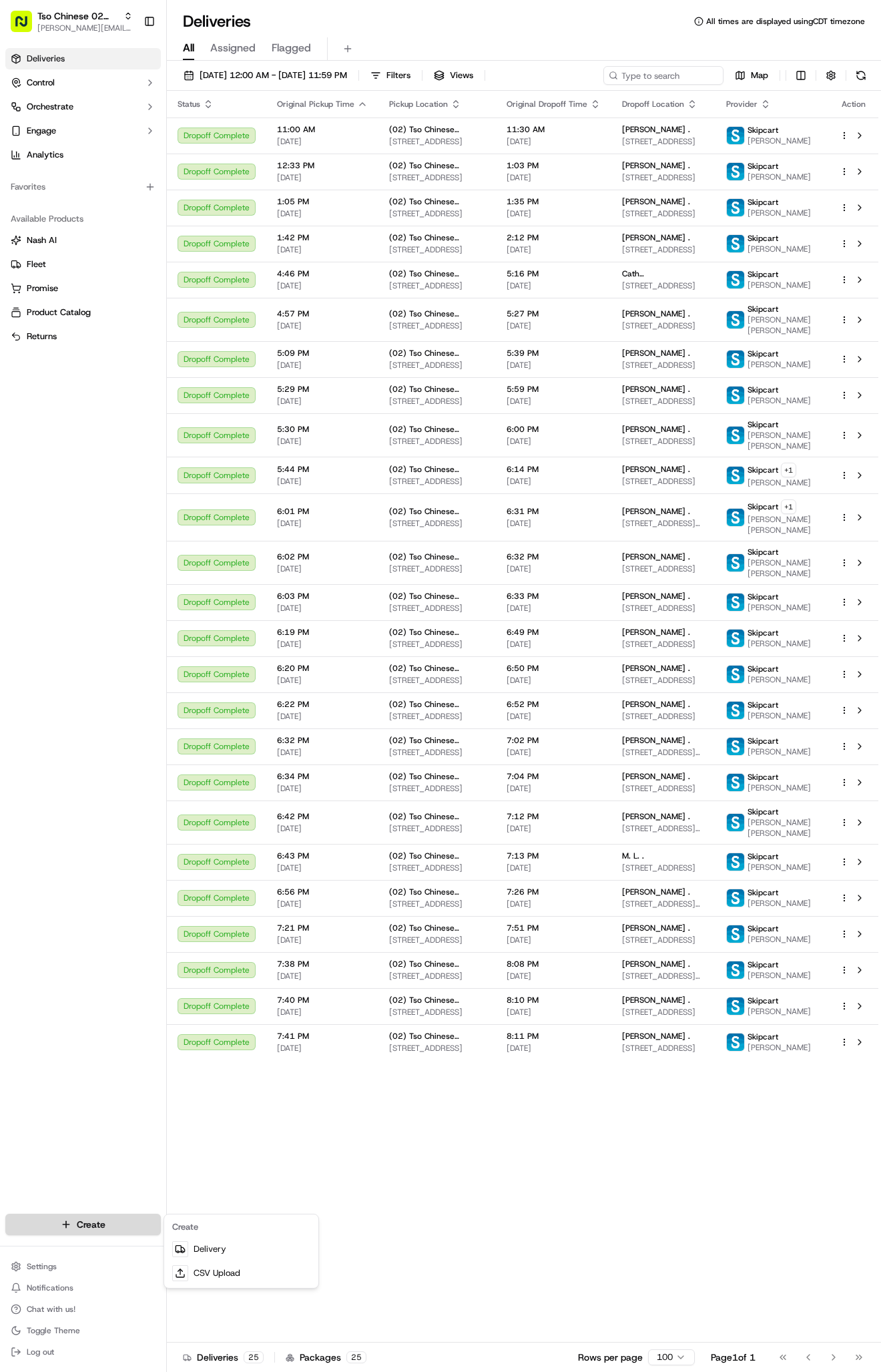
click at [106, 1226] on html "Tso Chinese 02 Arbor [PERSON_NAME][EMAIL_ADDRESS][DOMAIN_NAME] Toggle Sidebar D…" at bounding box center [440, 686] width 881 height 1372
click at [215, 1247] on link "Delivery" at bounding box center [241, 1250] width 149 height 24
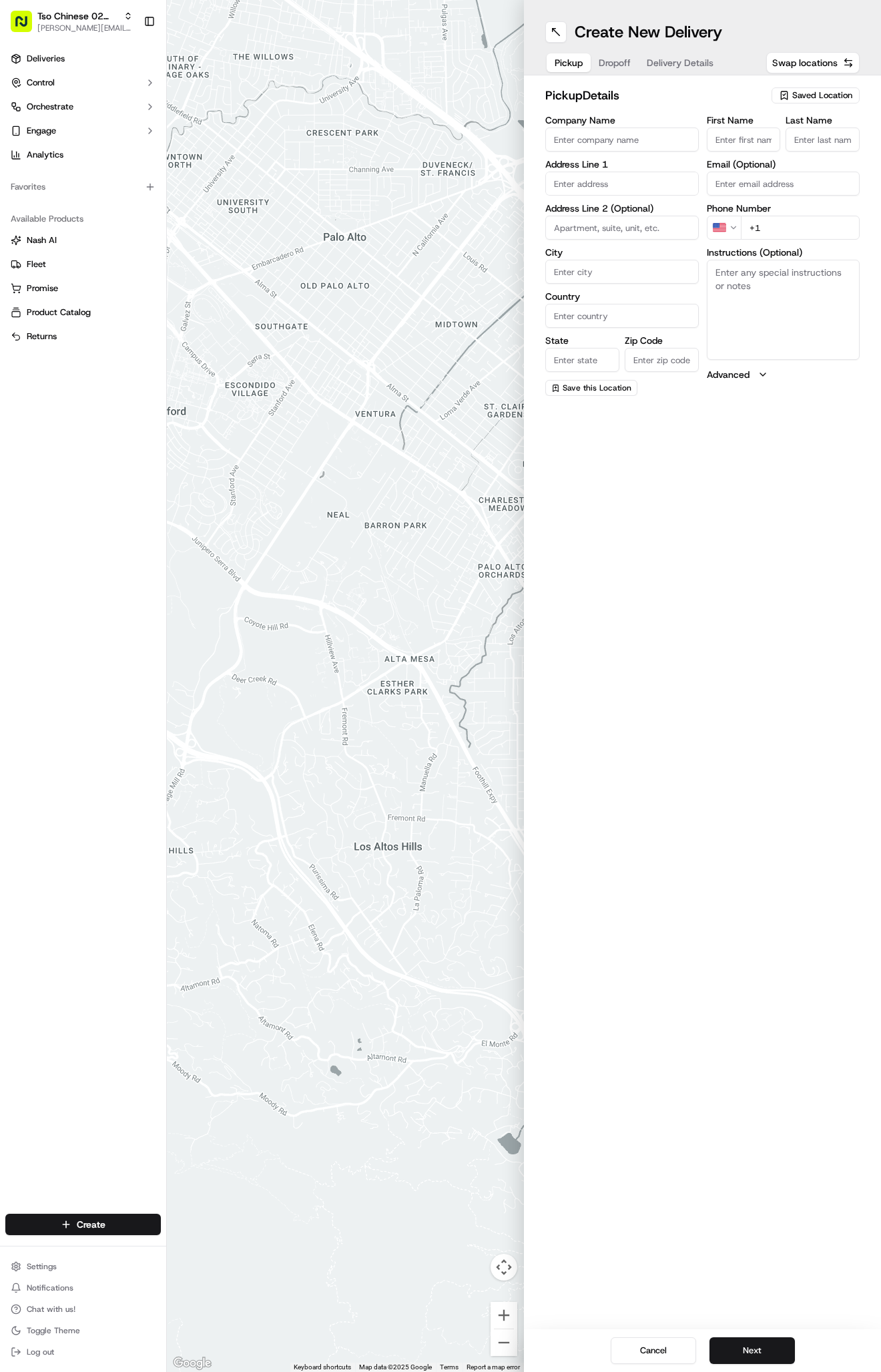
click at [801, 105] on button "Saved Location" at bounding box center [815, 95] width 88 height 19
click at [820, 143] on span "(02) Tso Chinese Takeout & Delivery [GEOGRAPHIC_DATA] (02)" at bounding box center [792, 152] width 164 height 24
type input "(02) Tso Chinese Takeout & Delivery [GEOGRAPHIC_DATA]"
type input "Bldg E Ste 402"
type input "Austin"
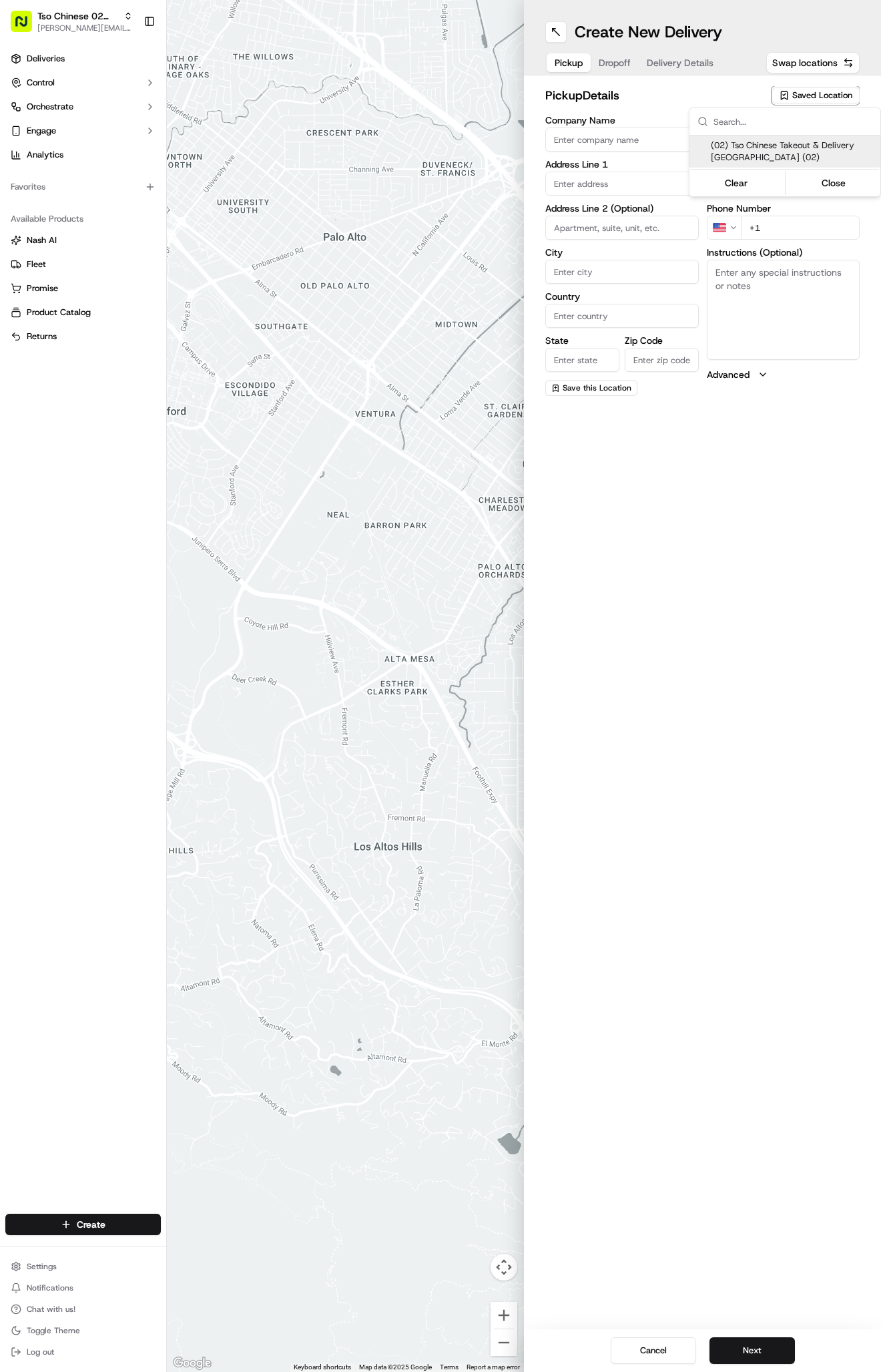
type input "US"
type input "[GEOGRAPHIC_DATA]"
type input "78759"
type input "Tso Chinese"
type input "Arboretum Crossing Manager"
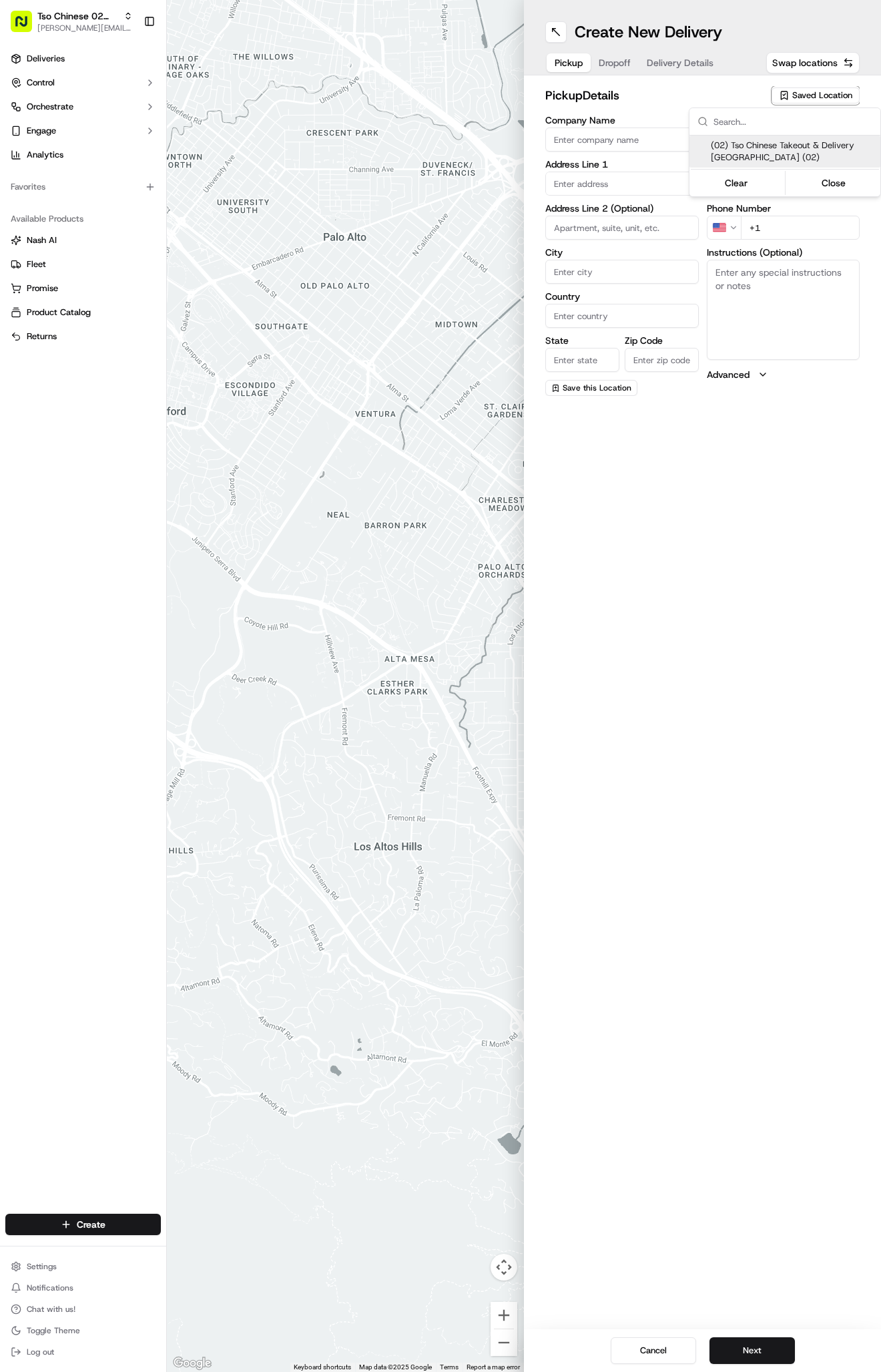
type input "[EMAIL_ADDRESS][DOMAIN_NAME]"
type input "[PHONE_NUMBER]"
type textarea "Submit a picture displaying address & food as Proof of Delivery. Envía una foto…"
type input "[STREET_ADDRESS]"
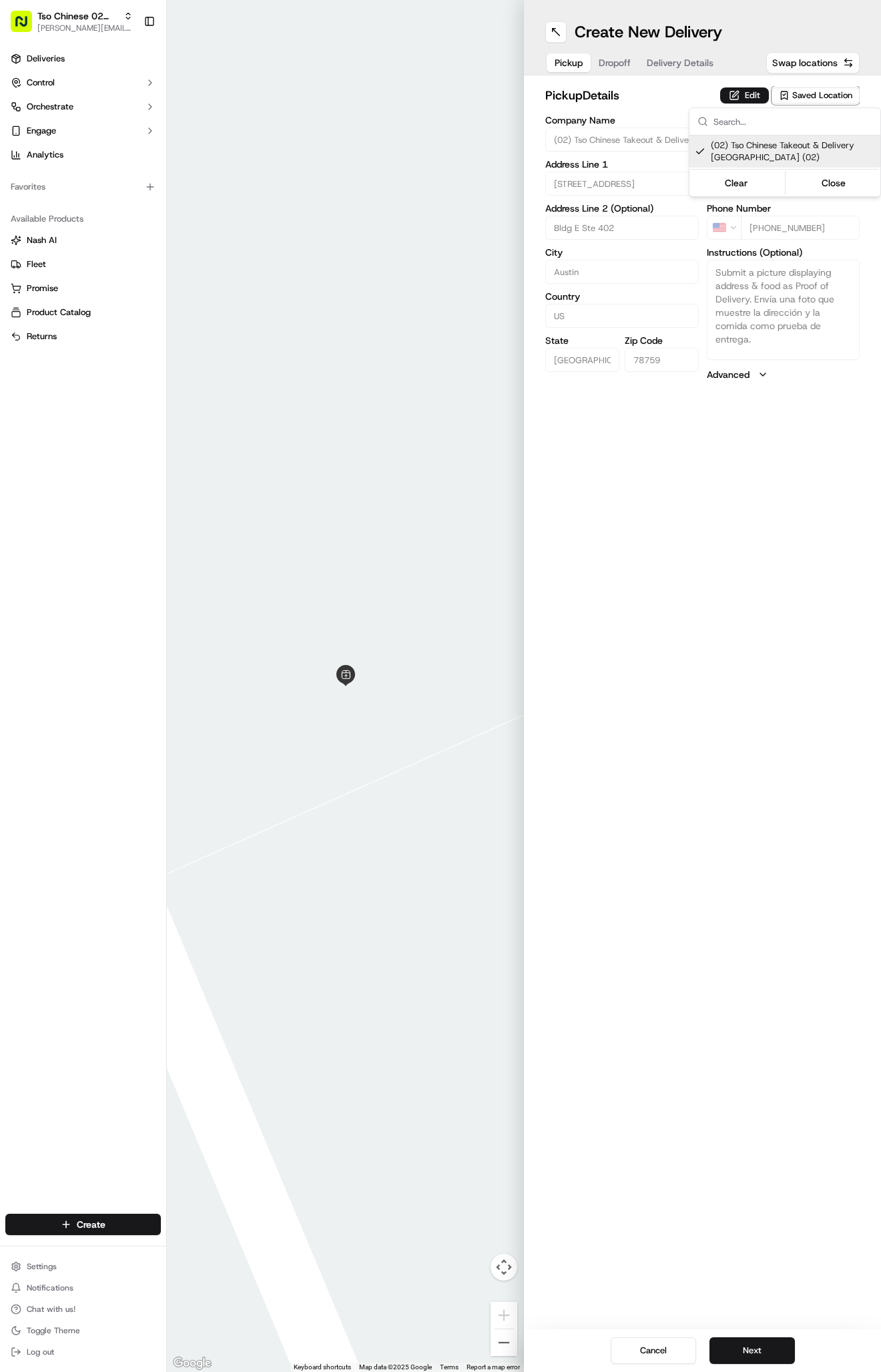
click at [689, 63] on html "Tso Chinese 02 Arbor [PERSON_NAME][EMAIL_ADDRESS][DOMAIN_NAME] Toggle Sidebar D…" at bounding box center [440, 686] width 881 height 1372
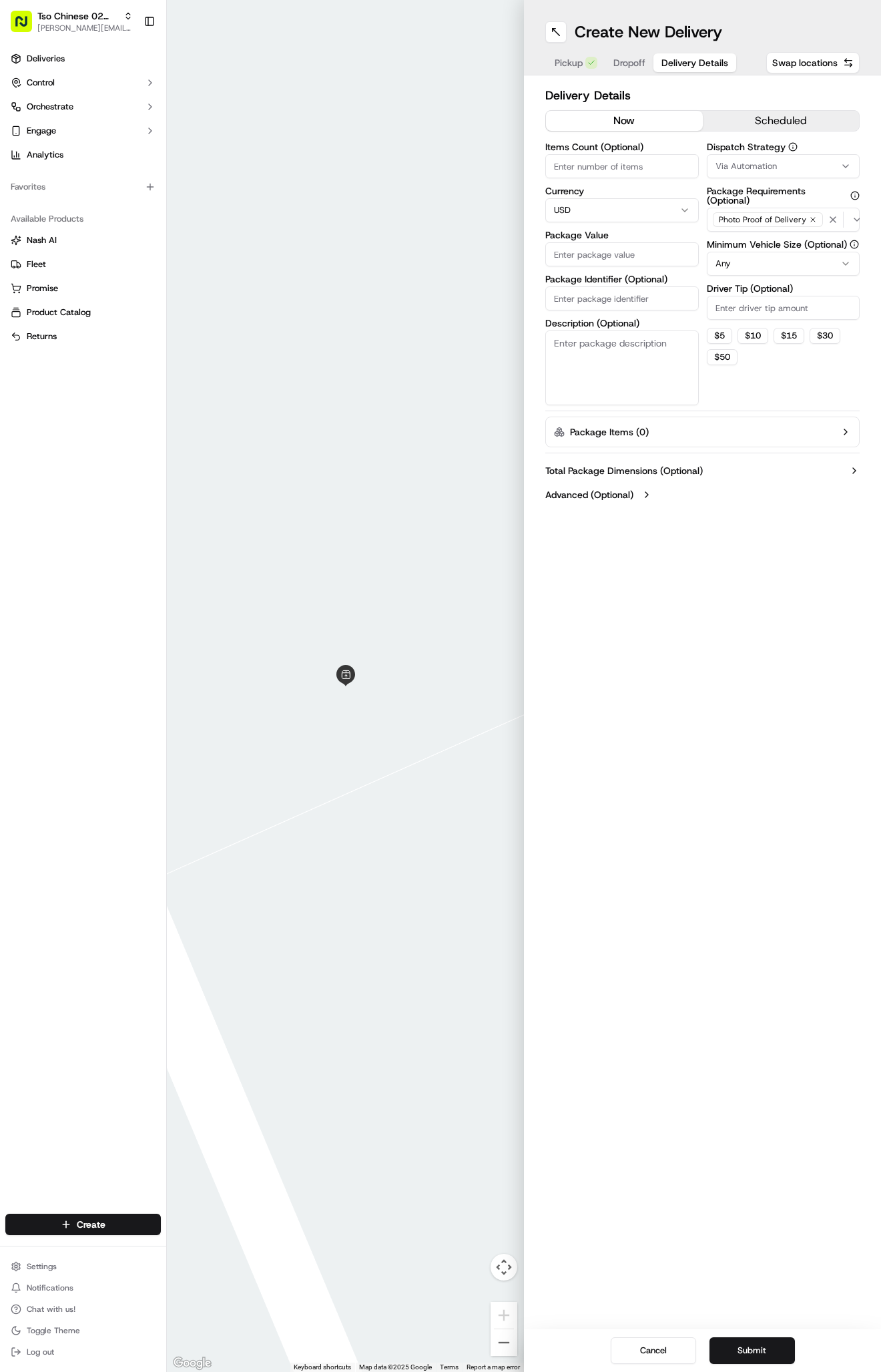
click at [689, 68] on span "Delivery Details" at bounding box center [695, 63] width 67 height 13
click at [741, 164] on span "Via Automation" at bounding box center [746, 166] width 61 height 12
click at [741, 233] on span "Tso Arbor Strategy" at bounding box center [792, 239] width 164 height 12
click at [744, 308] on html "Tso Chinese 02 Arbor [PERSON_NAME][EMAIL_ADDRESS][DOMAIN_NAME] Toggle Sidebar D…" at bounding box center [440, 686] width 881 height 1372
click at [744, 308] on input "Driver Tip (Optional)" at bounding box center [784, 308] width 154 height 24
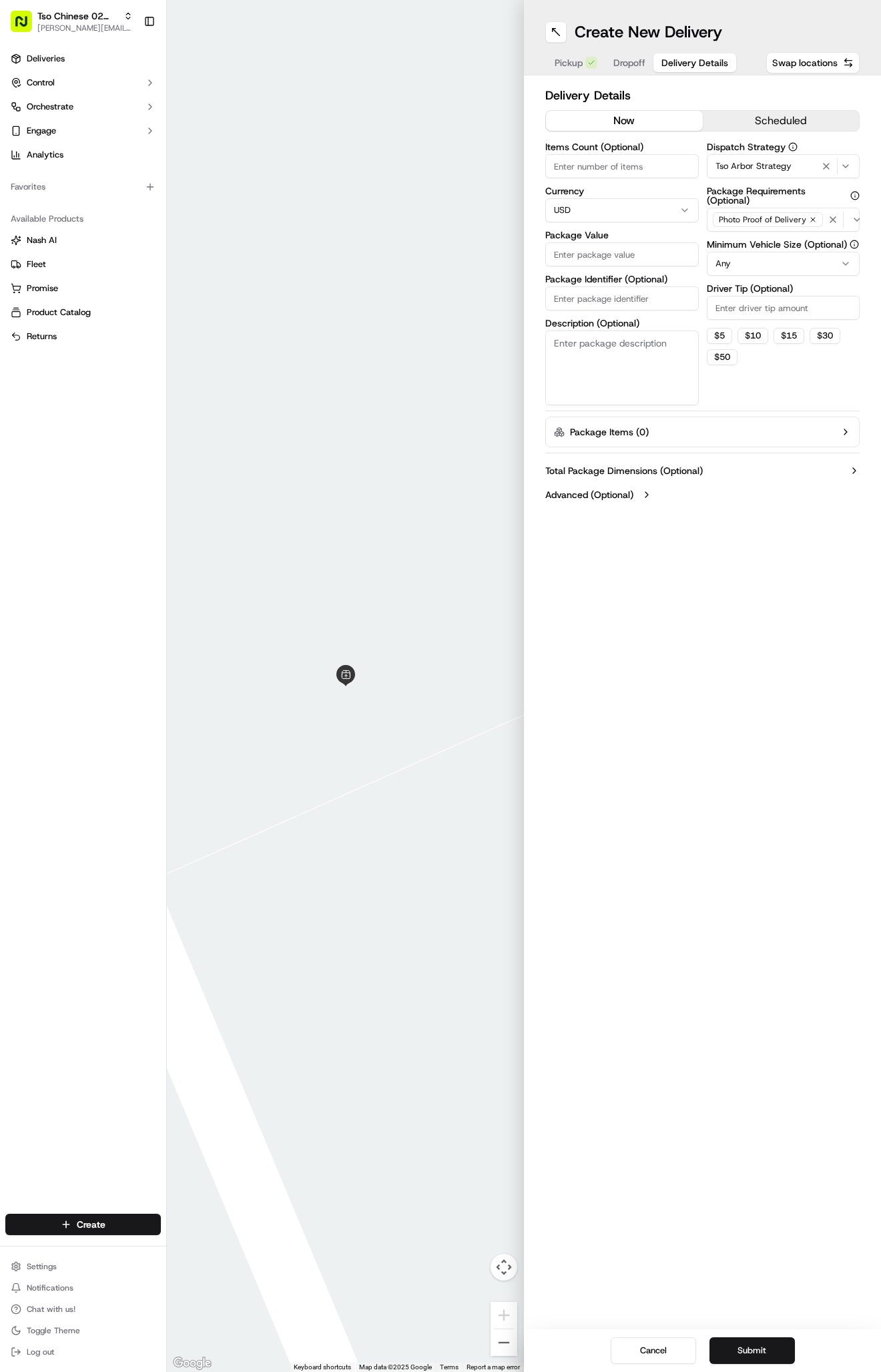
click at [744, 308] on input "Driver Tip (Optional)" at bounding box center [784, 308] width 154 height 24
type input "2"
click at [641, 294] on input "Package Identifier (Optional)" at bounding box center [622, 298] width 154 height 24
paste input "GKMX5IT"
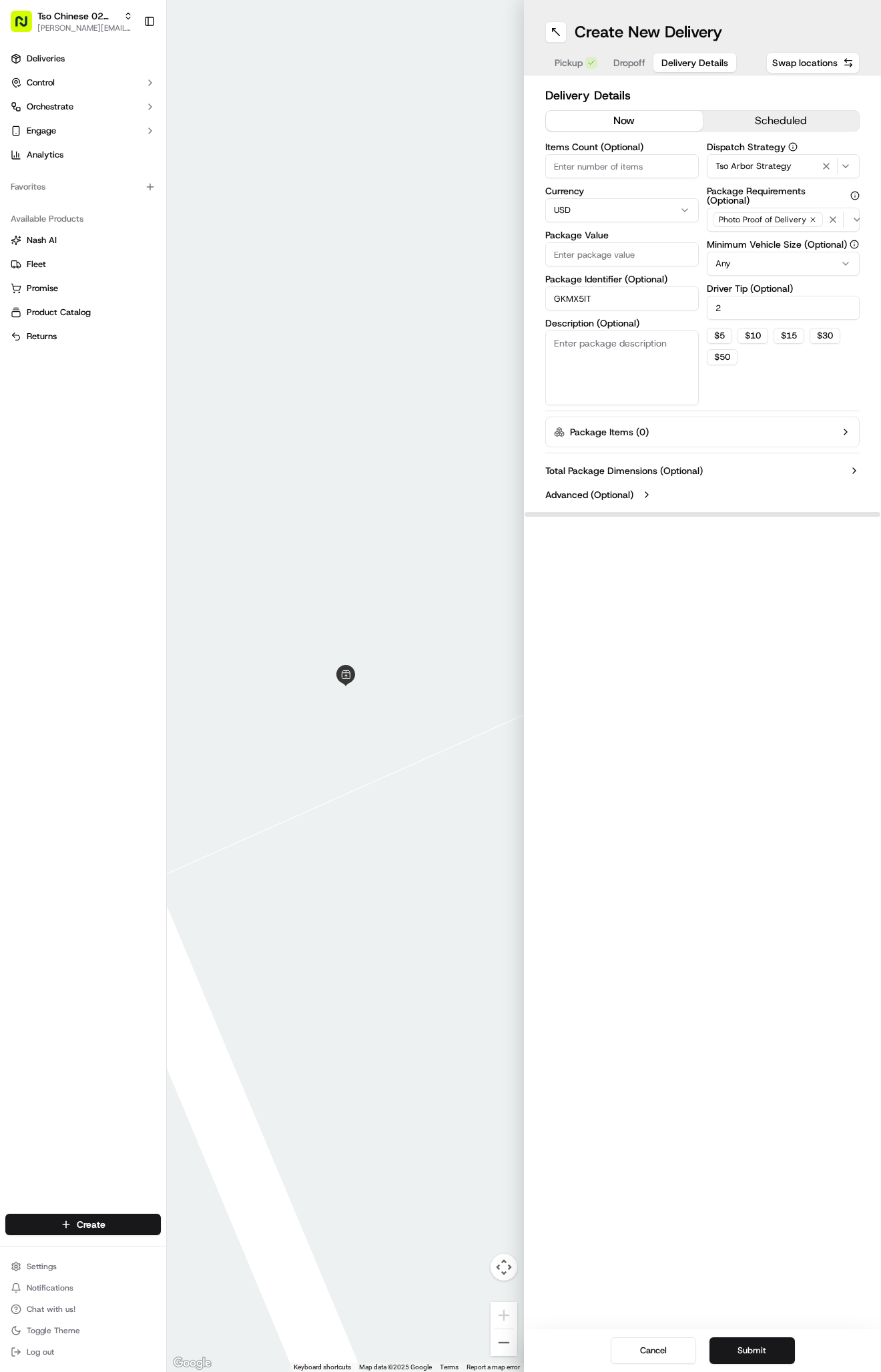
type input "GKMX5IT"
click at [634, 257] on input "Package Value" at bounding box center [622, 255] width 154 height 24
type input "48.6"
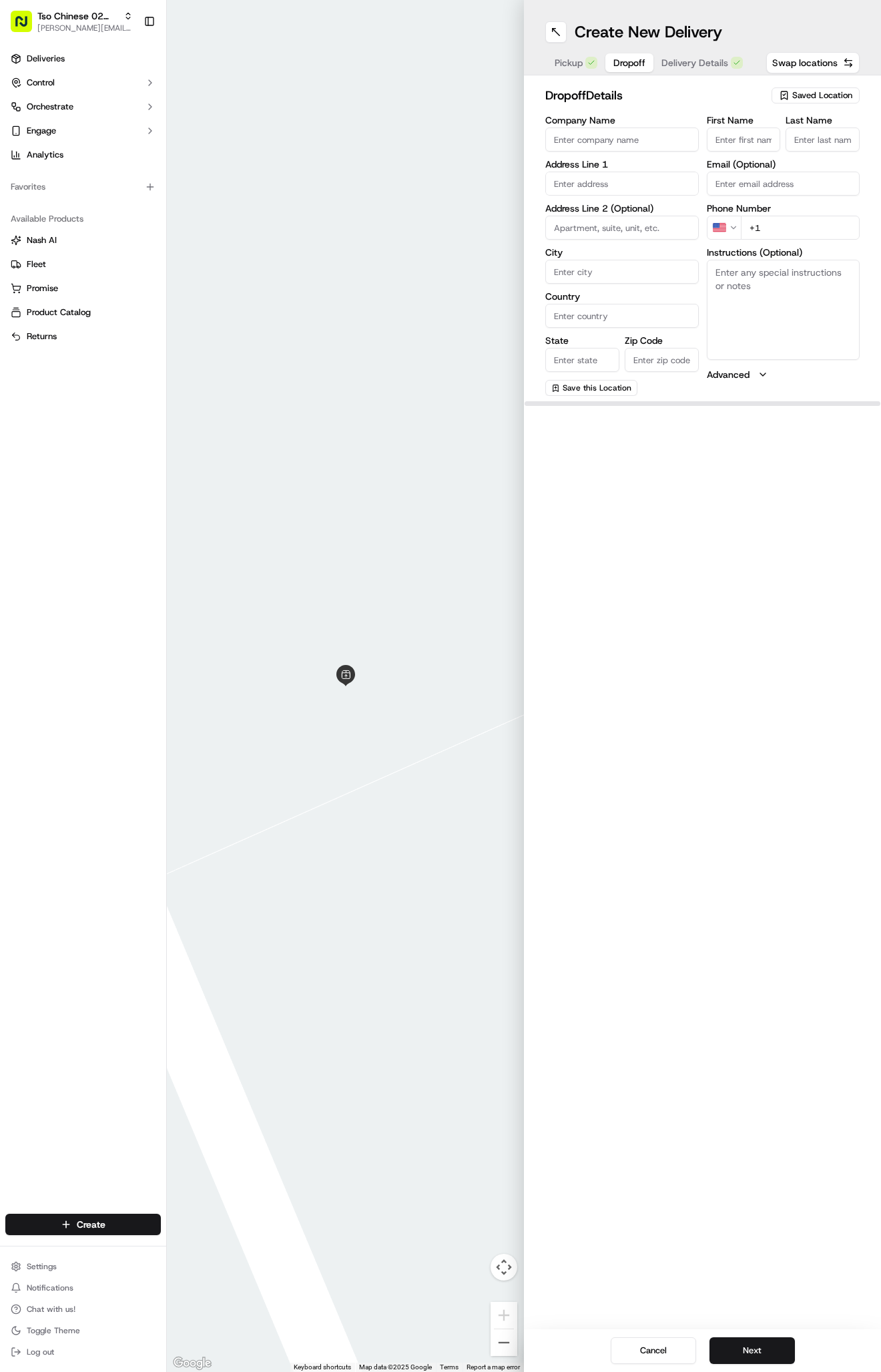
click at [631, 70] on button "Dropoff" at bounding box center [629, 63] width 48 height 19
paste input "51 26190610"
click at [753, 224] on input "[PHONE_NUMBER]" at bounding box center [800, 228] width 119 height 24
type input "[PHONE_NUMBER]"
paste input "[STREET_ADDRESS][PERSON_NAME]"
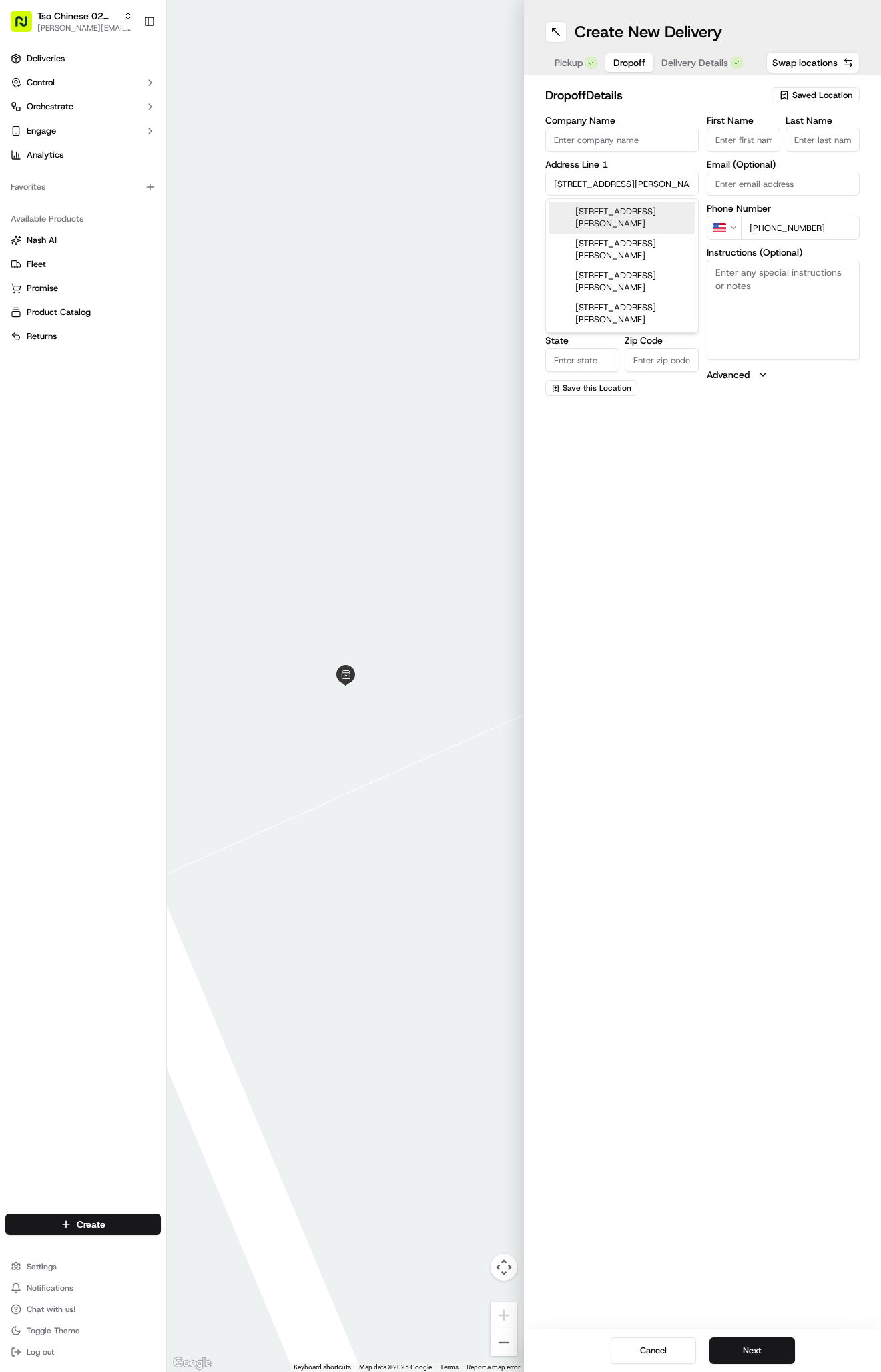
click at [679, 215] on div "[STREET_ADDRESS][PERSON_NAME]" at bounding box center [622, 218] width 147 height 32
type input "[STREET_ADDRESS][PERSON_NAME]"
type input "Austin"
type input "[GEOGRAPHIC_DATA]"
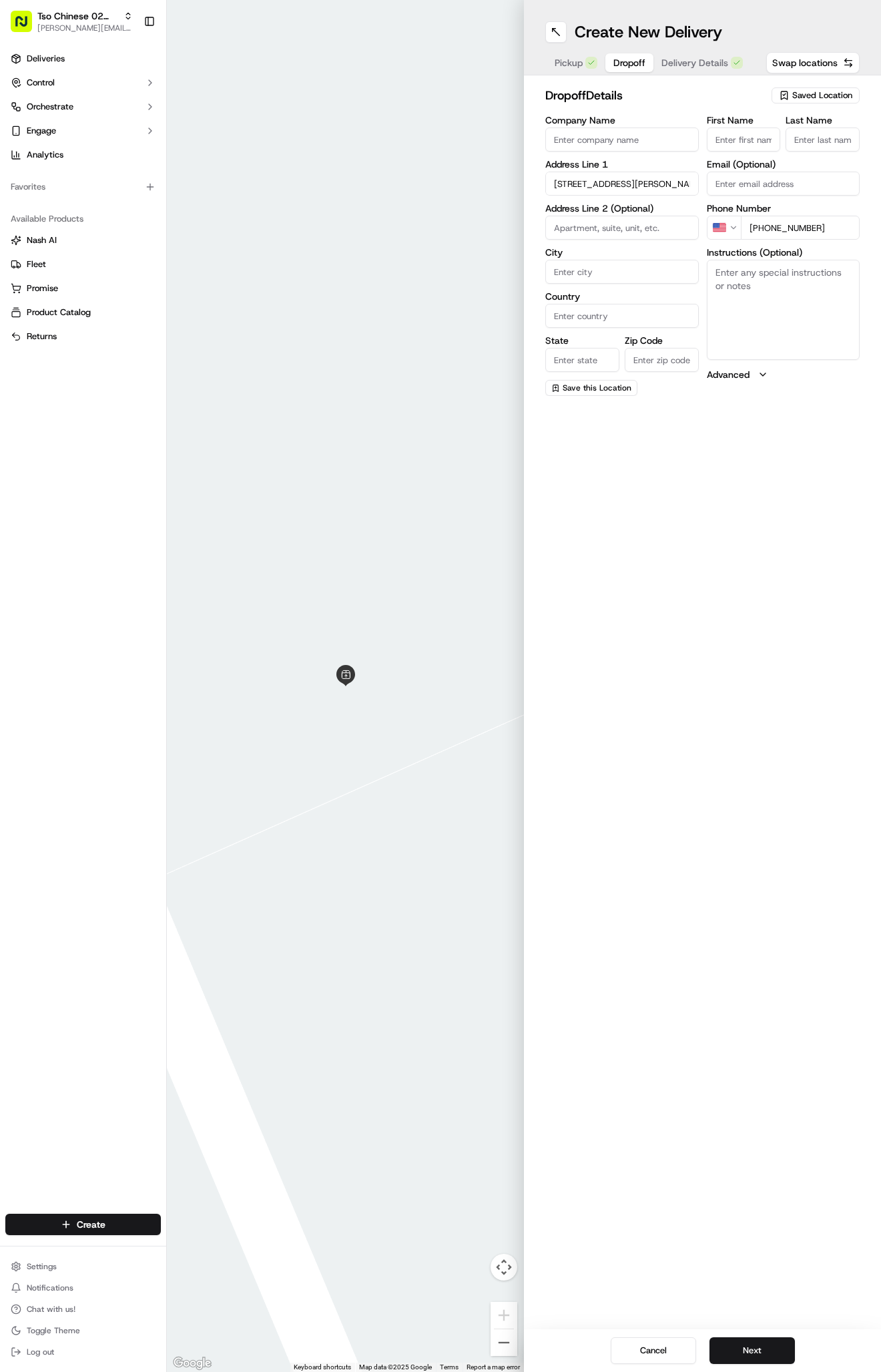
type input "78753"
type input "[STREET_ADDRESS][PERSON_NAME]"
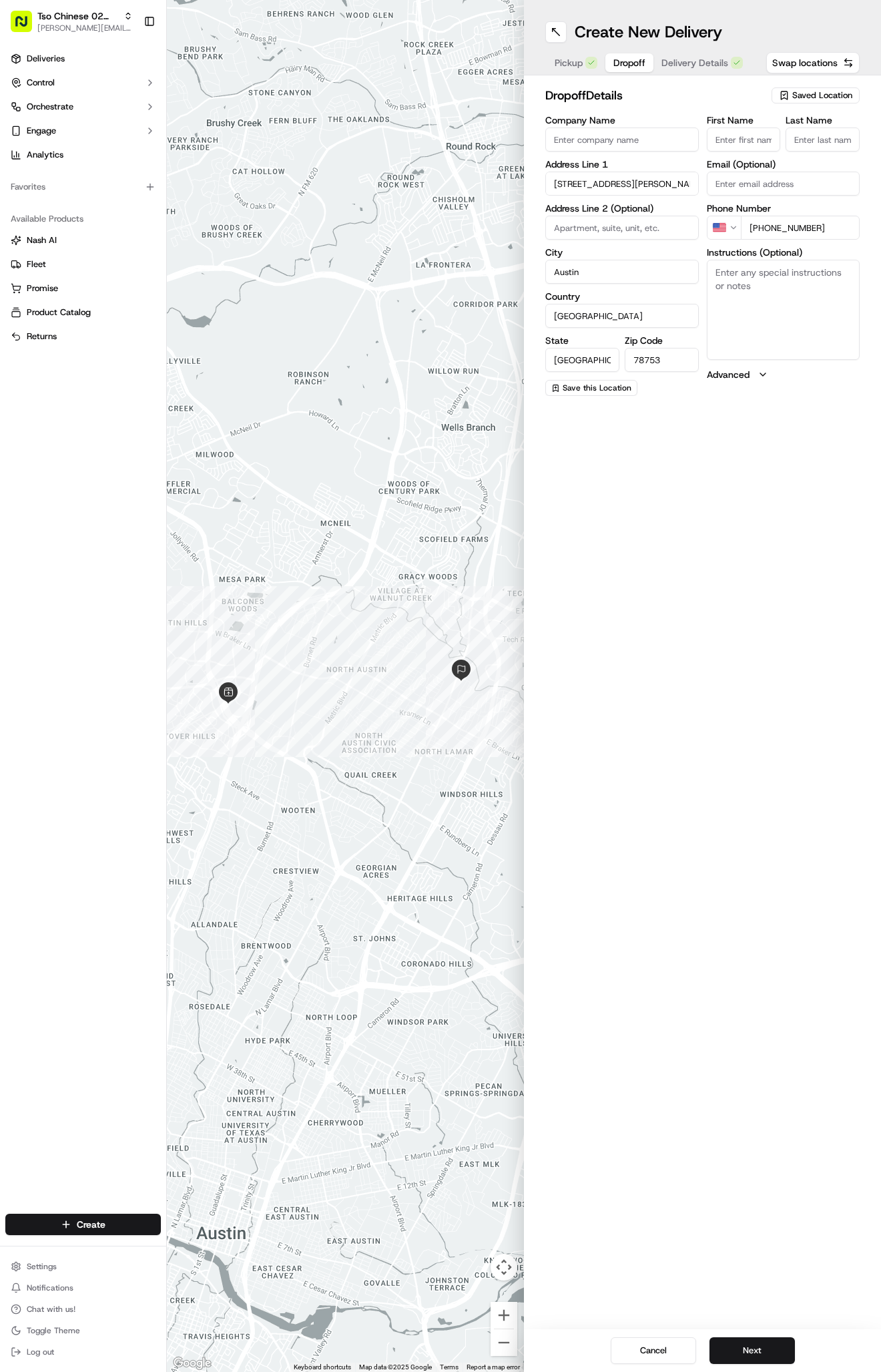
paste input "[PERSON_NAME]"
type input "[PERSON_NAME]"
type input "."
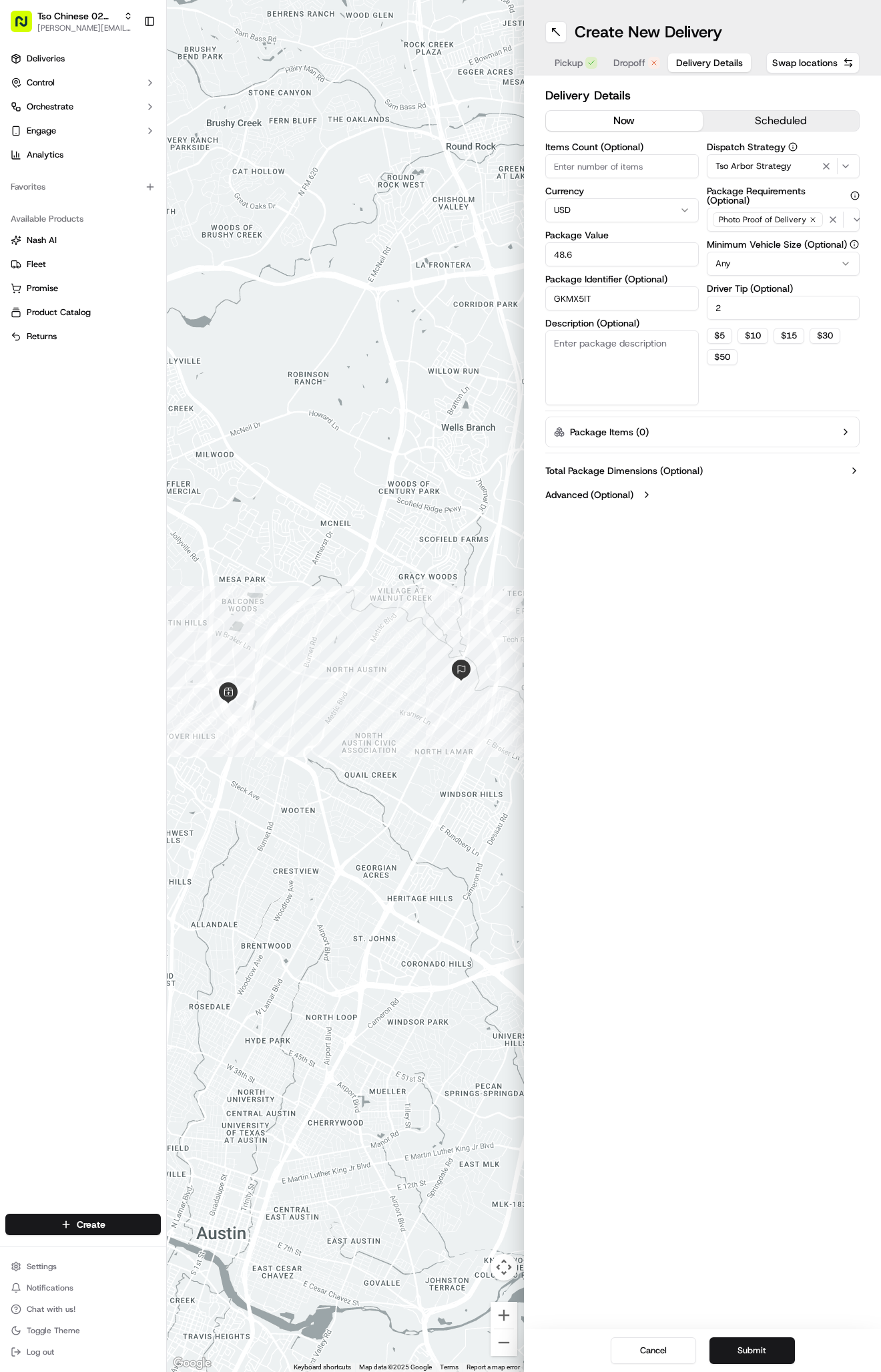
click at [726, 67] on span "Delivery Details" at bounding box center [710, 63] width 67 height 13
click at [763, 1345] on button "Submit" at bounding box center [752, 1351] width 85 height 27
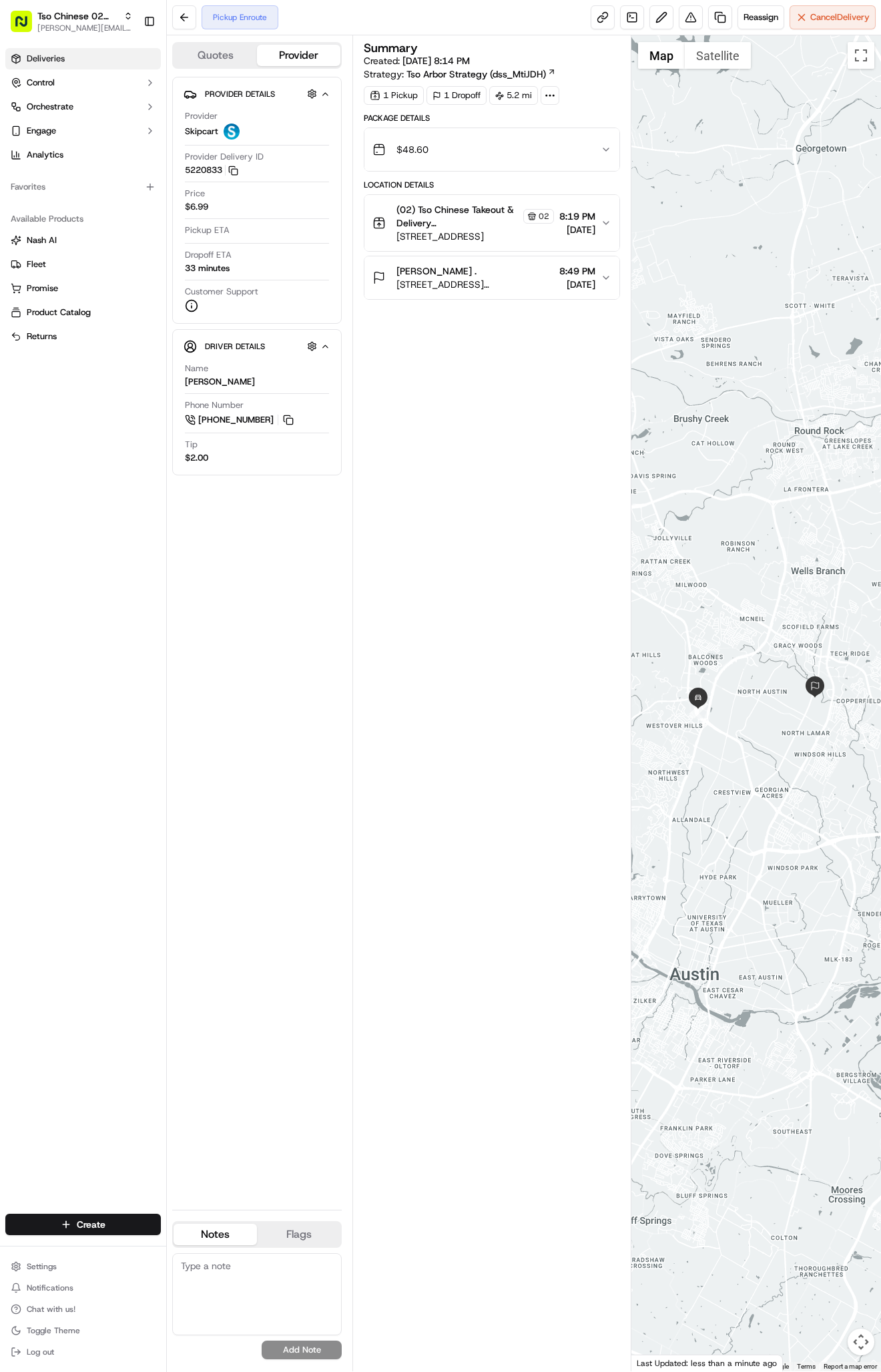
click at [93, 62] on link "Deliveries" at bounding box center [83, 58] width 155 height 21
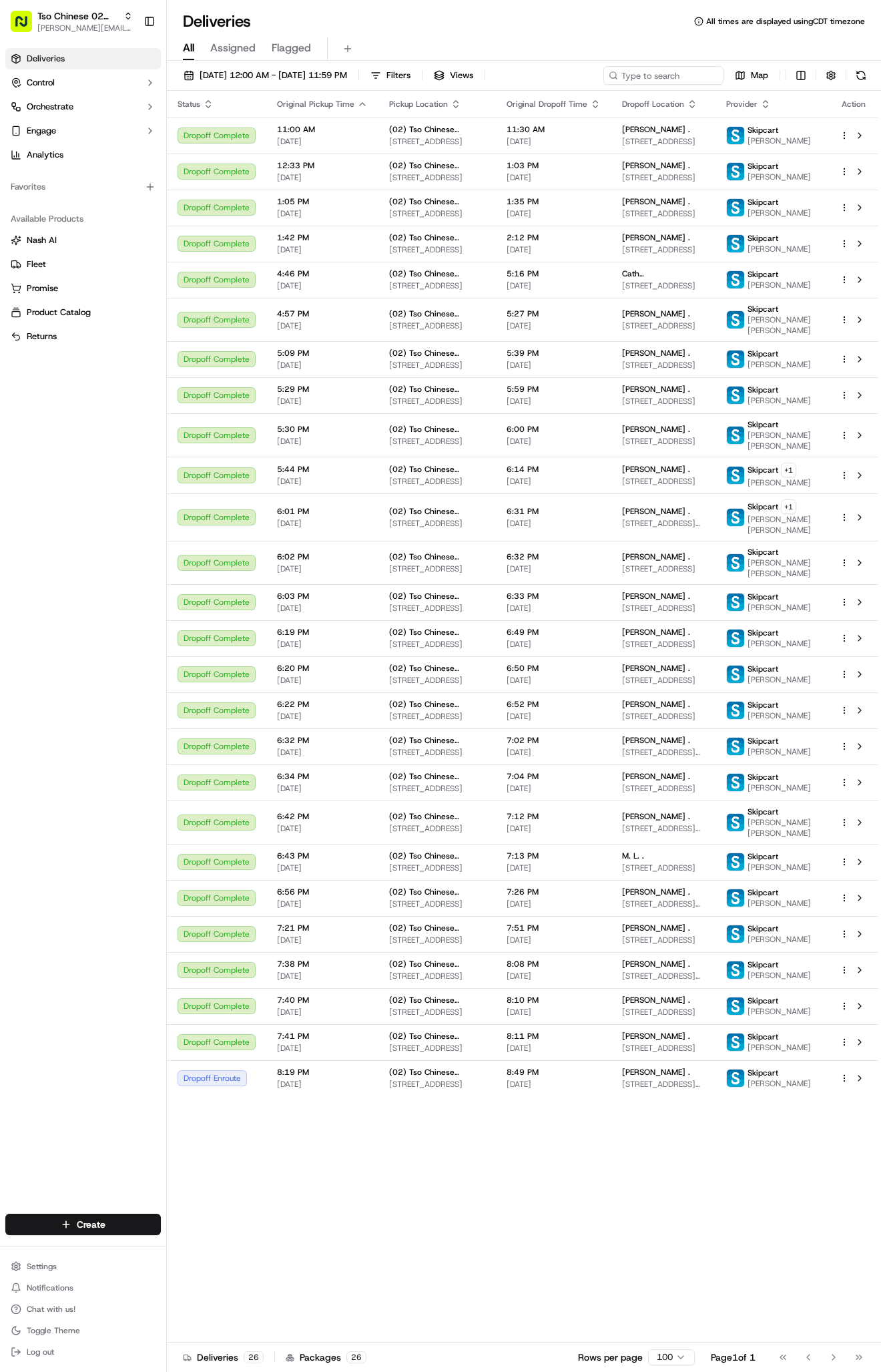
click at [135, 1204] on div "Create Settings Notifications Chat with us! Toggle Theme Log out" at bounding box center [83, 1288] width 167 height 169
click at [134, 1213] on div "Create" at bounding box center [83, 1225] width 167 height 32
click at [147, 1221] on html "Tso Chinese 02 Arbor [PERSON_NAME][EMAIL_ADDRESS][DOMAIN_NAME] Toggle Sidebar D…" at bounding box center [440, 686] width 881 height 1372
click at [216, 1240] on link "Delivery" at bounding box center [241, 1250] width 149 height 24
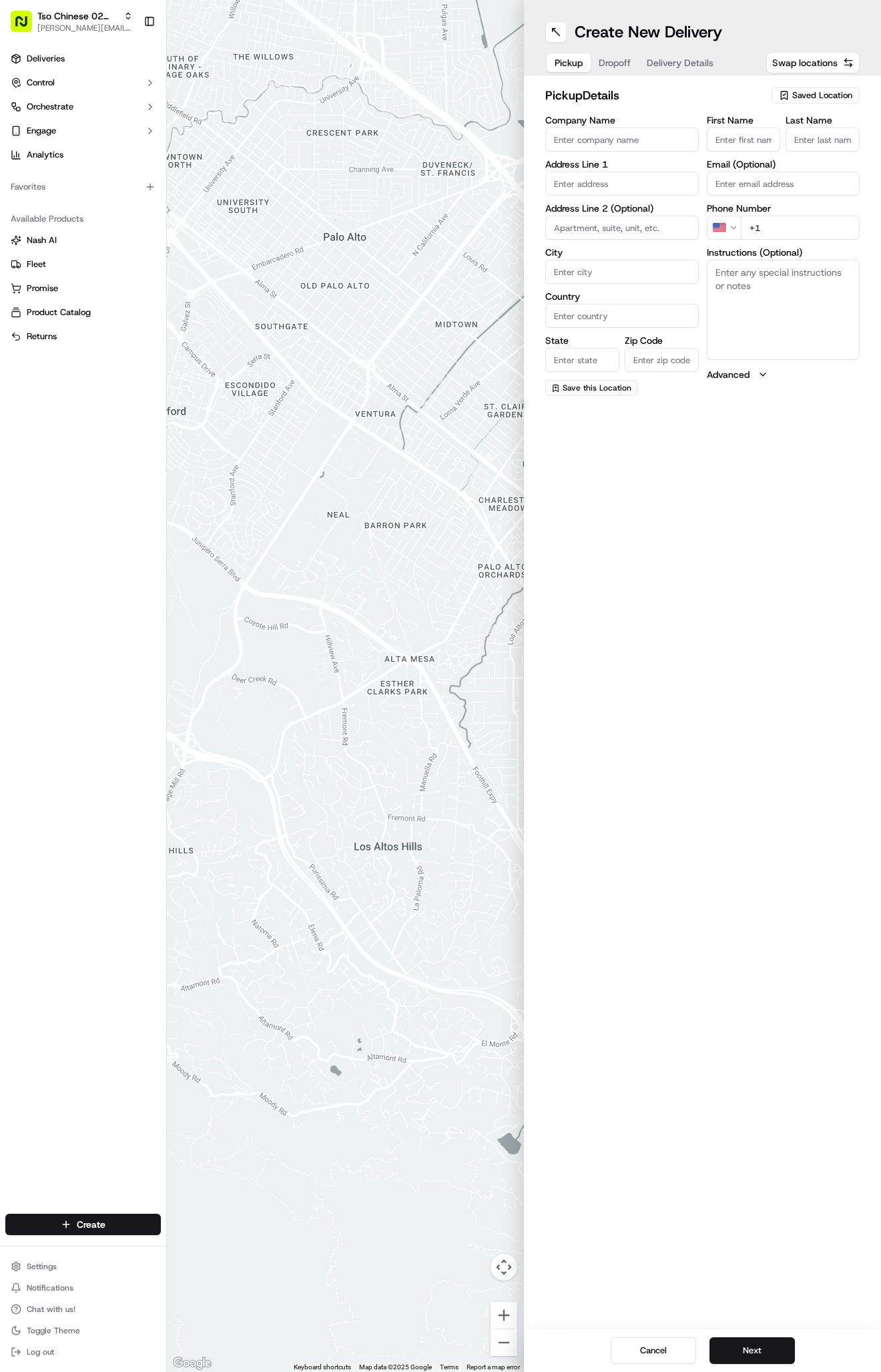
click at [797, 100] on span "Saved Location" at bounding box center [822, 95] width 60 height 12
click at [789, 147] on span "(02) Tso Chinese Takeout & Delivery [GEOGRAPHIC_DATA] (02)" at bounding box center [792, 152] width 164 height 24
type input "(02) Tso Chinese Takeout & Delivery [GEOGRAPHIC_DATA]"
type input "Bldg E Ste 402"
type input "Austin"
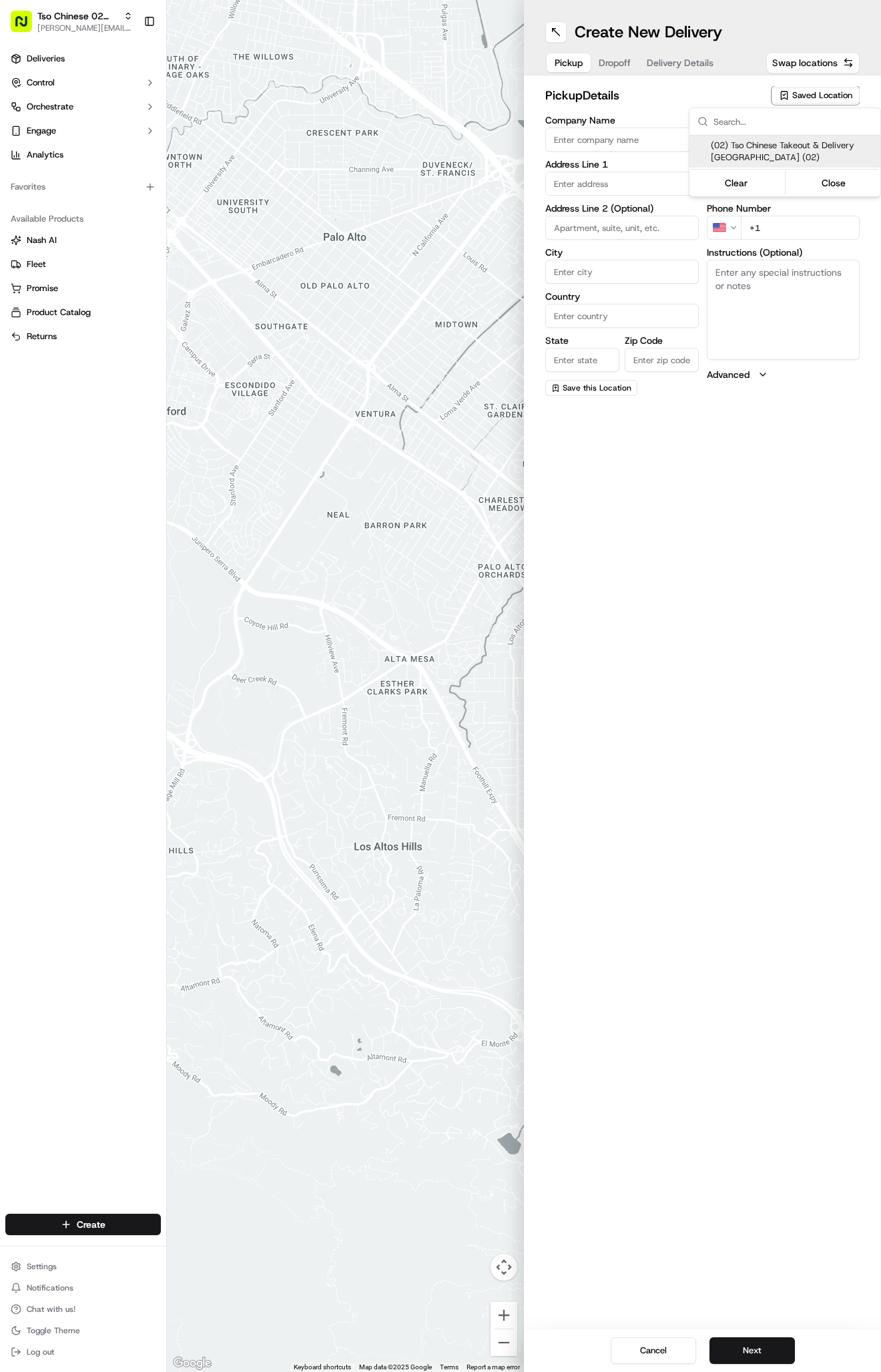
type input "US"
type input "[GEOGRAPHIC_DATA]"
type input "78759"
type input "Tso Chinese"
type input "Arboretum Crossing Manager"
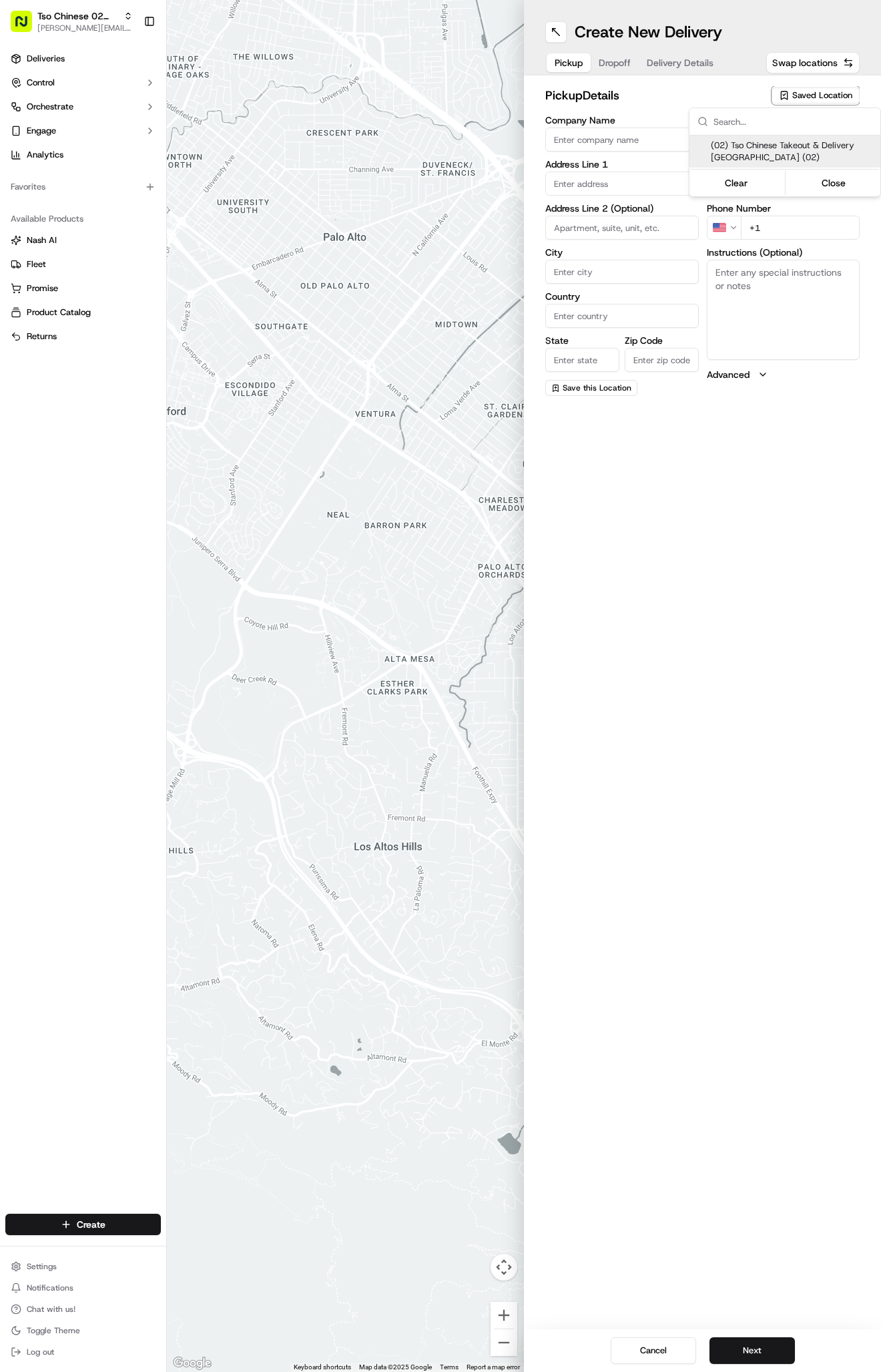
type input "[EMAIL_ADDRESS][DOMAIN_NAME]"
type input "[PHONE_NUMBER]"
type textarea "Submit a picture displaying address & food as Proof of Delivery. Envía una foto…"
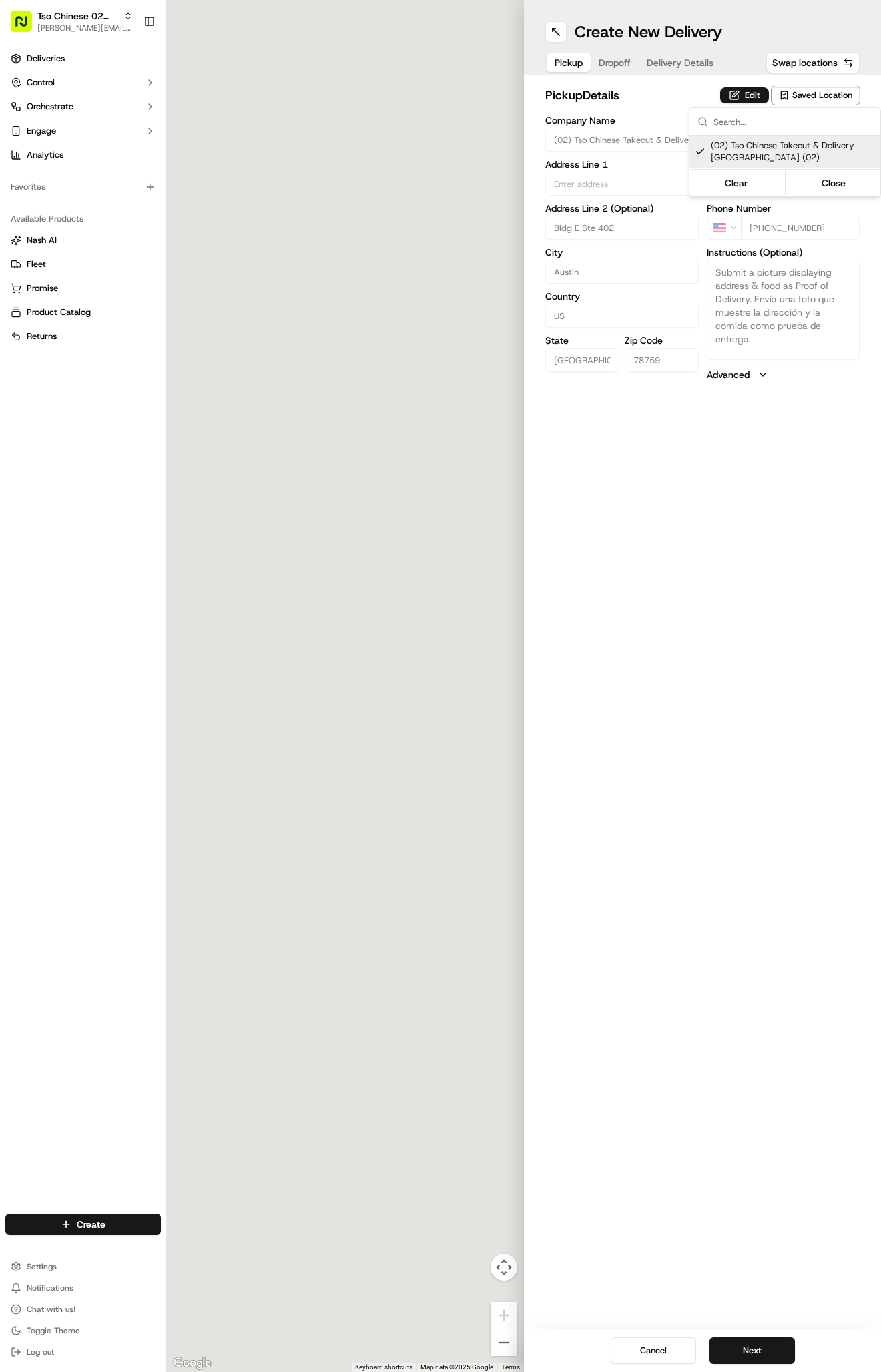
type input "[STREET_ADDRESS]"
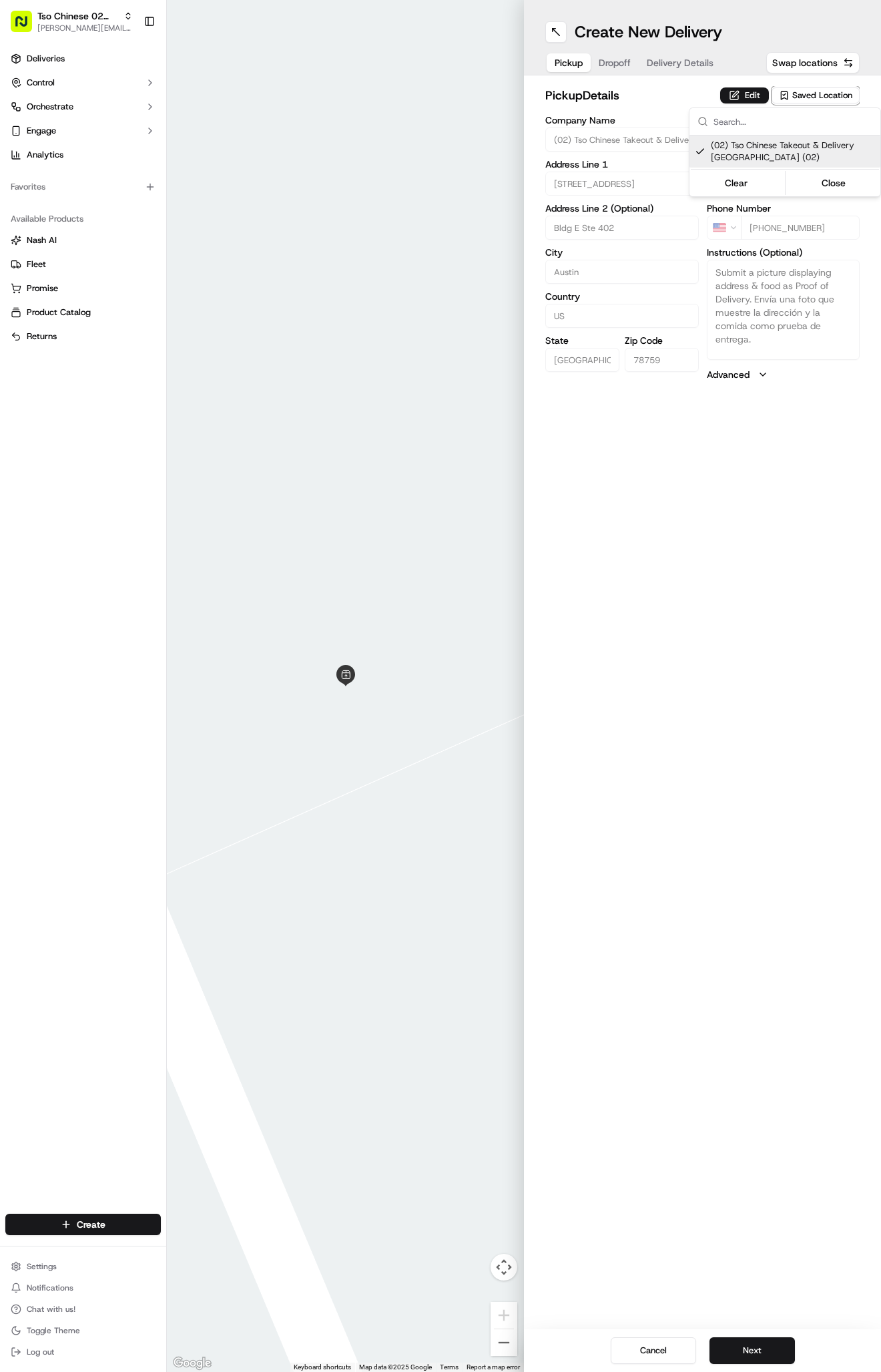
click at [685, 70] on html "Tso Chinese 02 Arbor [PERSON_NAME][EMAIL_ADDRESS][DOMAIN_NAME] Toggle Sidebar D…" at bounding box center [440, 686] width 881 height 1372
click at [685, 59] on span "Delivery Details" at bounding box center [680, 63] width 67 height 13
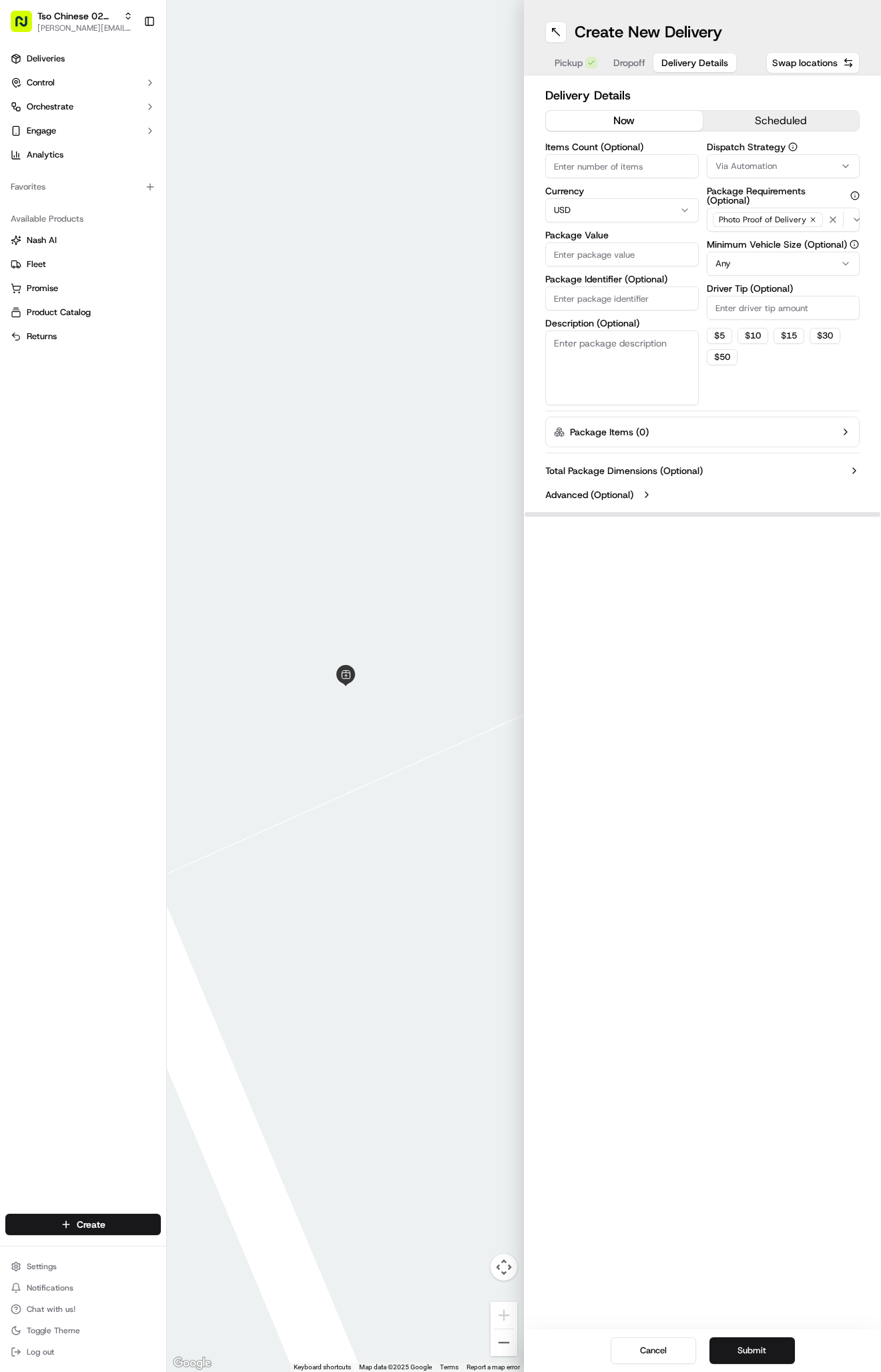
click at [760, 159] on button "Via Automation" at bounding box center [784, 167] width 154 height 24
click at [751, 224] on span "Via Automation" at bounding box center [792, 218] width 164 height 12
click at [751, 231] on div "Tso Arbor Strategy" at bounding box center [785, 239] width 191 height 20
click at [751, 309] on html "Tso Chinese 02 Arbor [PERSON_NAME][EMAIL_ADDRESS][DOMAIN_NAME] Toggle Sidebar D…" at bounding box center [440, 686] width 881 height 1372
click at [751, 309] on input "Driver Tip (Optional)" at bounding box center [784, 308] width 154 height 24
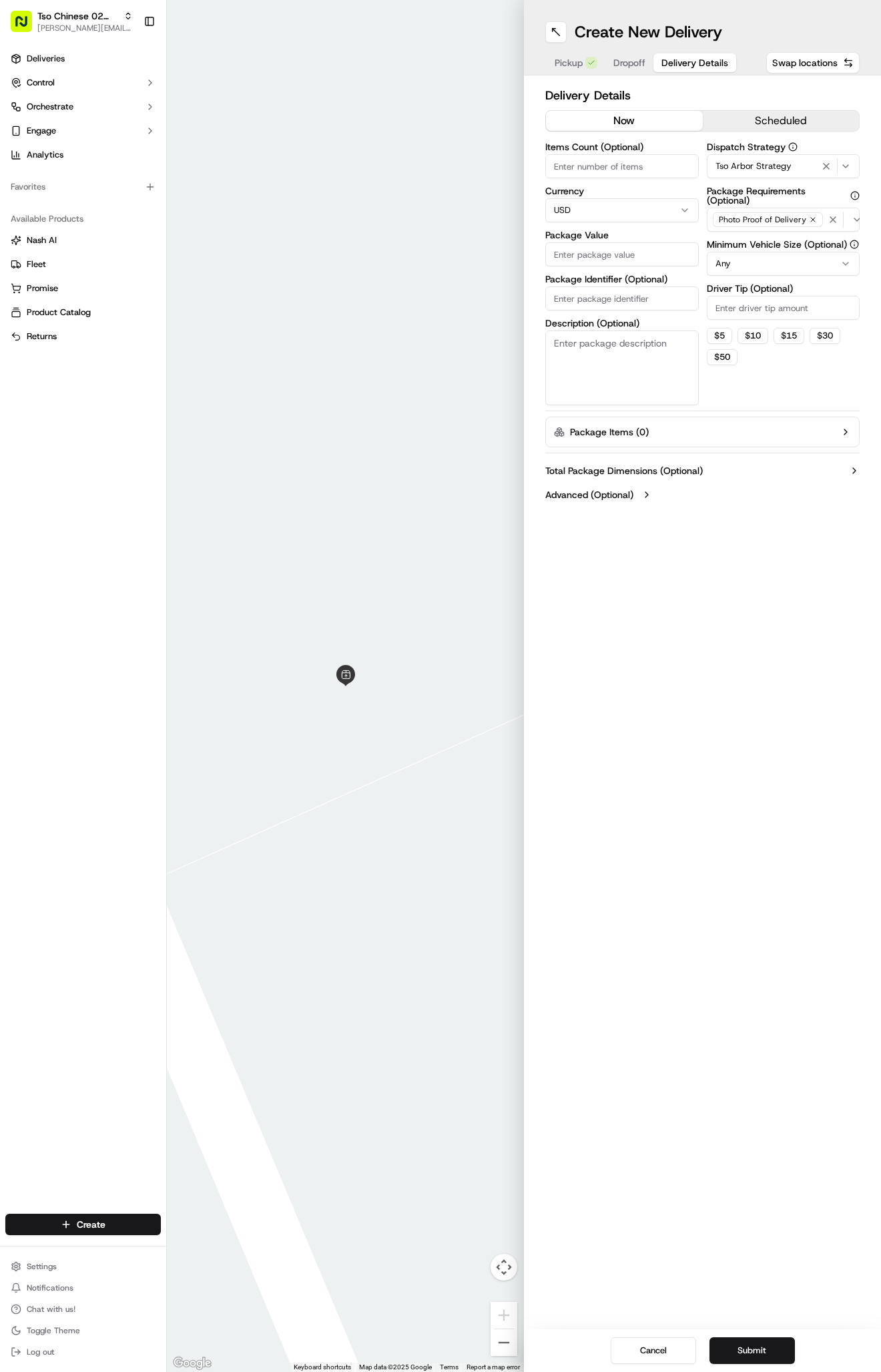
click at [751, 309] on input "Driver Tip (Optional)" at bounding box center [784, 308] width 154 height 24
type input "2"
click at [580, 301] on input "Package Identifier (Optional)" at bounding box center [622, 298] width 154 height 24
paste input "FGQXSTI"
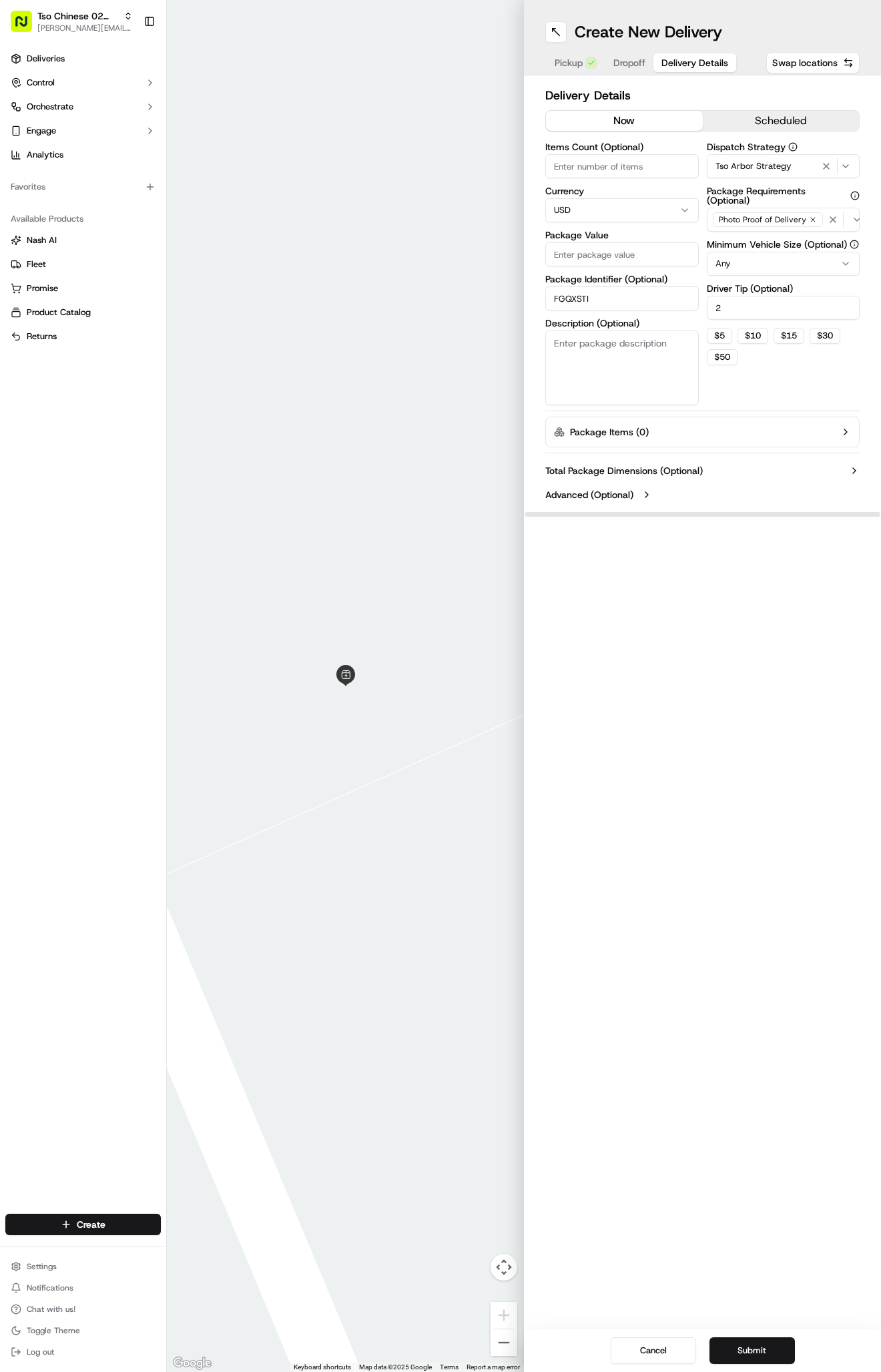
type input "FGQXSTI"
click at [586, 270] on div "Items Count (Optional) Currency USD Package Value Package Identifier (Optional)…" at bounding box center [622, 274] width 154 height 263
click at [586, 256] on input "Package Value" at bounding box center [622, 255] width 154 height 24
type input "62.51"
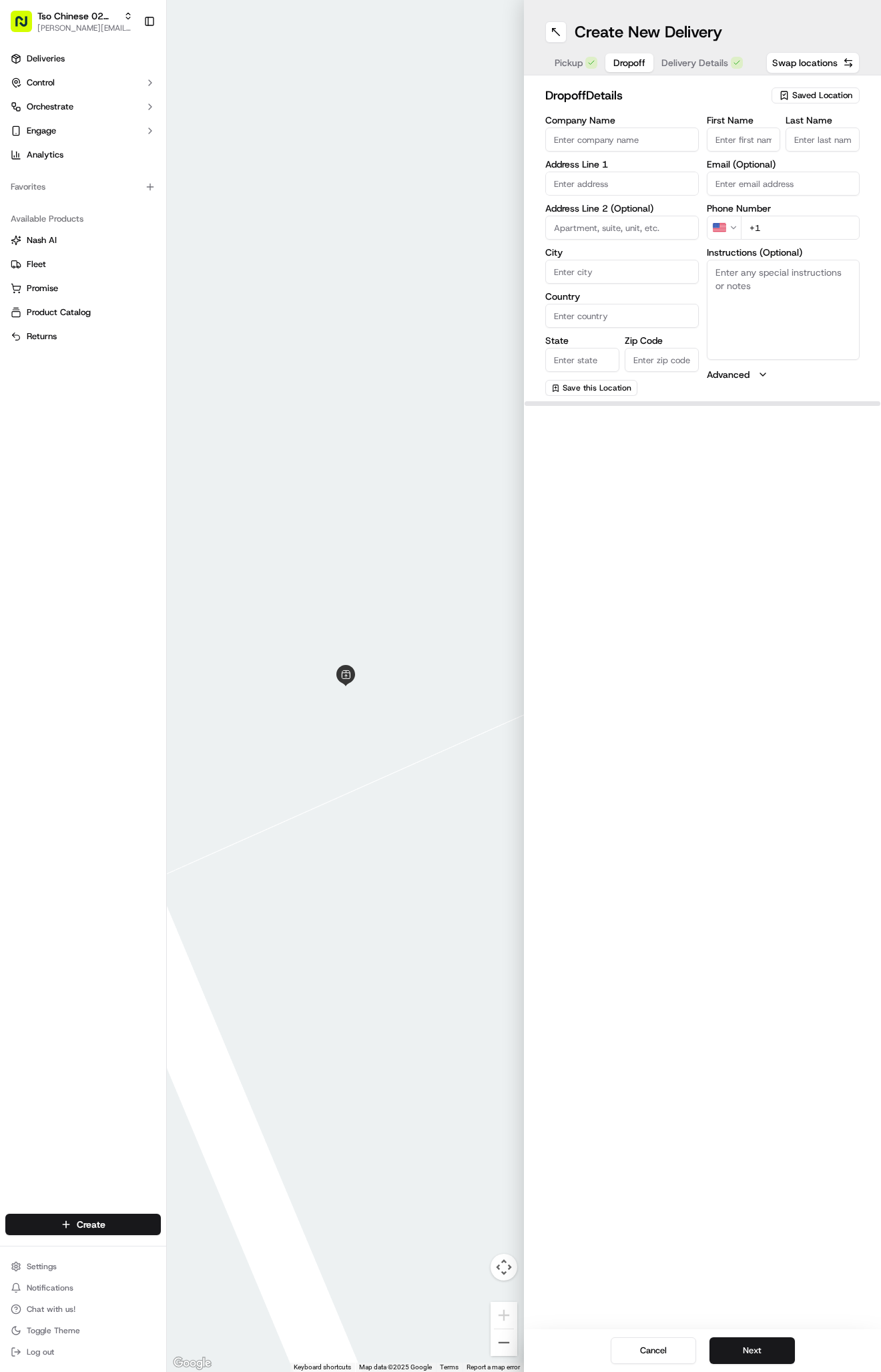
click at [635, 66] on span "Dropoff" at bounding box center [629, 63] width 32 height 13
click at [756, 274] on textarea "Instructions (Optional)" at bounding box center [784, 310] width 154 height 100
paste textarea "You can just leave the bag at the door. Thanks so much!"
type textarea "You can just leave the bag at the door. Thanks so much!"
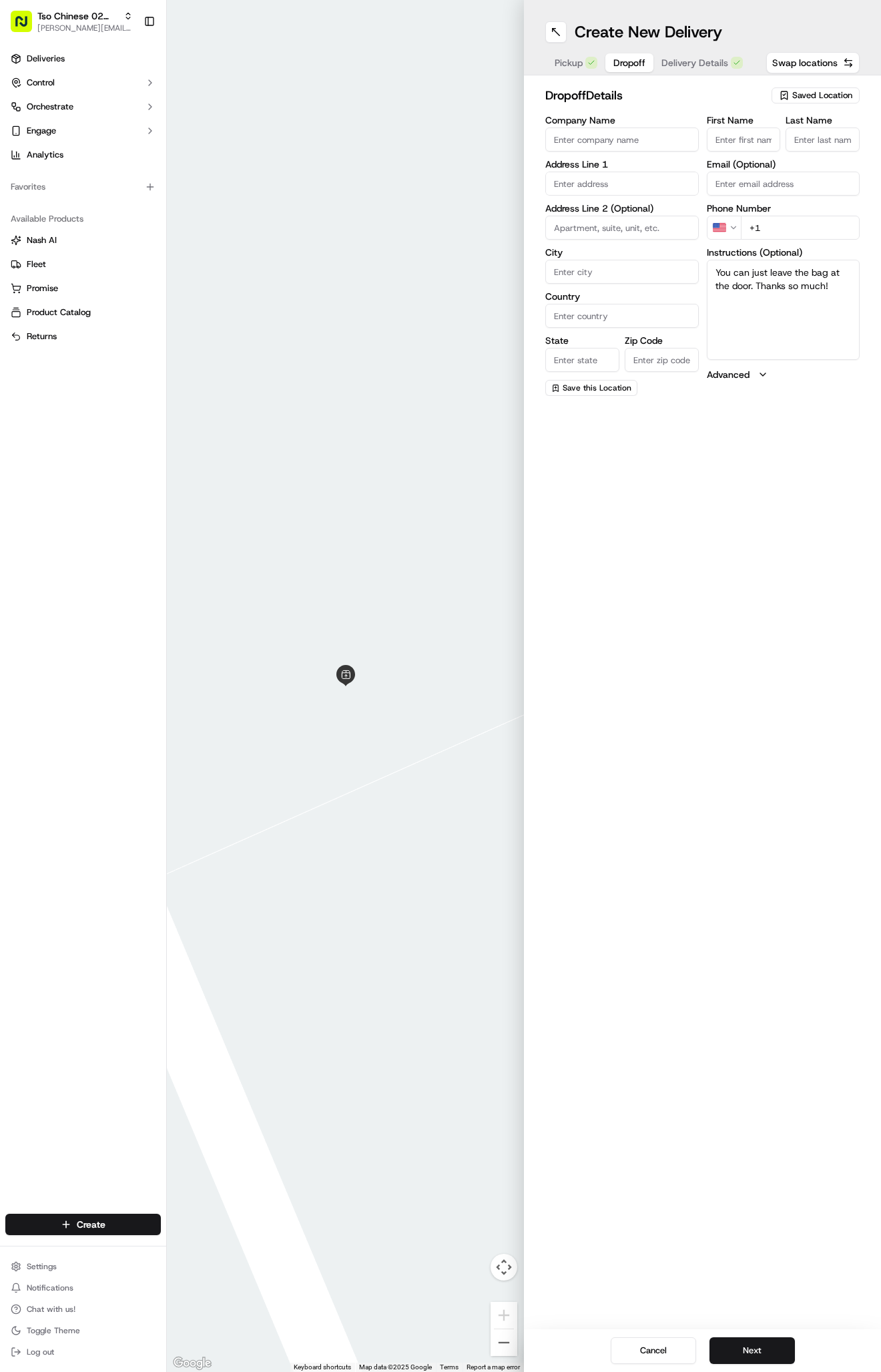
paste input "[PHONE_NUMBER]"
type input "[PHONE_NUMBER]"
paste input "[STREET_ADDRESS]"
click at [625, 222] on div "[STREET_ADDRESS]" at bounding box center [622, 212] width 147 height 20
type input "[STREET_ADDRESS]"
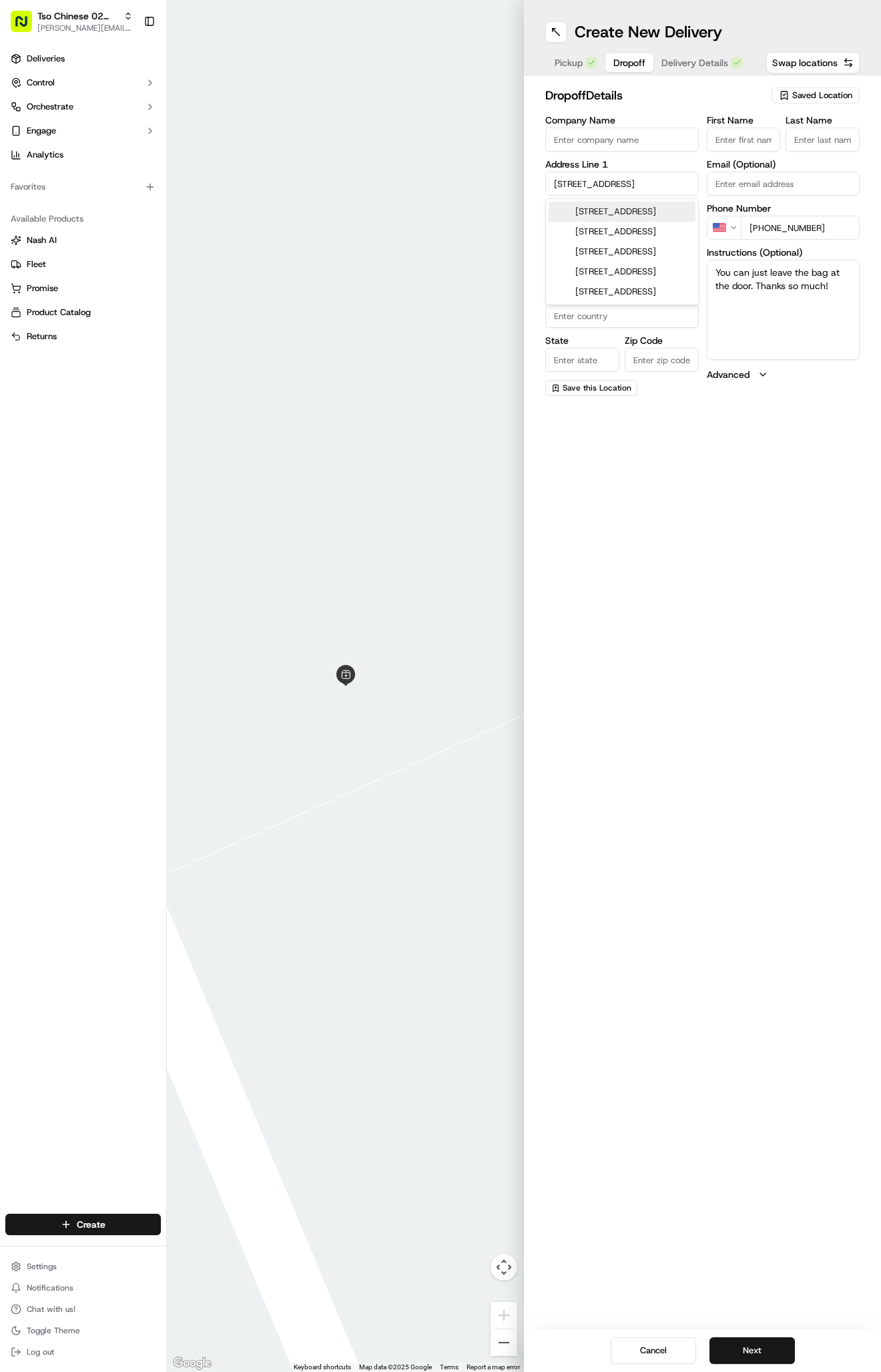
type input "Austin"
type input "[GEOGRAPHIC_DATA]"
type input "78757"
type input "[STREET_ADDRESS]"
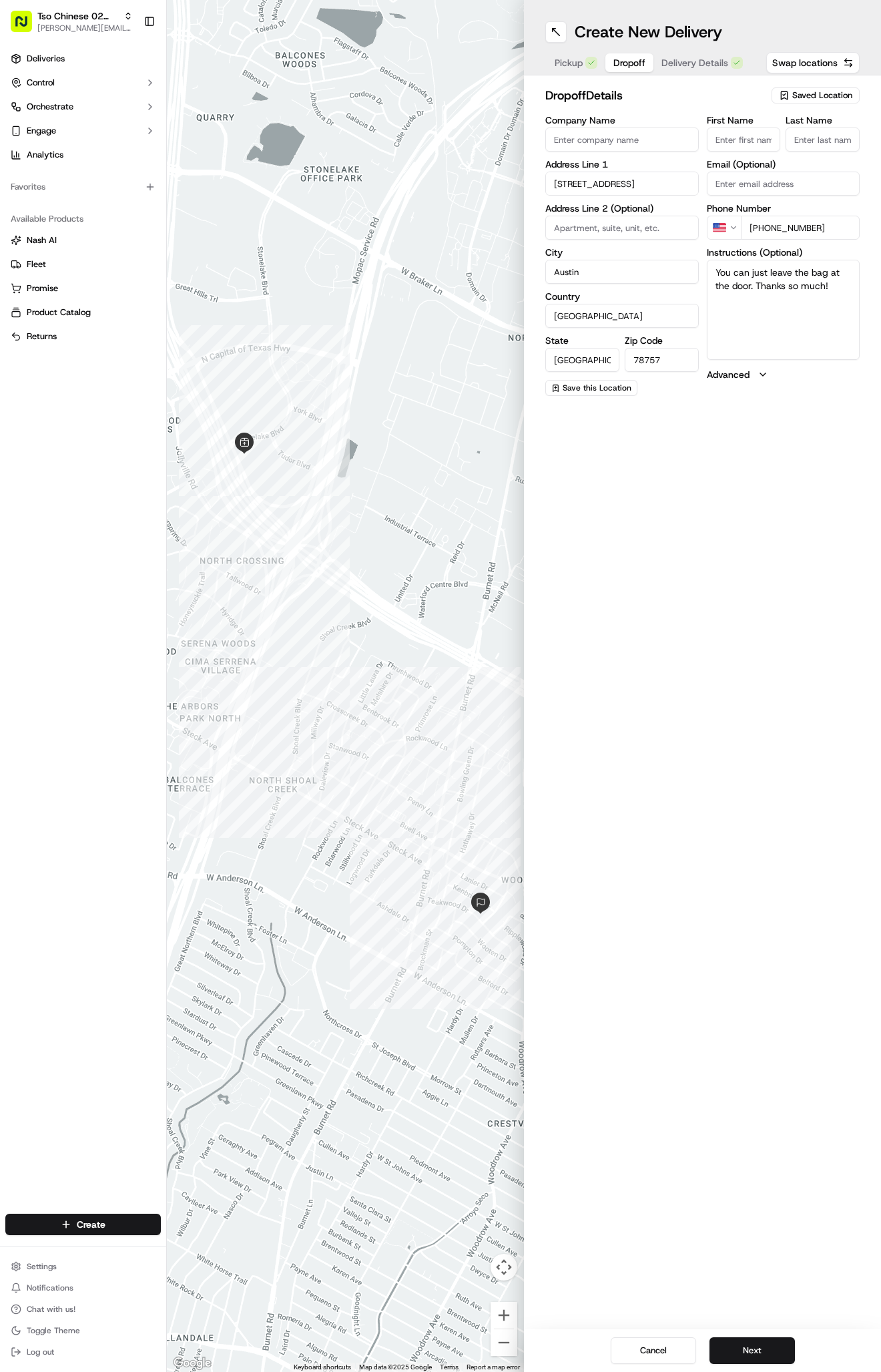
click at [770, 138] on input "First Name" at bounding box center [744, 140] width 74 height 24
paste input "[PERSON_NAME]"
type input "[PERSON_NAME]"
type input "."
click at [692, 67] on span "Delivery Details" at bounding box center [710, 63] width 67 height 13
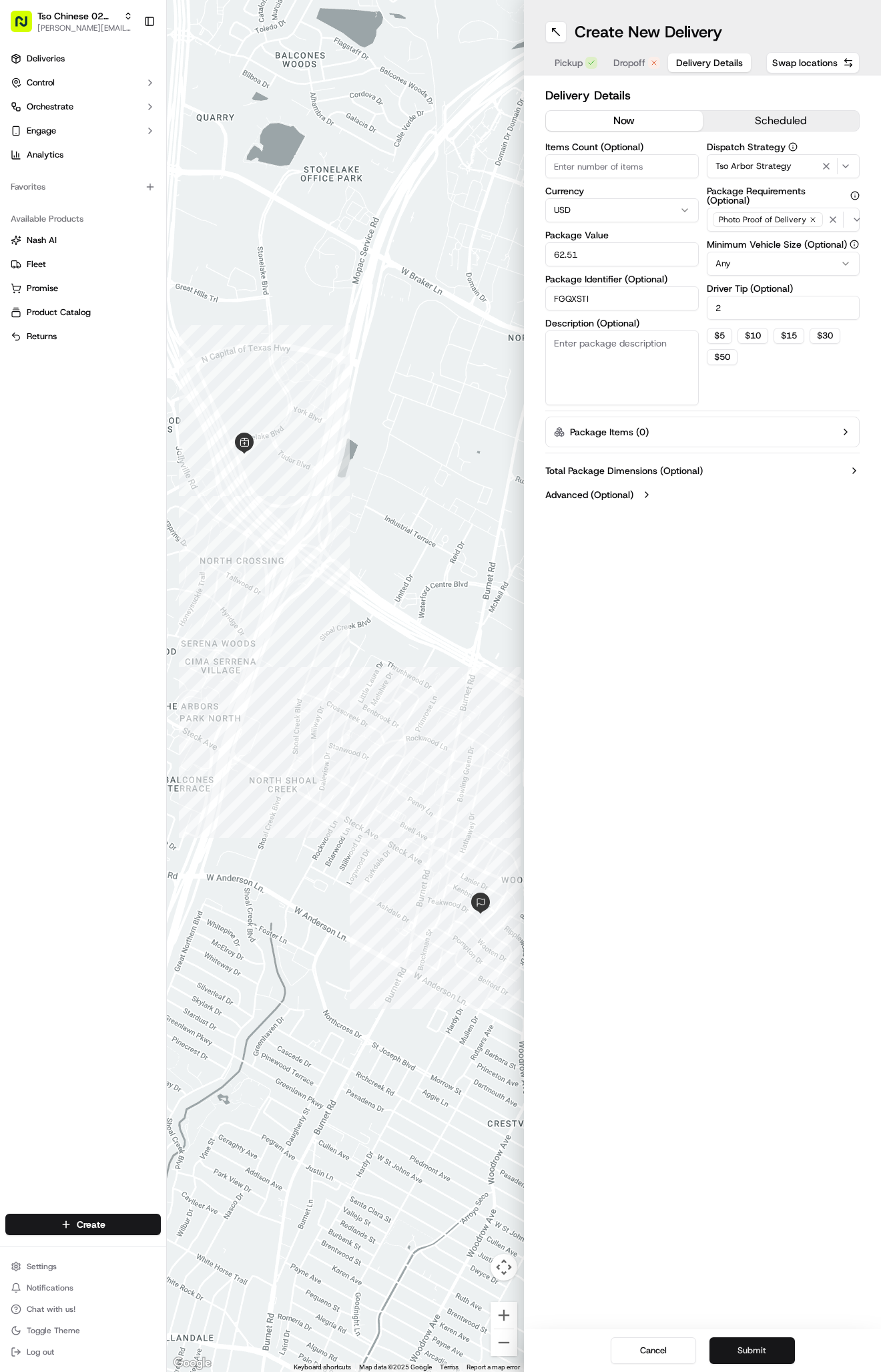
click at [751, 1352] on button "Submit" at bounding box center [752, 1351] width 85 height 27
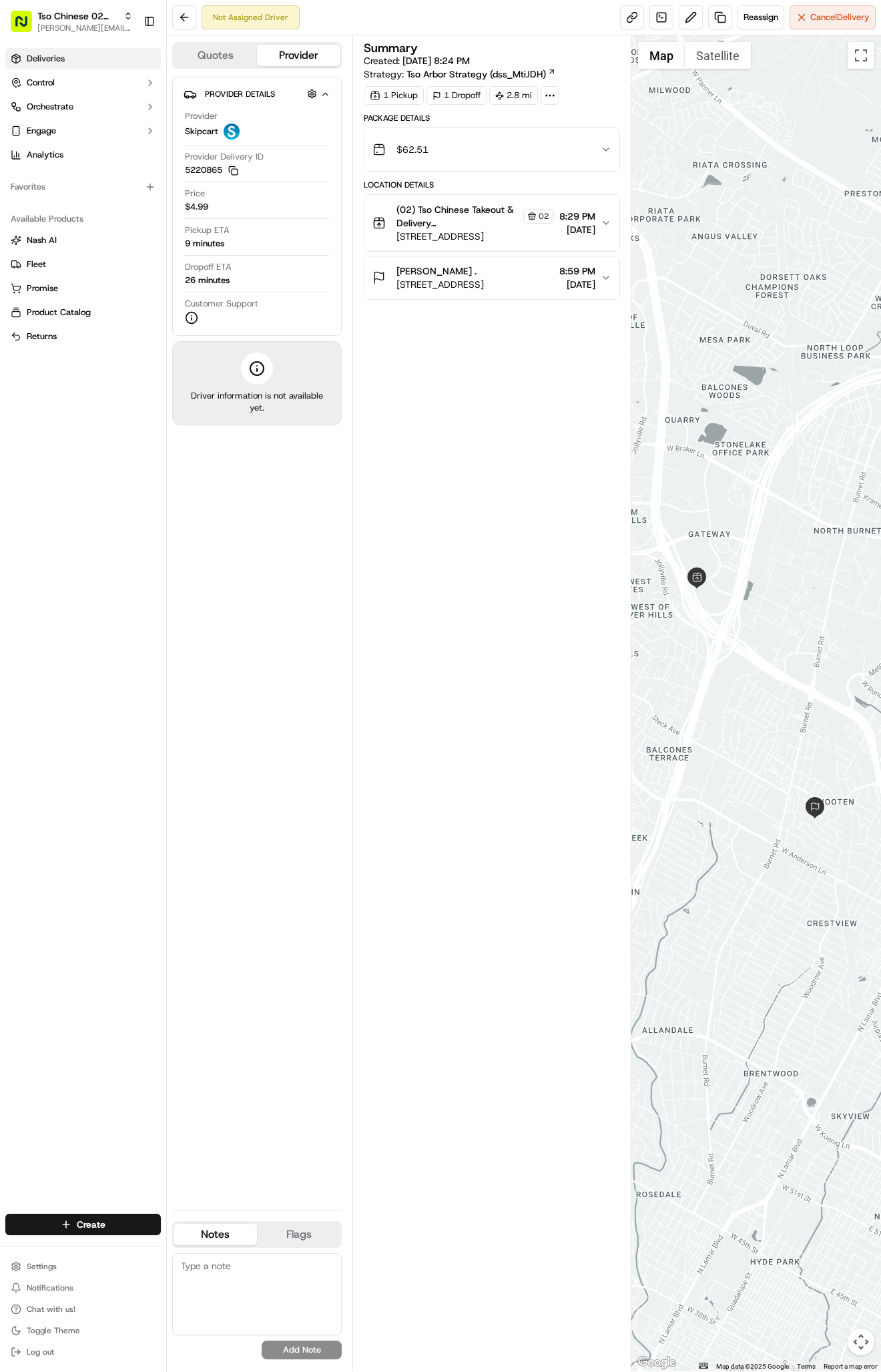
click at [73, 68] on link "Deliveries" at bounding box center [83, 58] width 155 height 21
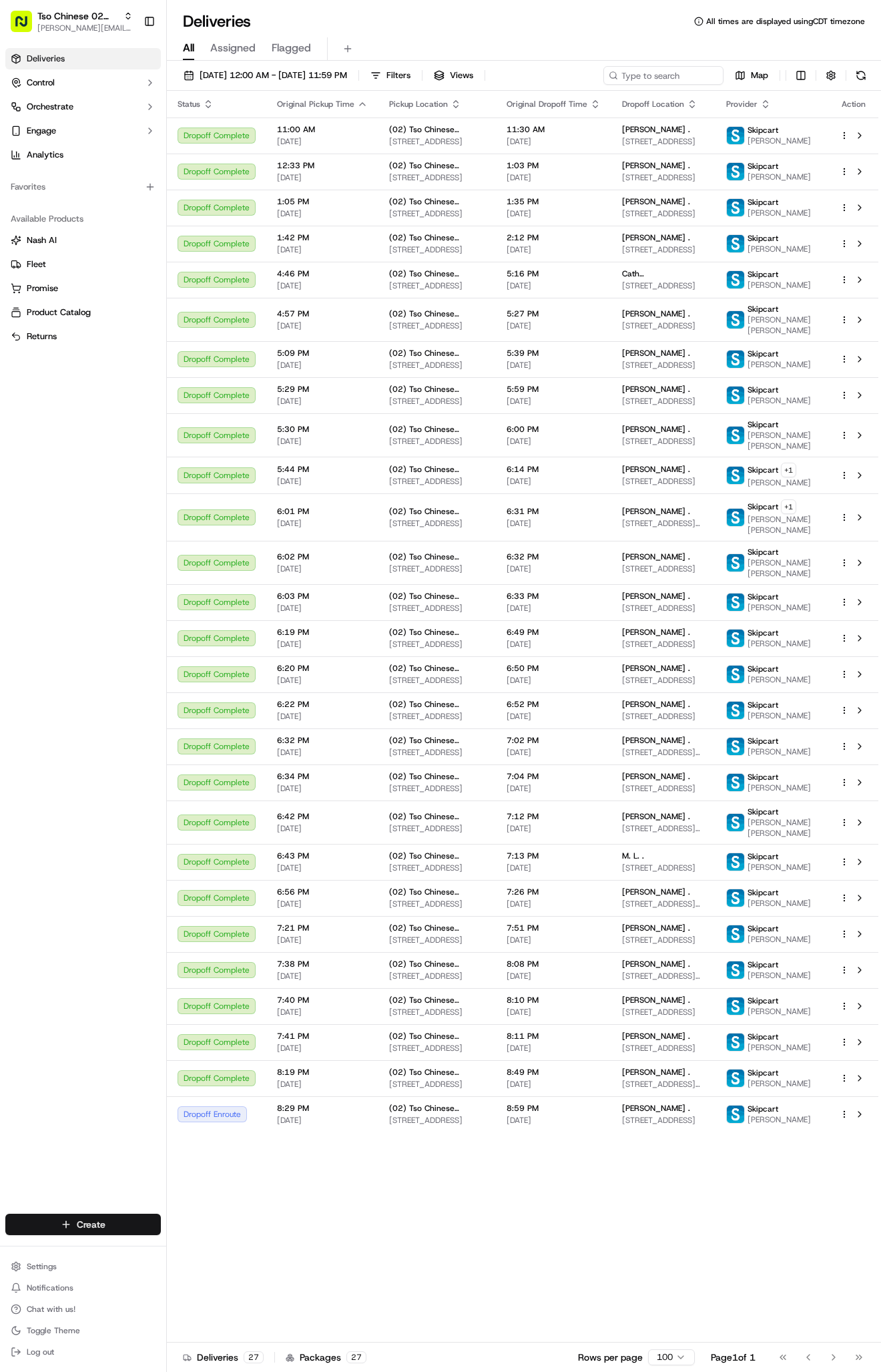
click at [143, 1216] on html "Tso Chinese 02 Arbor [PERSON_NAME][EMAIL_ADDRESS][DOMAIN_NAME] Toggle Sidebar D…" at bounding box center [440, 686] width 881 height 1372
click at [199, 1248] on link "Delivery" at bounding box center [241, 1250] width 149 height 24
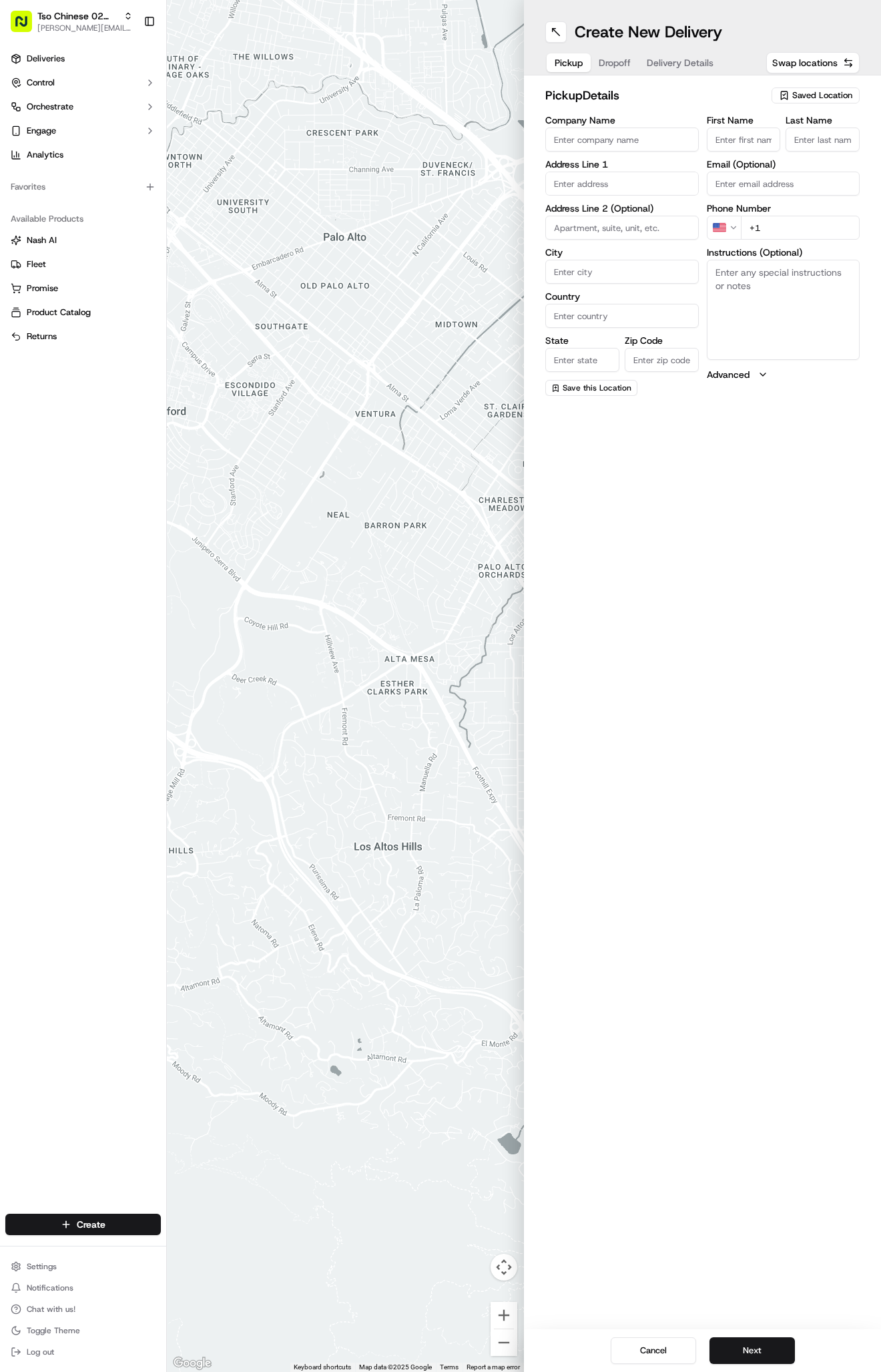
click at [809, 94] on span "Saved Location" at bounding box center [822, 95] width 60 height 12
click at [752, 156] on span "(02) Tso Chinese Takeout & Delivery [GEOGRAPHIC_DATA] (02)" at bounding box center [792, 152] width 164 height 24
type input "(02) Tso Chinese Takeout & Delivery [GEOGRAPHIC_DATA]"
type input "Bldg E Ste 402"
type input "Austin"
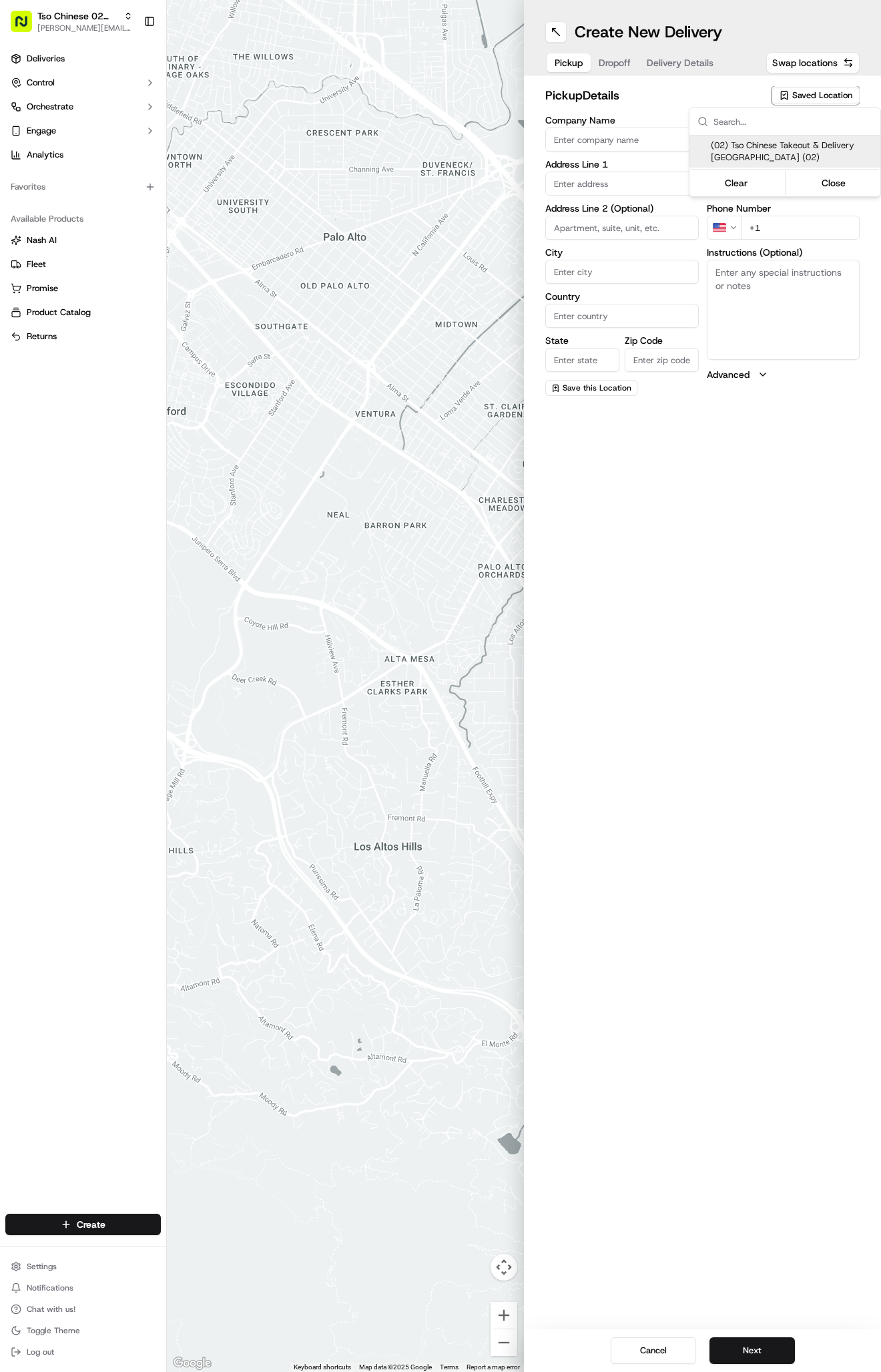
type input "US"
type input "[GEOGRAPHIC_DATA]"
type input "78759"
type input "Tso Chinese"
type input "Arboretum Crossing Manager"
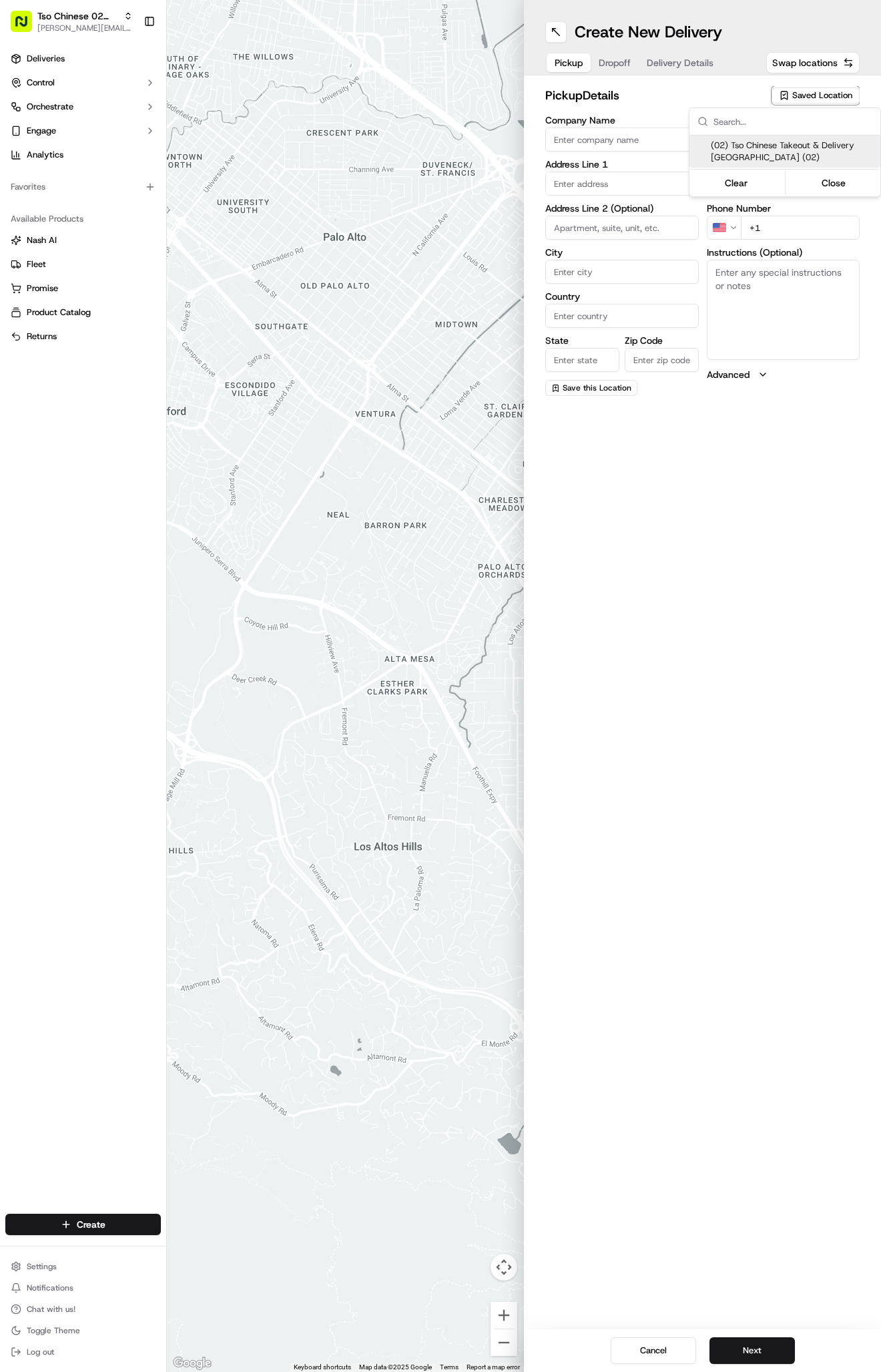
type input "[EMAIL_ADDRESS][DOMAIN_NAME]"
type input "[PHONE_NUMBER]"
type textarea "Submit a picture displaying address & food as Proof of Delivery. Envía una foto…"
type input "[STREET_ADDRESS]"
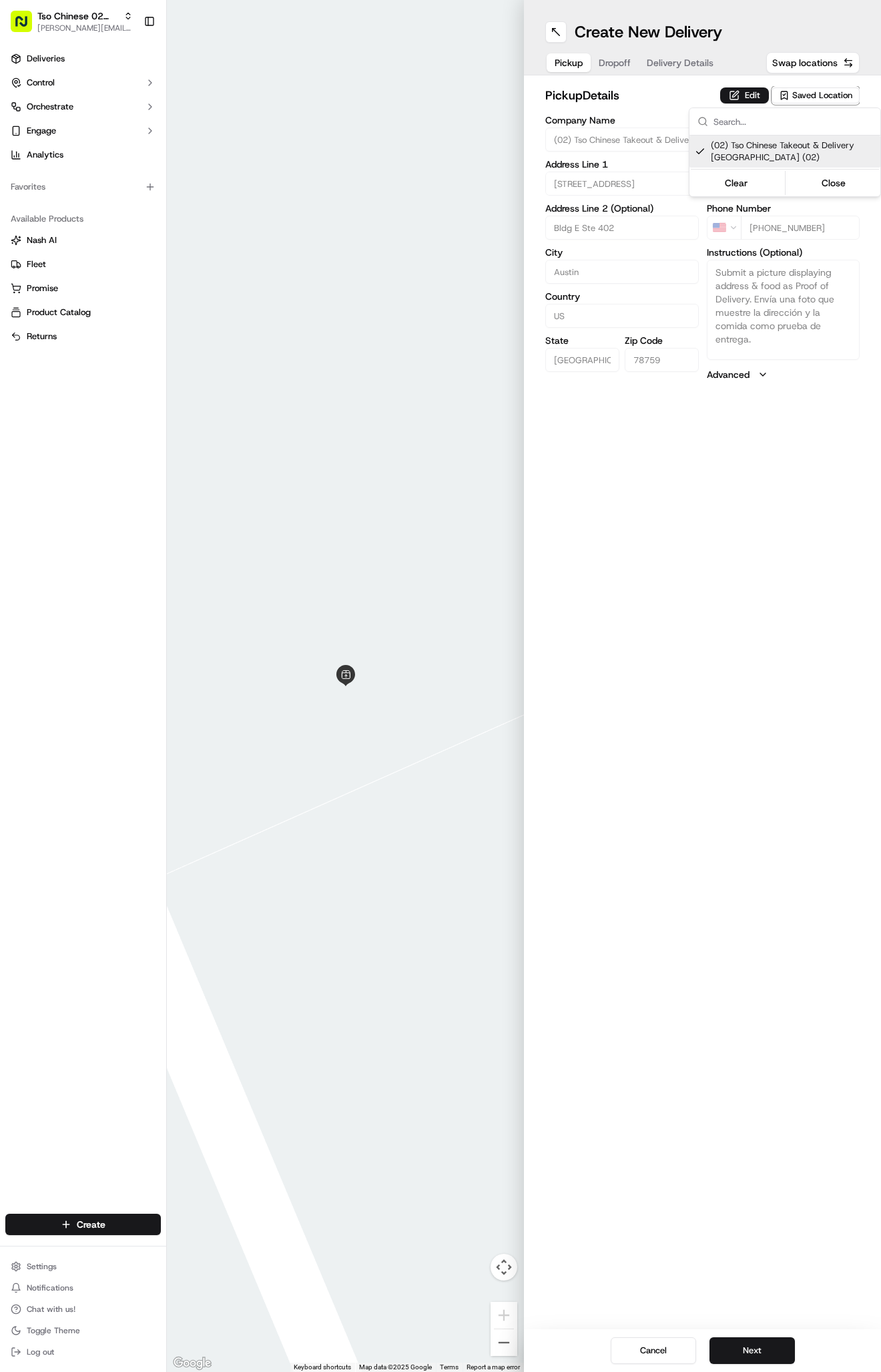
click at [689, 44] on html "Tso Chinese 02 Arbor [PERSON_NAME][EMAIL_ADDRESS][DOMAIN_NAME] Toggle Sidebar D…" at bounding box center [440, 686] width 881 height 1372
click at [689, 46] on div "Create New Delivery Pickup Dropoff Delivery Details Swap locations" at bounding box center [702, 38] width 357 height 76
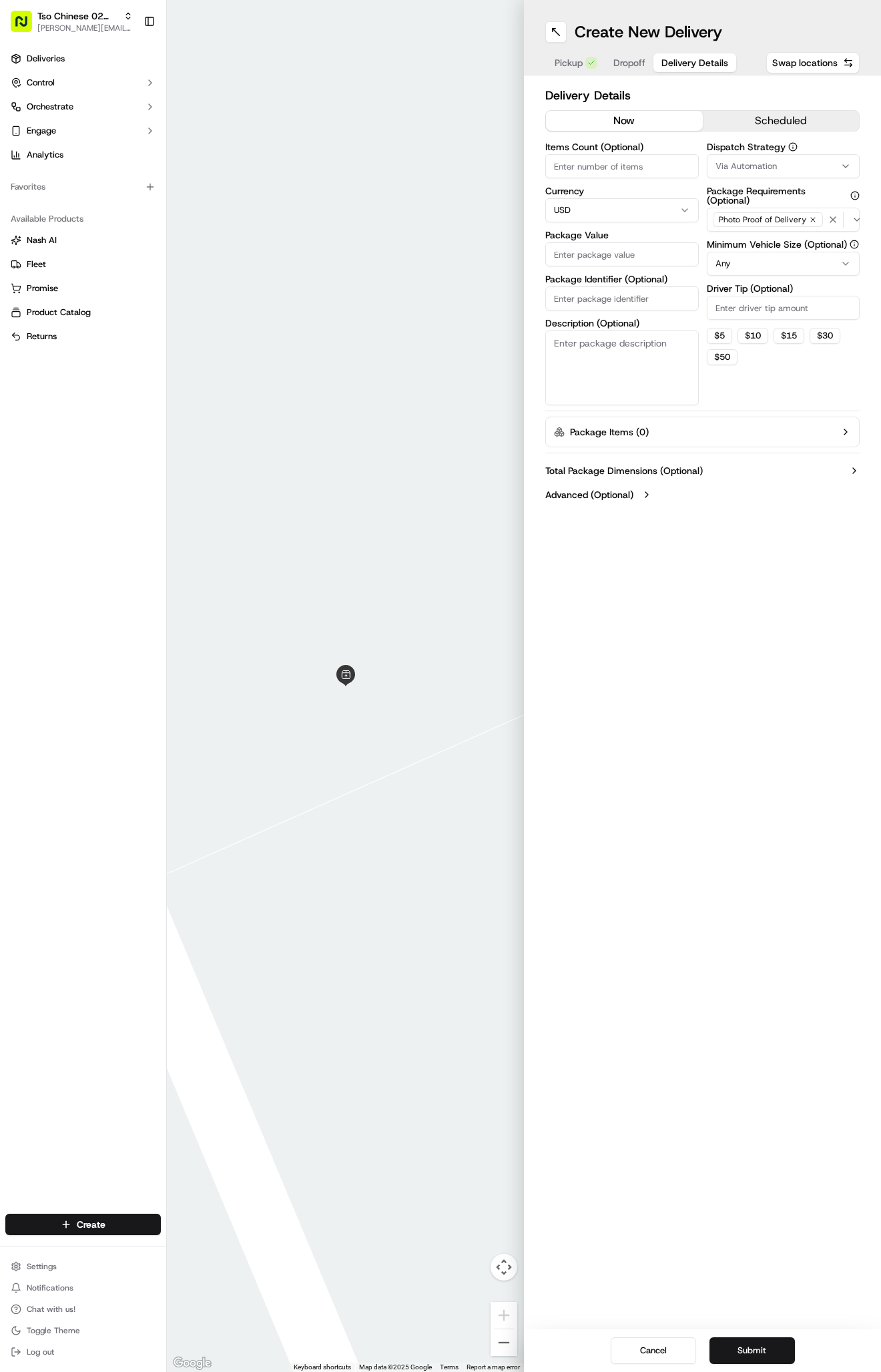
click at [689, 56] on button "Delivery Details" at bounding box center [694, 63] width 82 height 19
click at [744, 161] on span "Via Automation" at bounding box center [746, 166] width 61 height 12
click at [753, 236] on span "Tso Arbor Strategy" at bounding box center [792, 239] width 164 height 12
click at [751, 308] on html "Tso Chinese 02 Arbor [PERSON_NAME][EMAIL_ADDRESS][DOMAIN_NAME] Toggle Sidebar D…" at bounding box center [440, 686] width 881 height 1372
click at [751, 308] on input "Driver Tip (Optional)" at bounding box center [784, 308] width 154 height 24
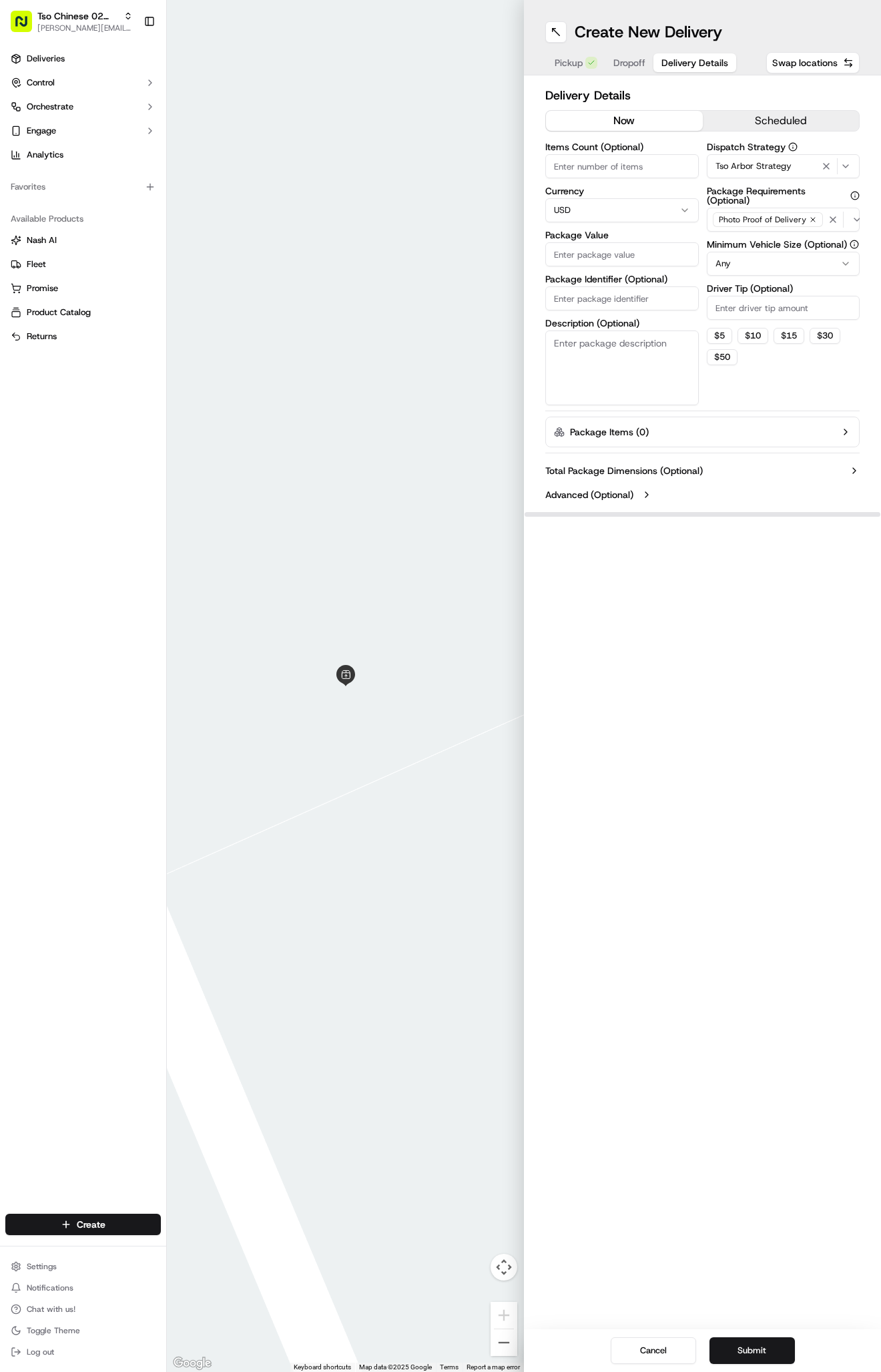
click at [751, 308] on input "Driver Tip (Optional)" at bounding box center [784, 308] width 154 height 24
type input "2"
click at [598, 302] on input "Package Identifier (Optional)" at bounding box center [622, 298] width 154 height 24
paste input "#EBIGAGJ"
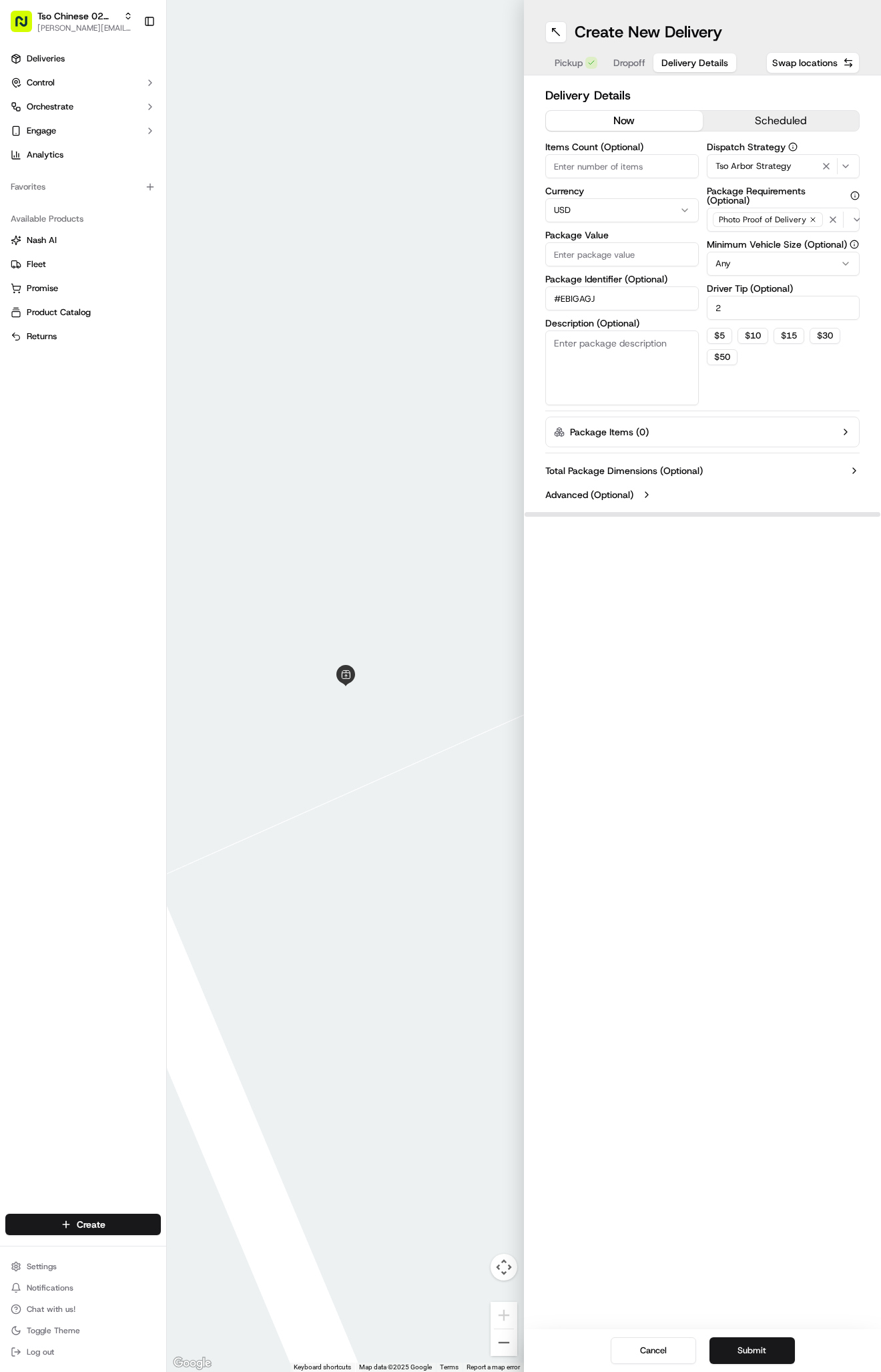
type input "#EBIGAGJ"
click at [591, 245] on input "Package Value" at bounding box center [622, 255] width 154 height 24
type input "33.45"
click at [638, 66] on span "Dropoff" at bounding box center [629, 63] width 32 height 13
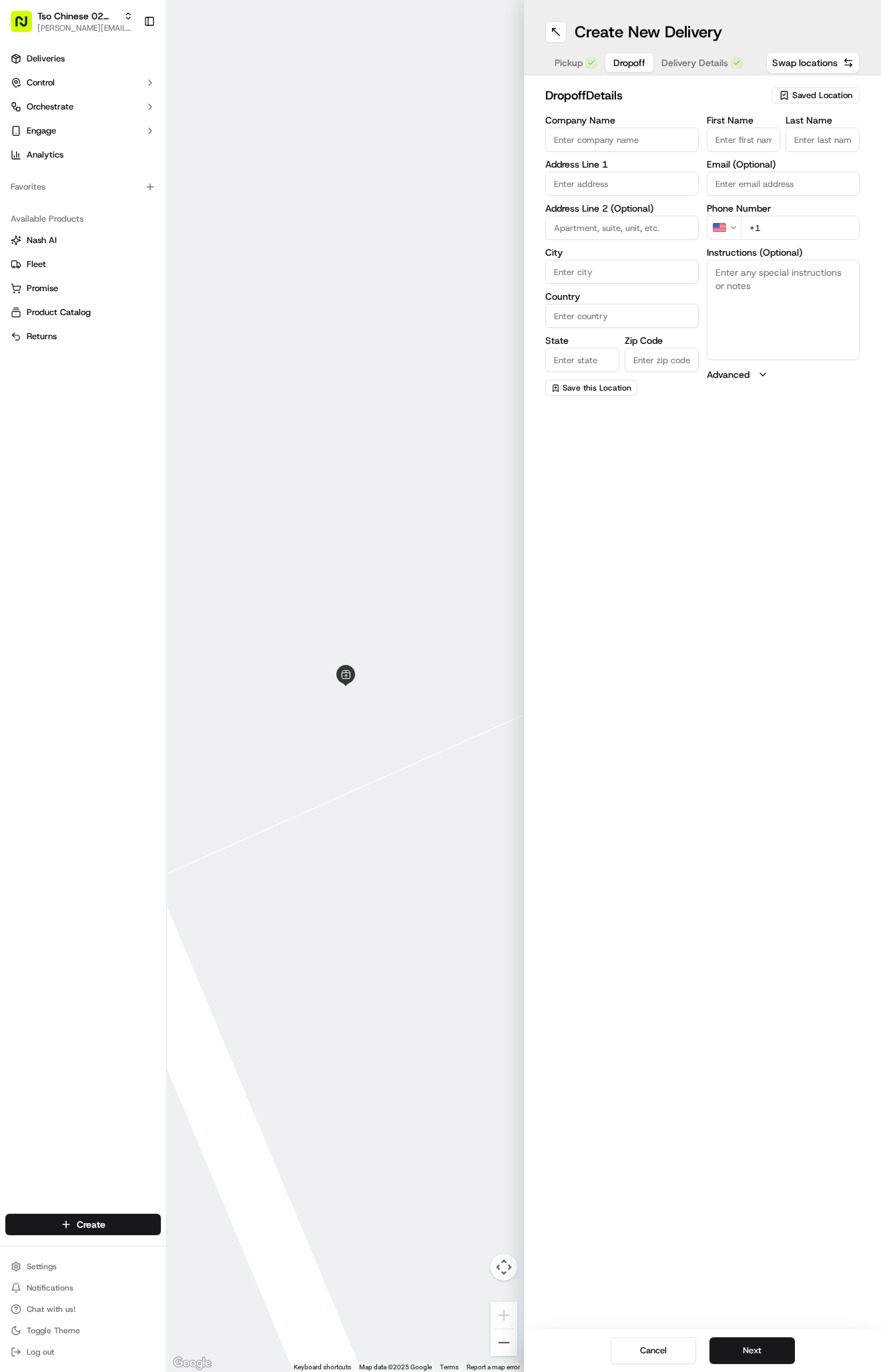
click at [820, 235] on input "+1" at bounding box center [800, 228] width 119 height 24
click at [813, 222] on input "+1" at bounding box center [800, 228] width 119 height 24
click at [847, 225] on input "+1" at bounding box center [800, 228] width 119 height 24
click at [797, 221] on input "+1" at bounding box center [800, 228] width 119 height 24
click at [800, 228] on input "+1" at bounding box center [800, 228] width 119 height 24
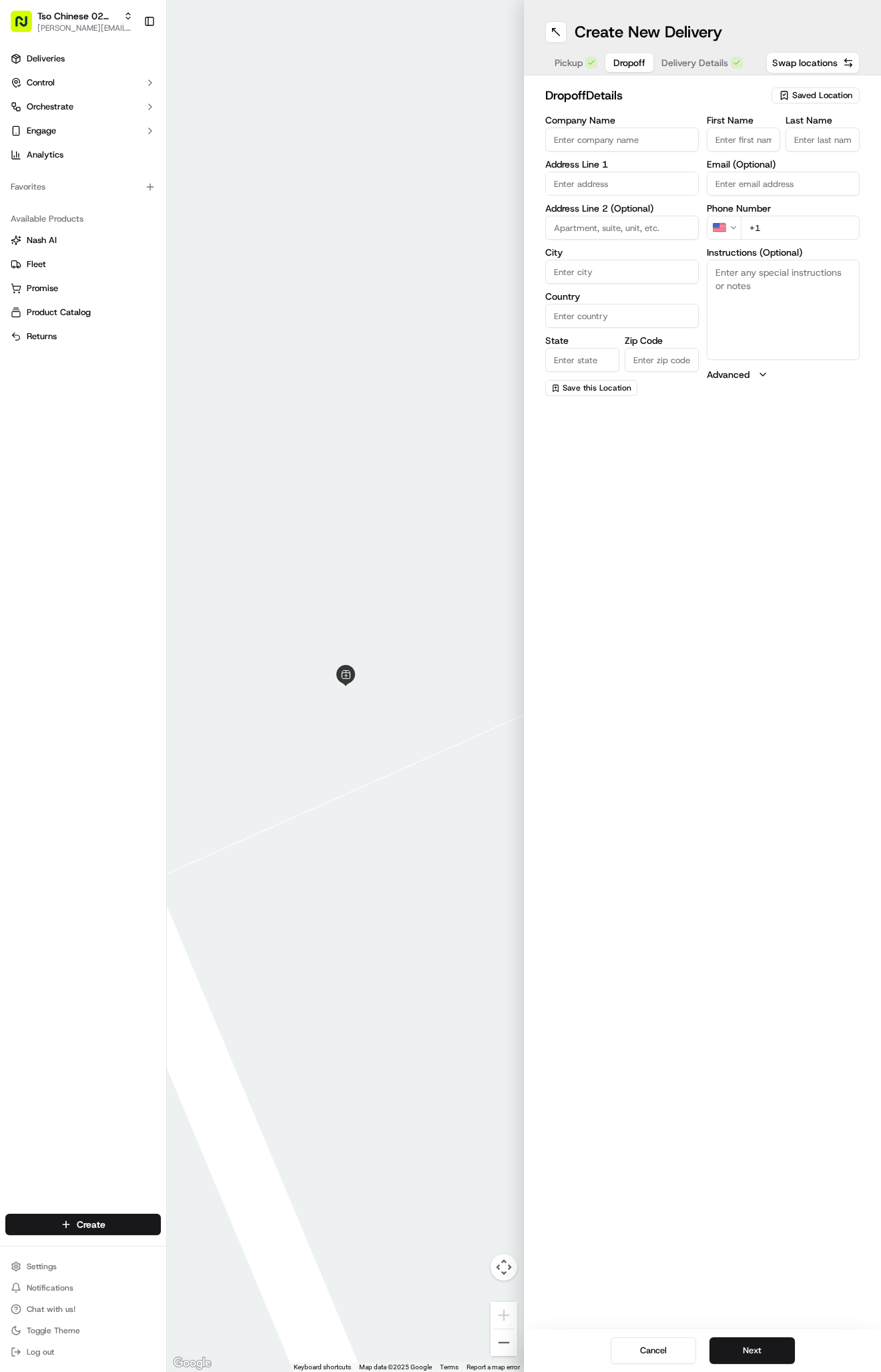
paste input "[PHONE_NUMBER]"
type input "[PHONE_NUMBER]"
click at [625, 183] on input "text" at bounding box center [622, 183] width 154 height 24
paste input "[STREET_ADDRESS]"
click at [632, 215] on div "[STREET_ADDRESS]" at bounding box center [622, 212] width 147 height 20
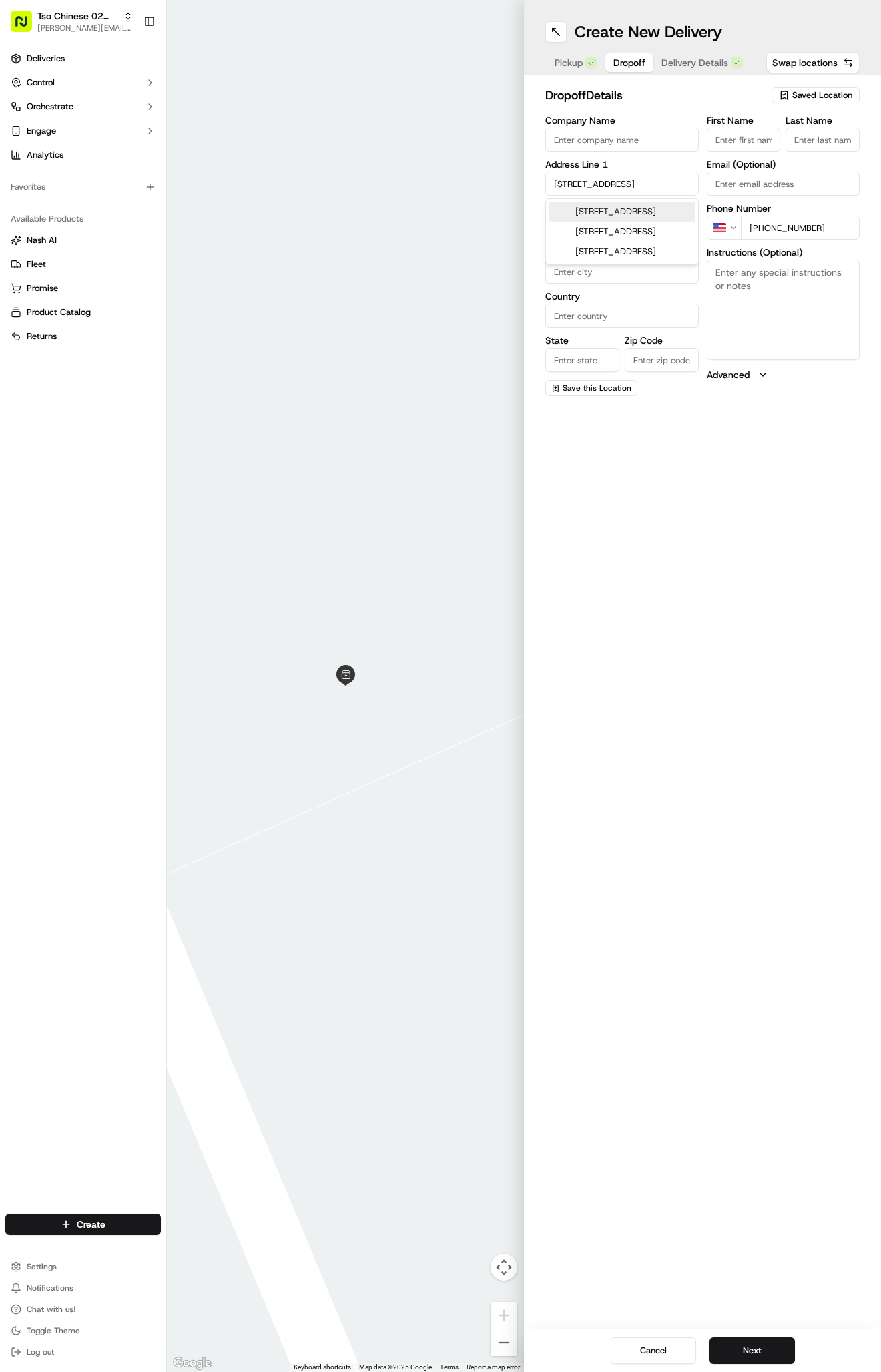
type input "[STREET_ADDRESS]"
type input "Austin"
type input "[GEOGRAPHIC_DATA]"
type input "78731"
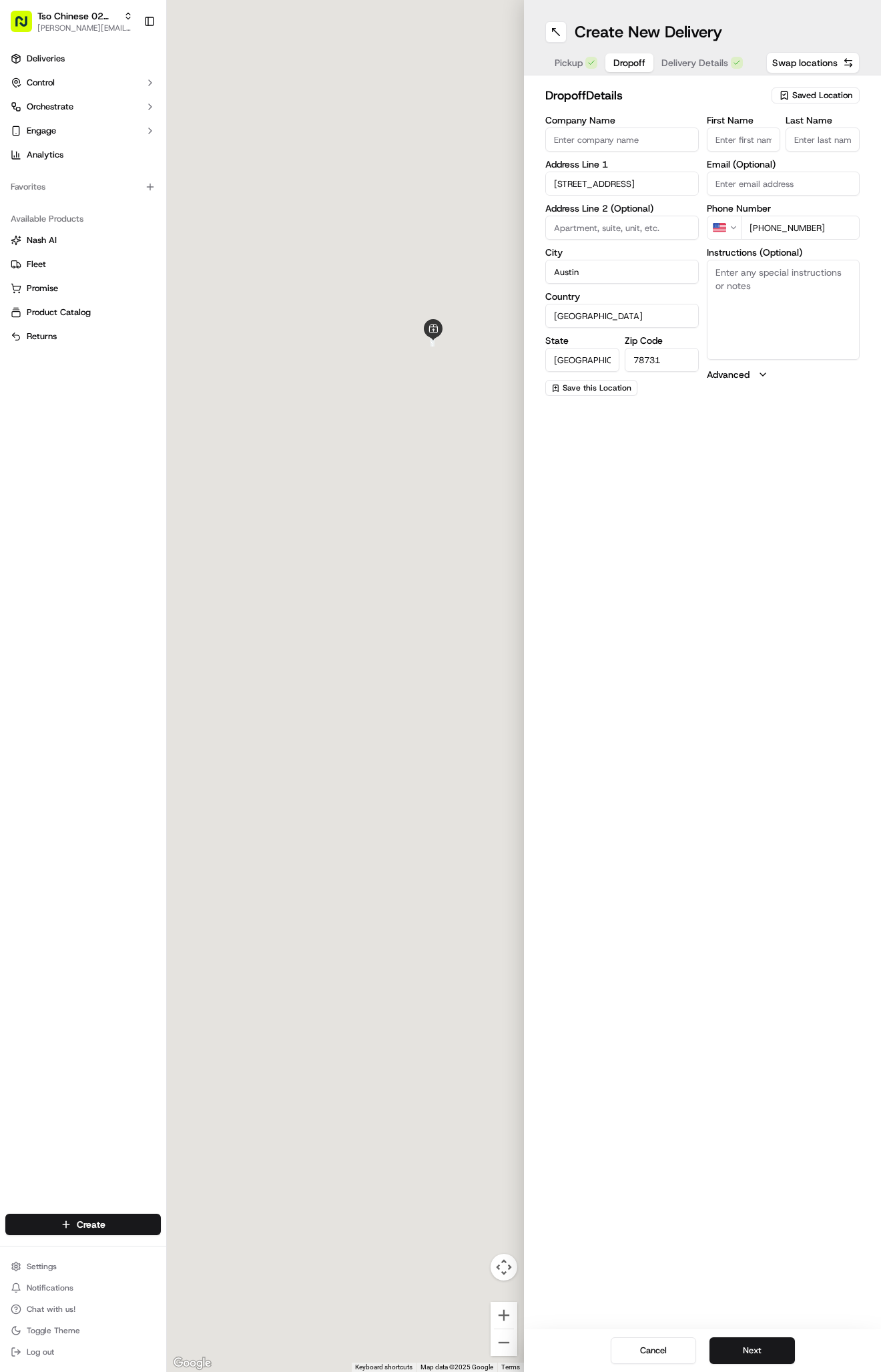
type input "[STREET_ADDRESS]"
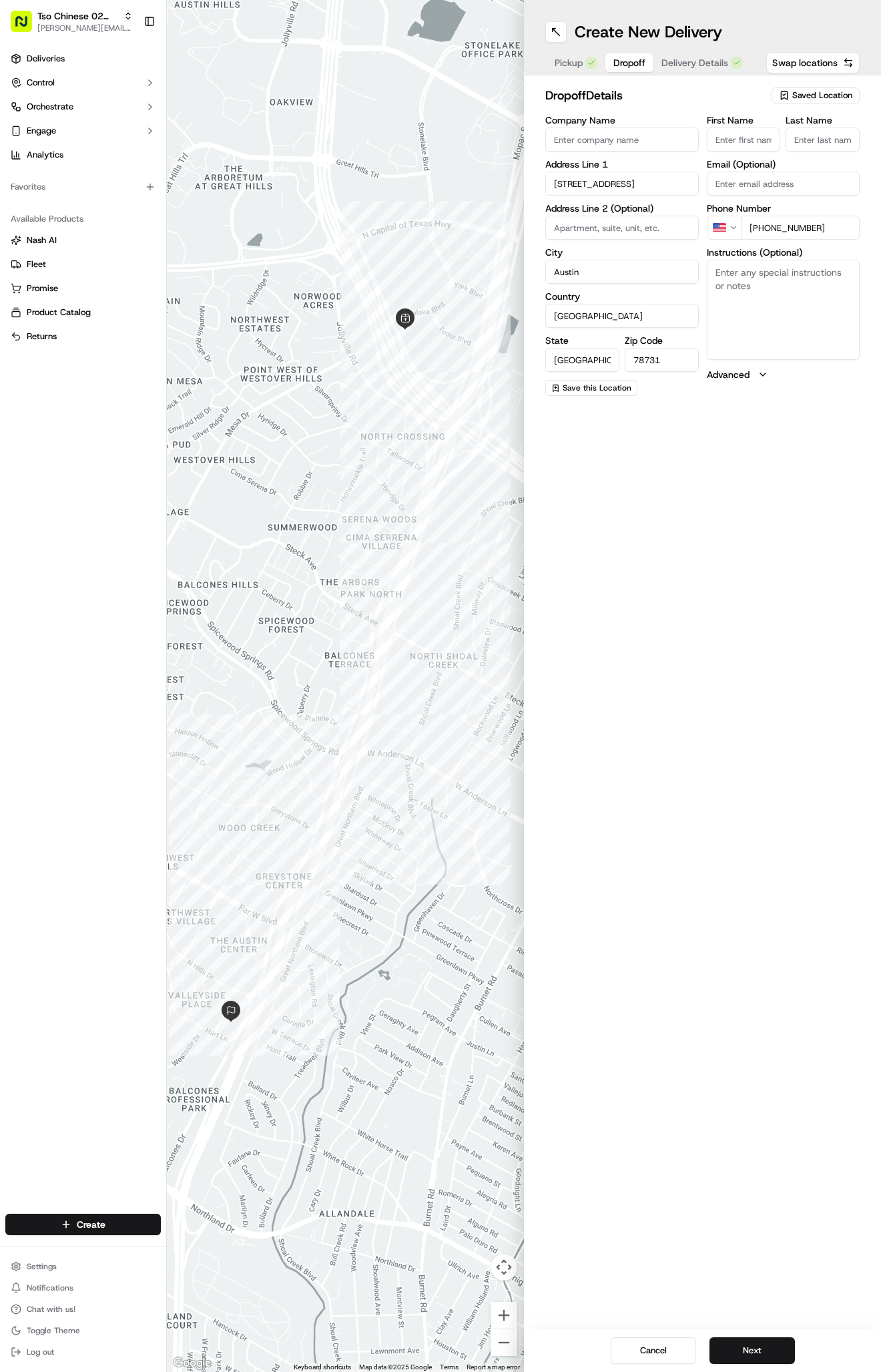
click at [773, 320] on textarea "Instructions (Optional)" at bounding box center [784, 310] width 154 height 100
paste textarea "201 building A"
type textarea "201 building A"
paste input "[PERSON_NAME]"
type input "[PERSON_NAME]"
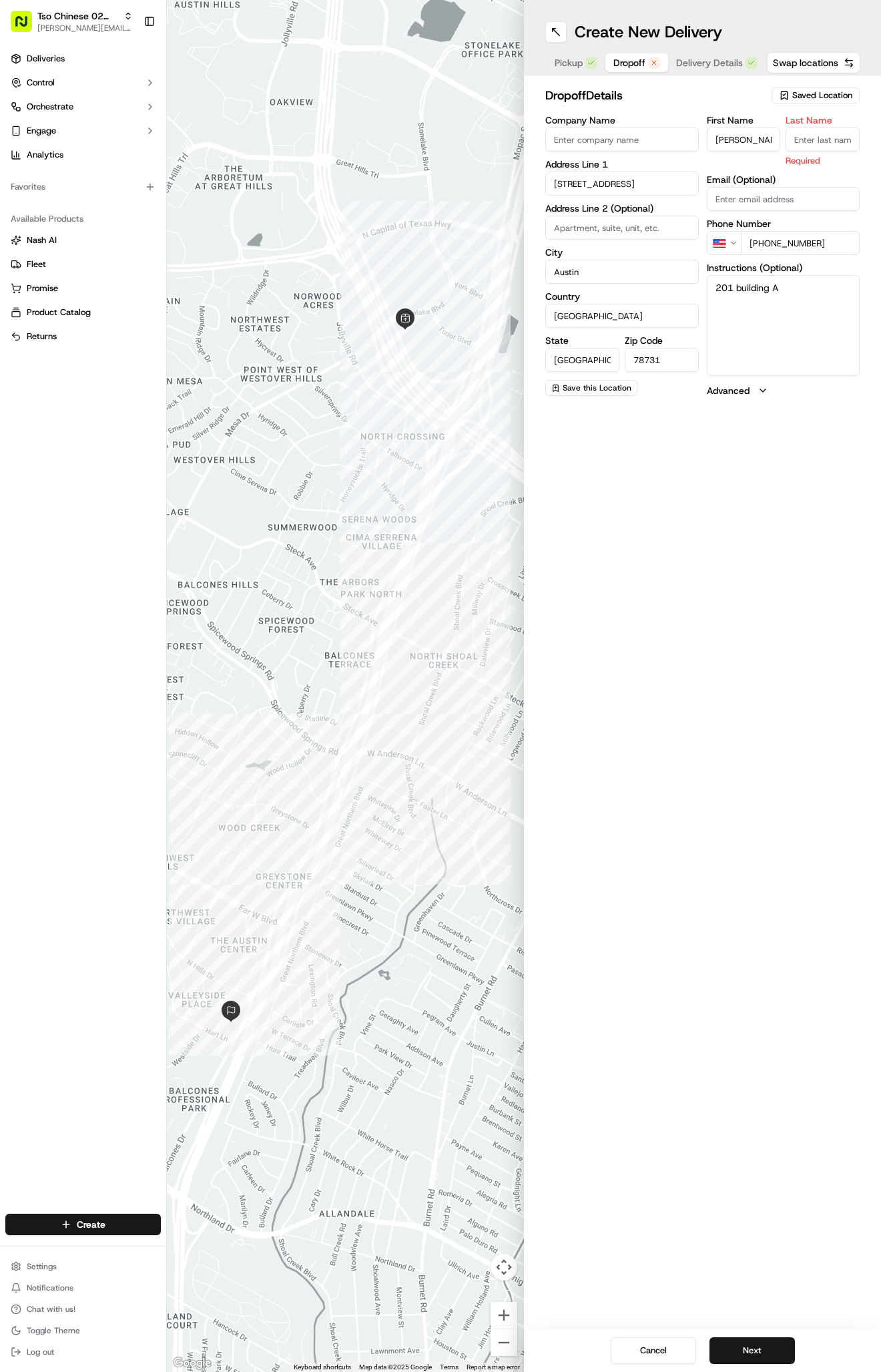
type input "."
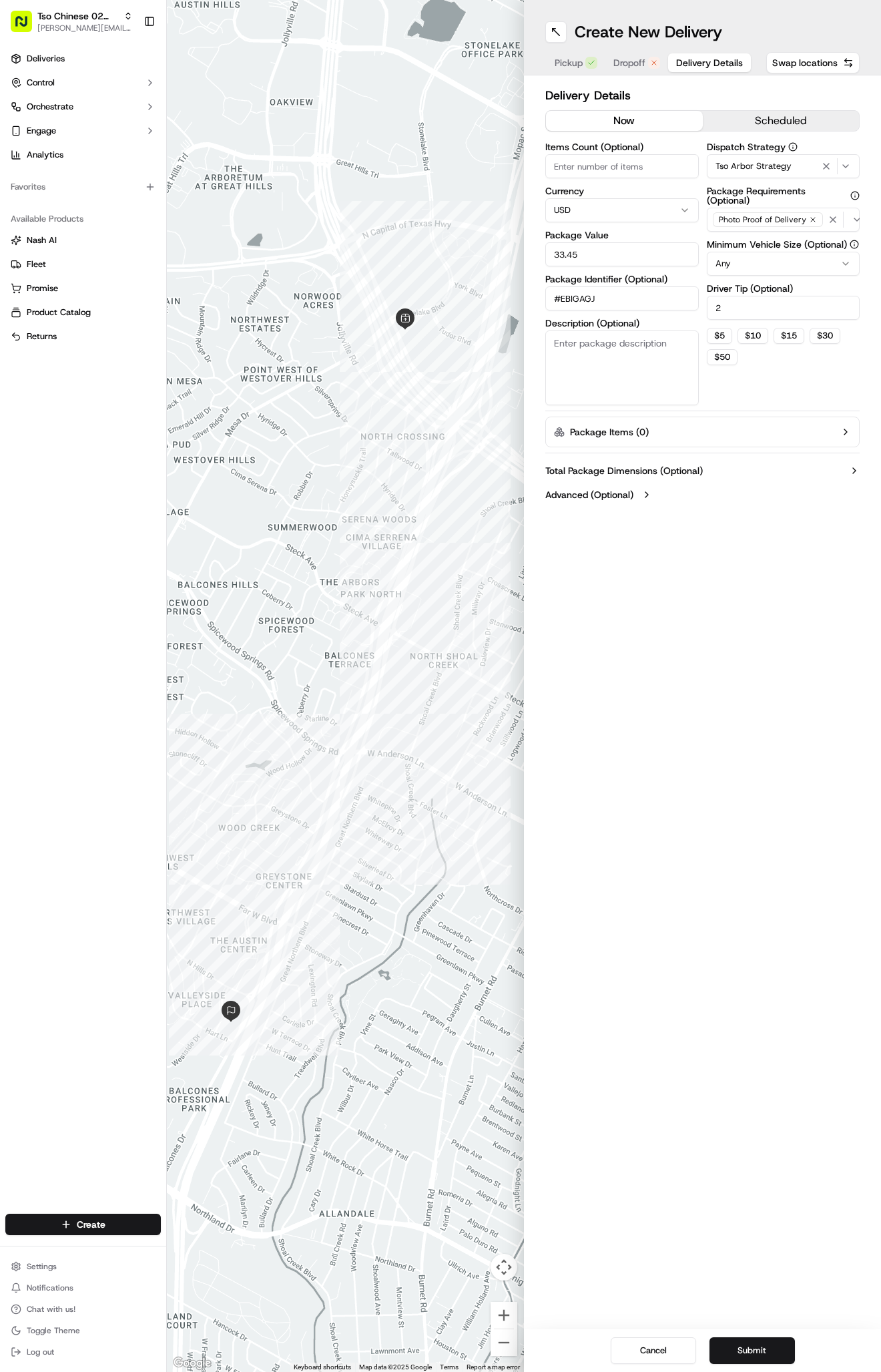
click at [694, 61] on span "Delivery Details" at bounding box center [710, 63] width 67 height 13
click at [729, 1360] on button "Submit" at bounding box center [752, 1351] width 85 height 27
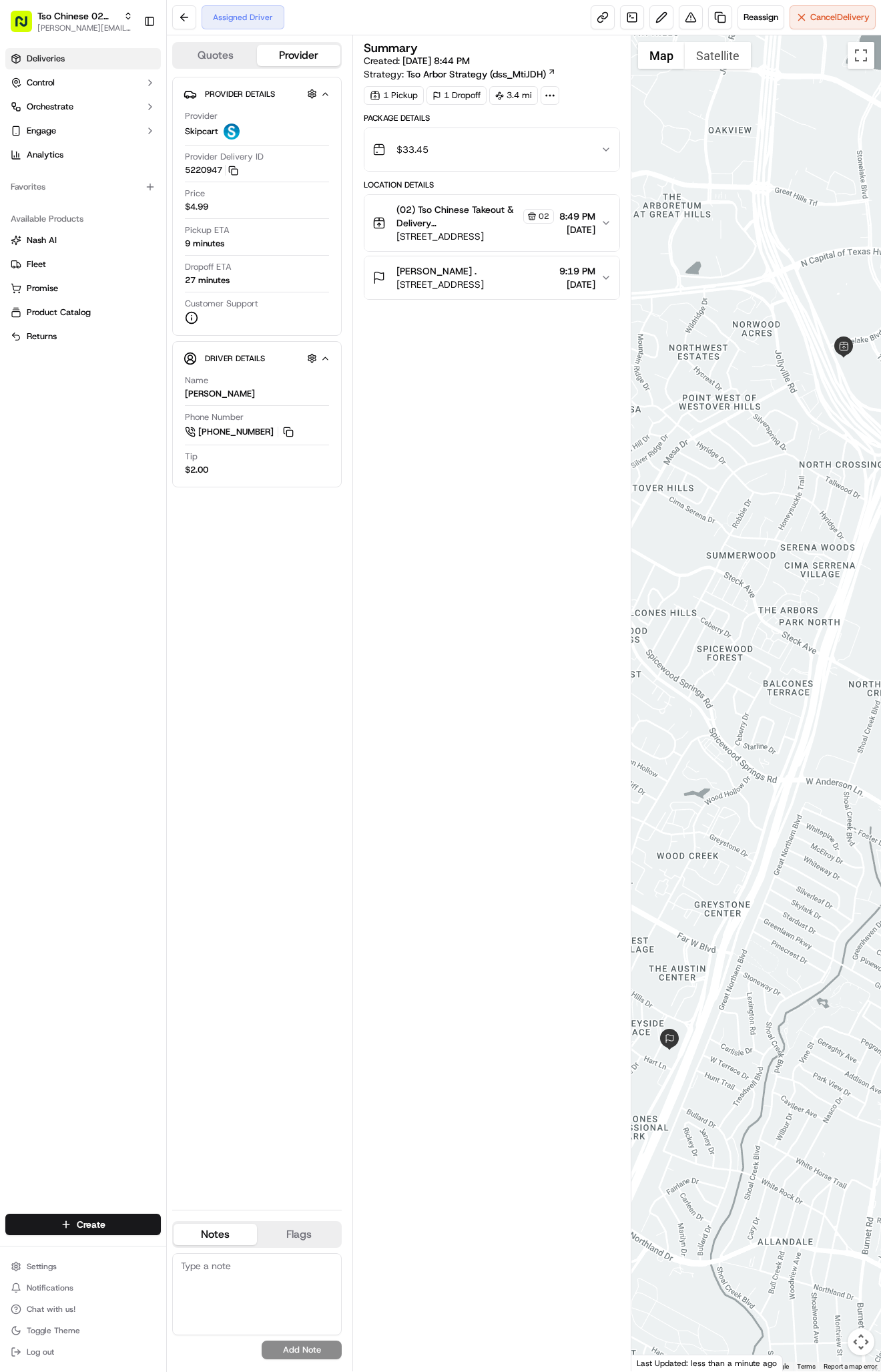
click at [68, 58] on link "Deliveries" at bounding box center [83, 58] width 155 height 21
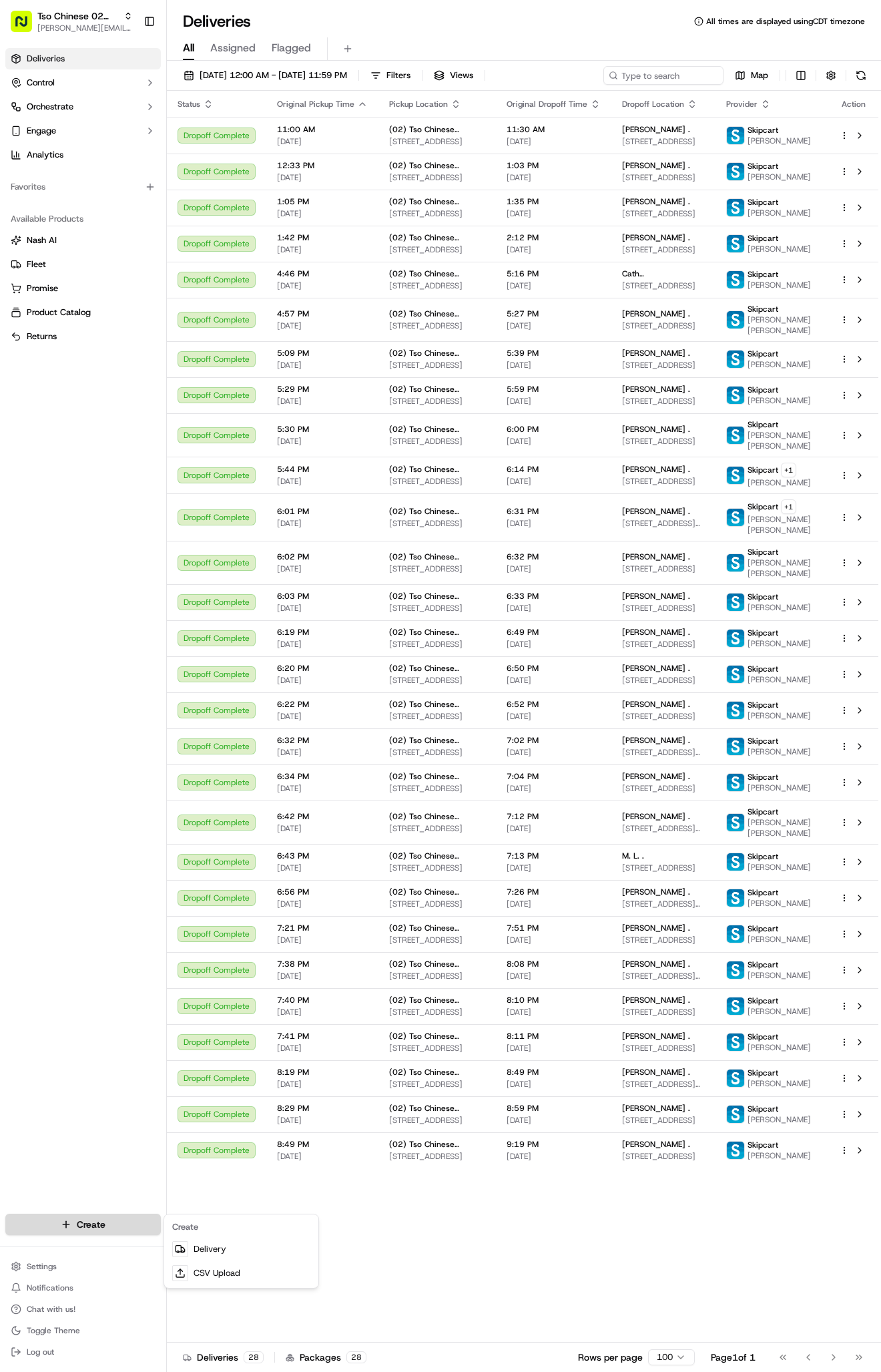
click at [128, 1230] on html "Tso Chinese 02 Arbor [PERSON_NAME][EMAIL_ADDRESS][DOMAIN_NAME] Toggle Sidebar D…" at bounding box center [440, 686] width 881 height 1372
click at [219, 1245] on link "Delivery" at bounding box center [241, 1250] width 149 height 24
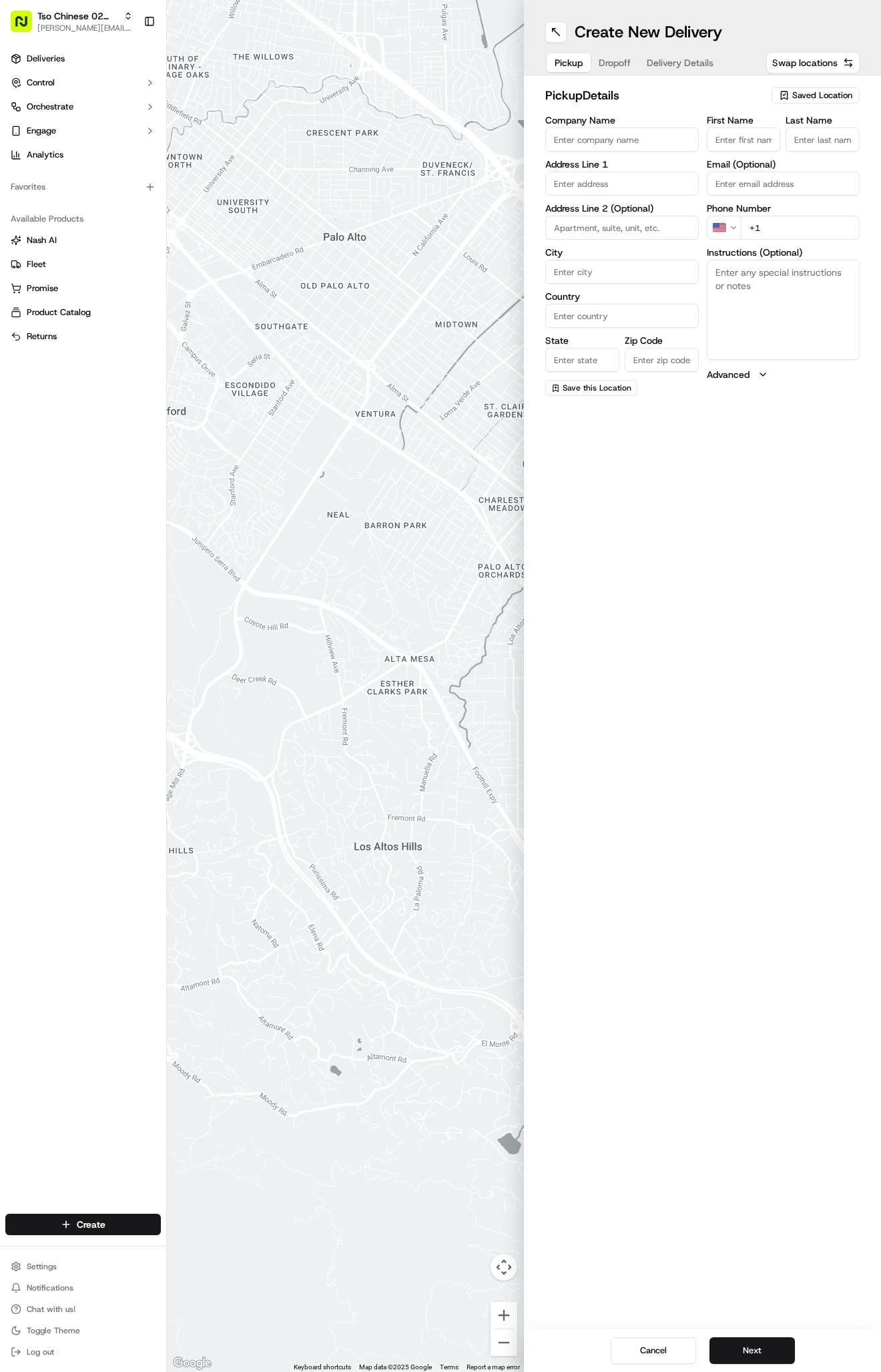
click at [784, 99] on icon "button" at bounding box center [785, 95] width 11 height 11
click at [773, 159] on span "(02) Tso Chinese Takeout & Delivery [GEOGRAPHIC_DATA] (02)" at bounding box center [792, 152] width 164 height 24
type input "(02) Tso Chinese Takeout & Delivery [GEOGRAPHIC_DATA]"
type input "Bldg E Ste 402"
type input "Austin"
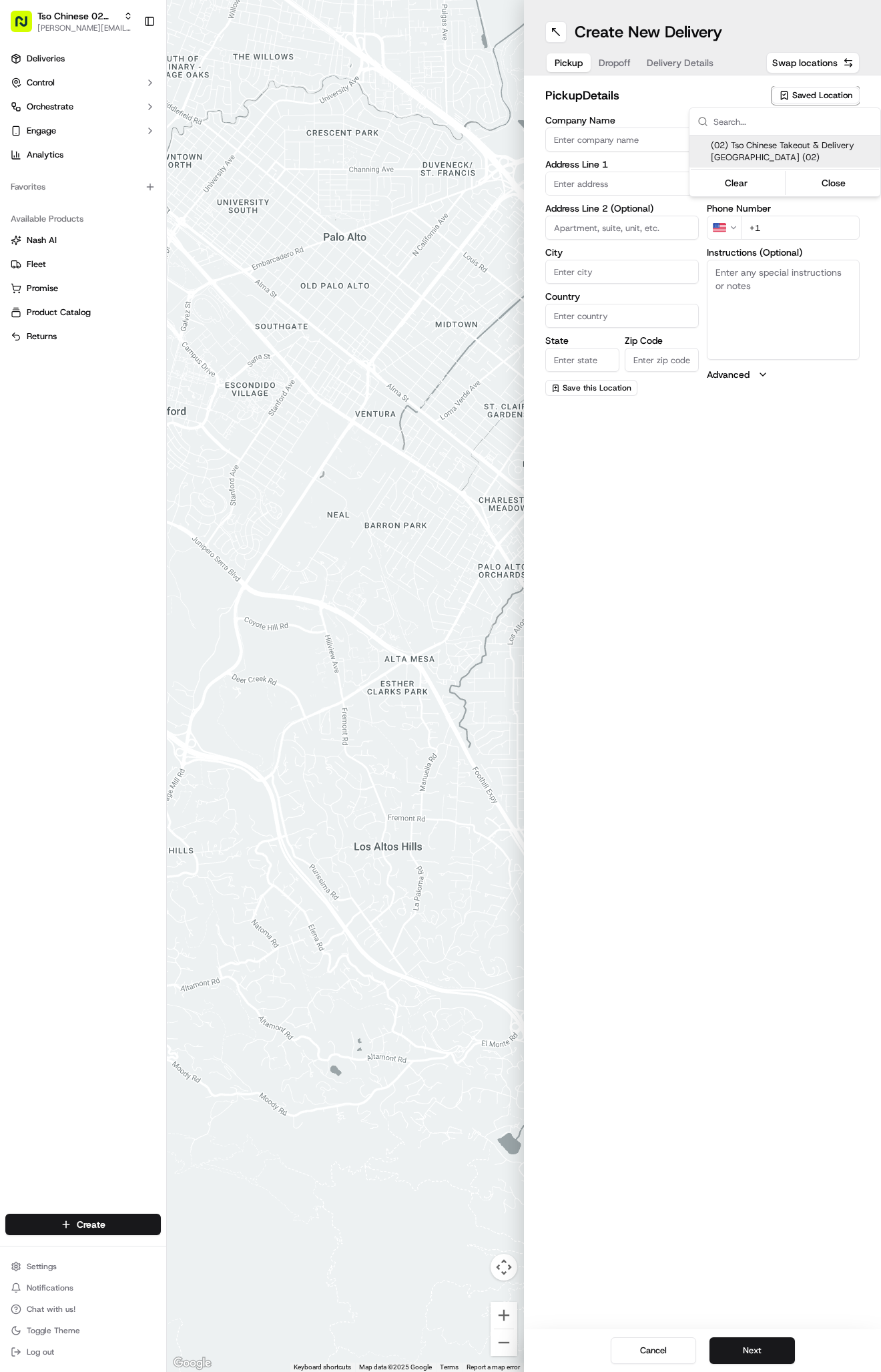
type input "US"
type input "[GEOGRAPHIC_DATA]"
type input "78759"
type input "Tso Chinese"
type input "Arboretum Crossing Manager"
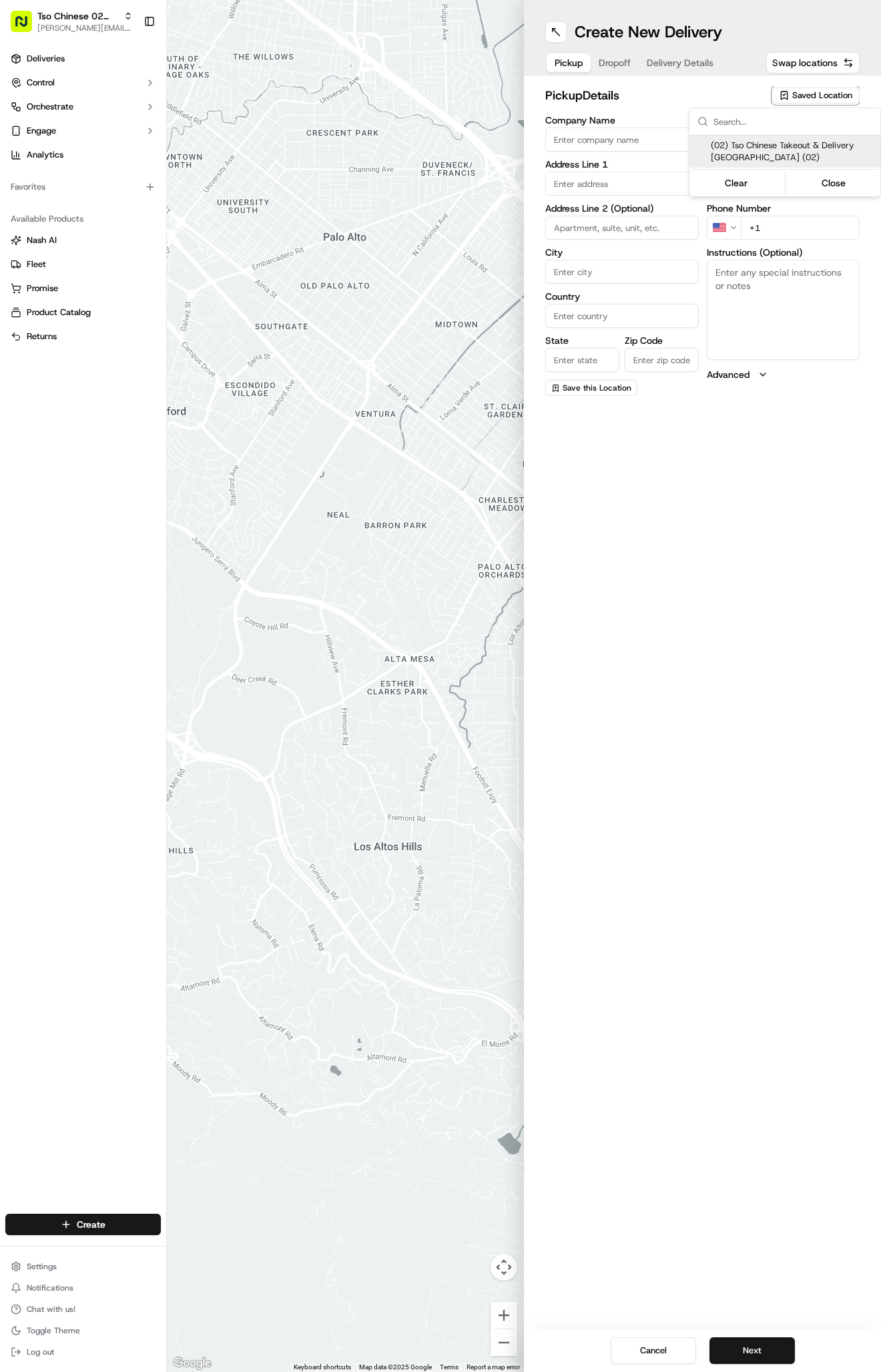
type input "[EMAIL_ADDRESS][DOMAIN_NAME]"
type input "[PHONE_NUMBER]"
type textarea "Submit a picture displaying address & food as Proof of Delivery. Envía una foto…"
type input "[STREET_ADDRESS]"
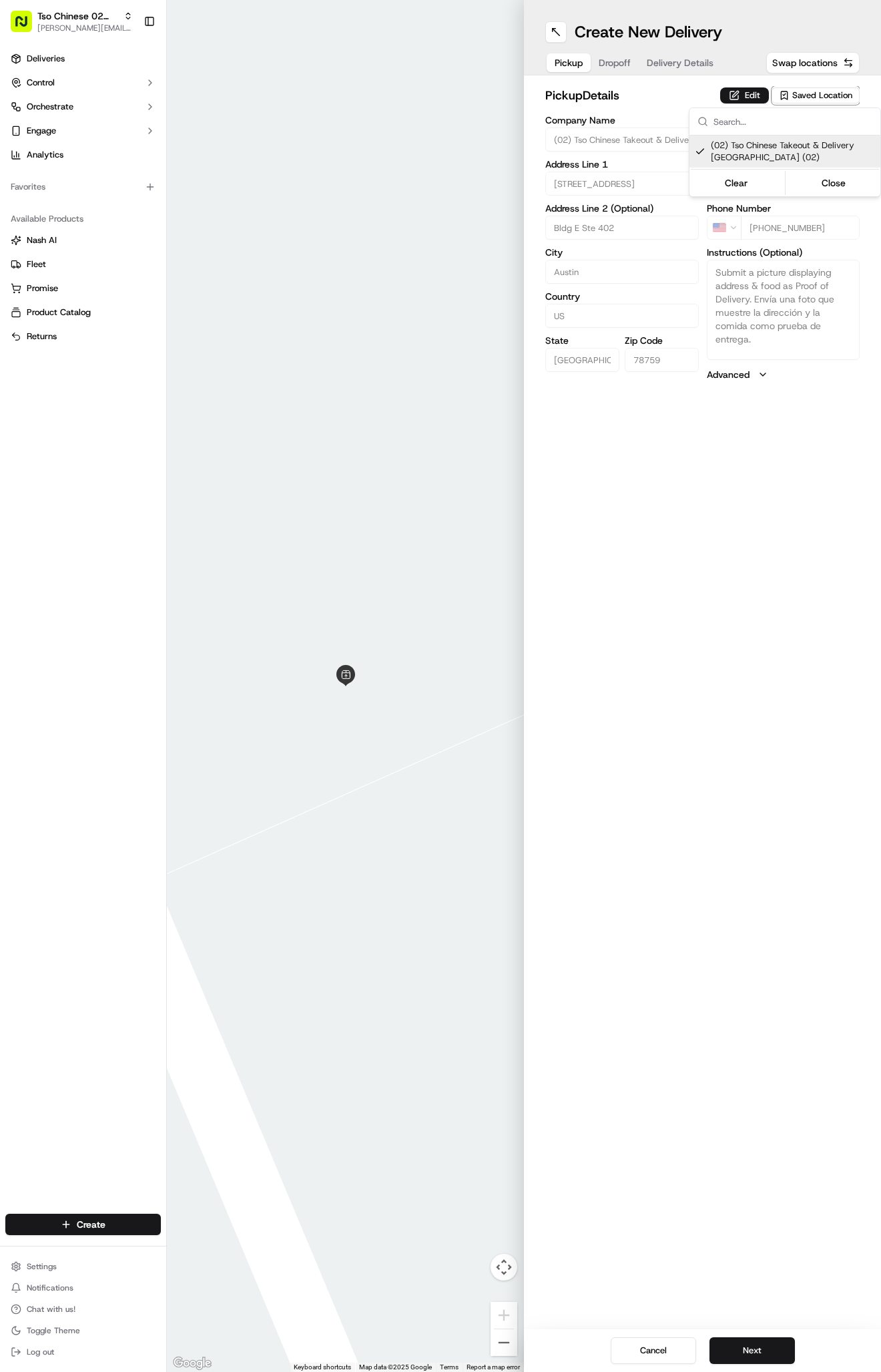
click at [691, 62] on html "Tso Chinese 02 Arbor [PERSON_NAME][EMAIL_ADDRESS][DOMAIN_NAME] Toggle Sidebar D…" at bounding box center [440, 686] width 881 height 1372
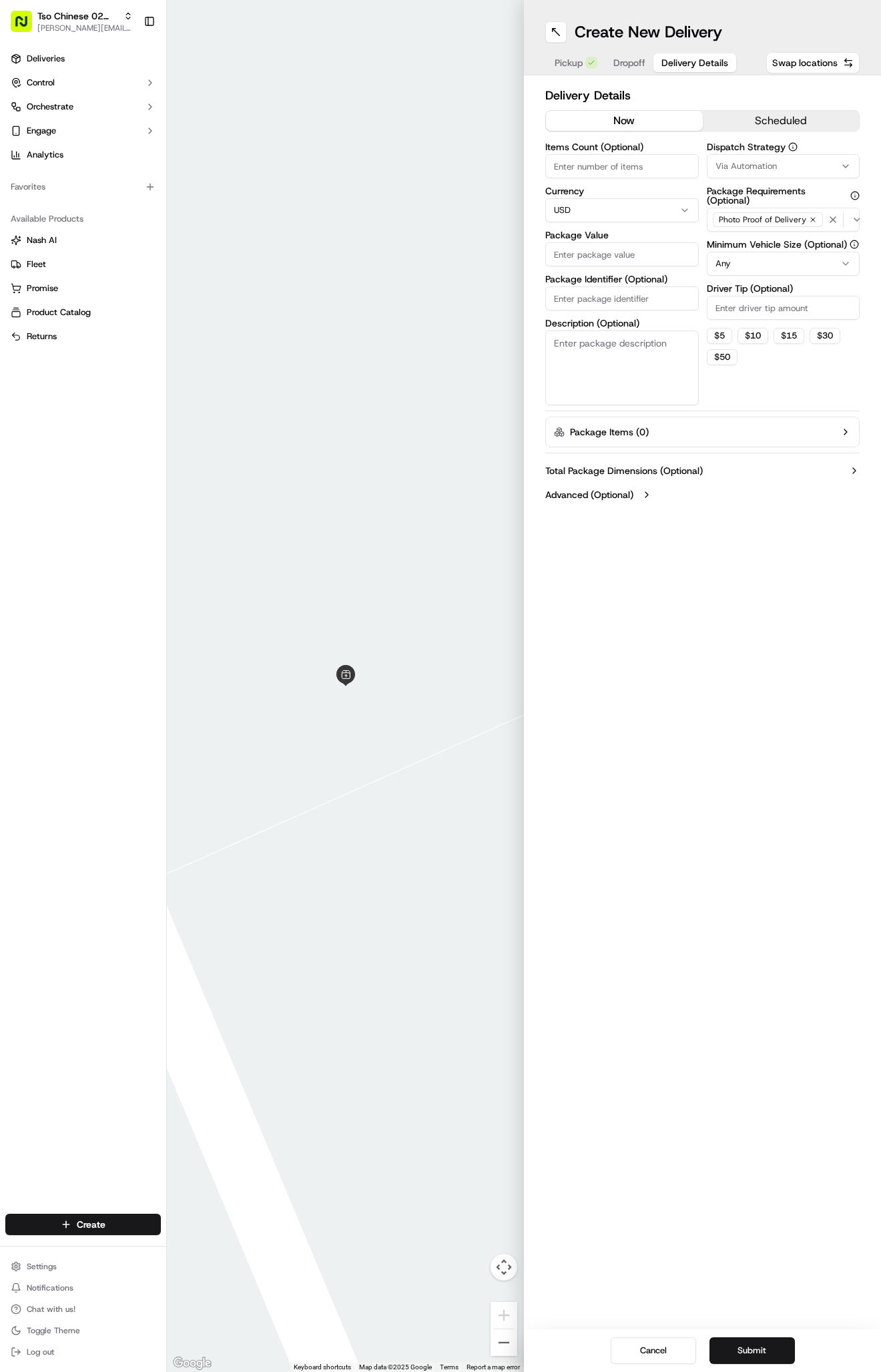
click at [691, 62] on span "Delivery Details" at bounding box center [695, 63] width 67 height 13
click at [629, 291] on input "Package Identifier (Optional)" at bounding box center [622, 298] width 154 height 24
paste input "EQ9751B"
type input "EQ9751B"
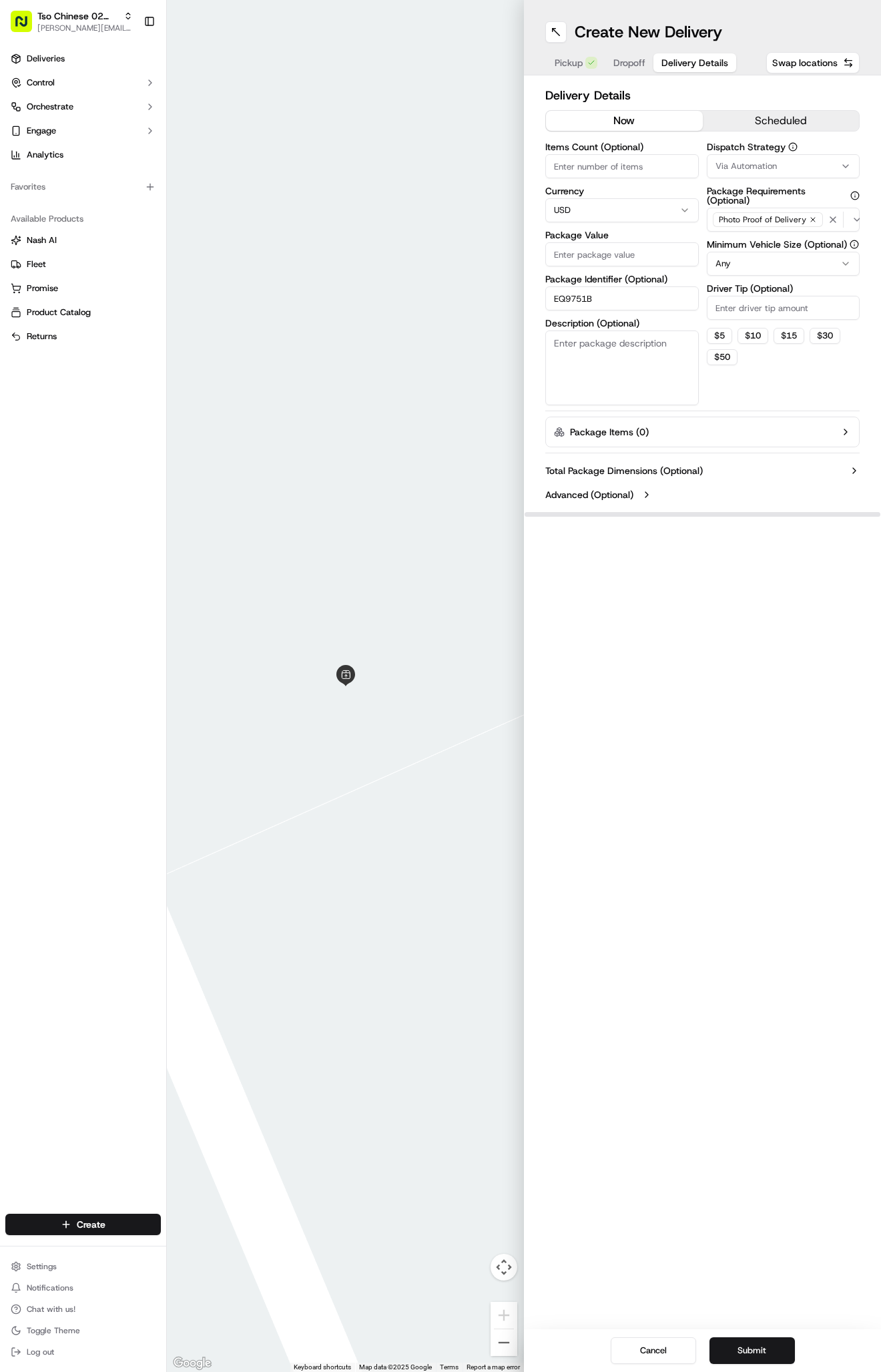
click at [739, 158] on button "Via Automation" at bounding box center [784, 167] width 154 height 24
click at [741, 237] on span "Tso Arbor Strategy" at bounding box center [792, 239] width 164 height 12
click at [739, 318] on html "Tso Chinese 02 Arbor [PERSON_NAME][EMAIL_ADDRESS][DOMAIN_NAME] Toggle Sidebar D…" at bounding box center [440, 686] width 881 height 1372
click at [739, 318] on input "Driver Tip (Optional)" at bounding box center [784, 308] width 154 height 24
type input "2"
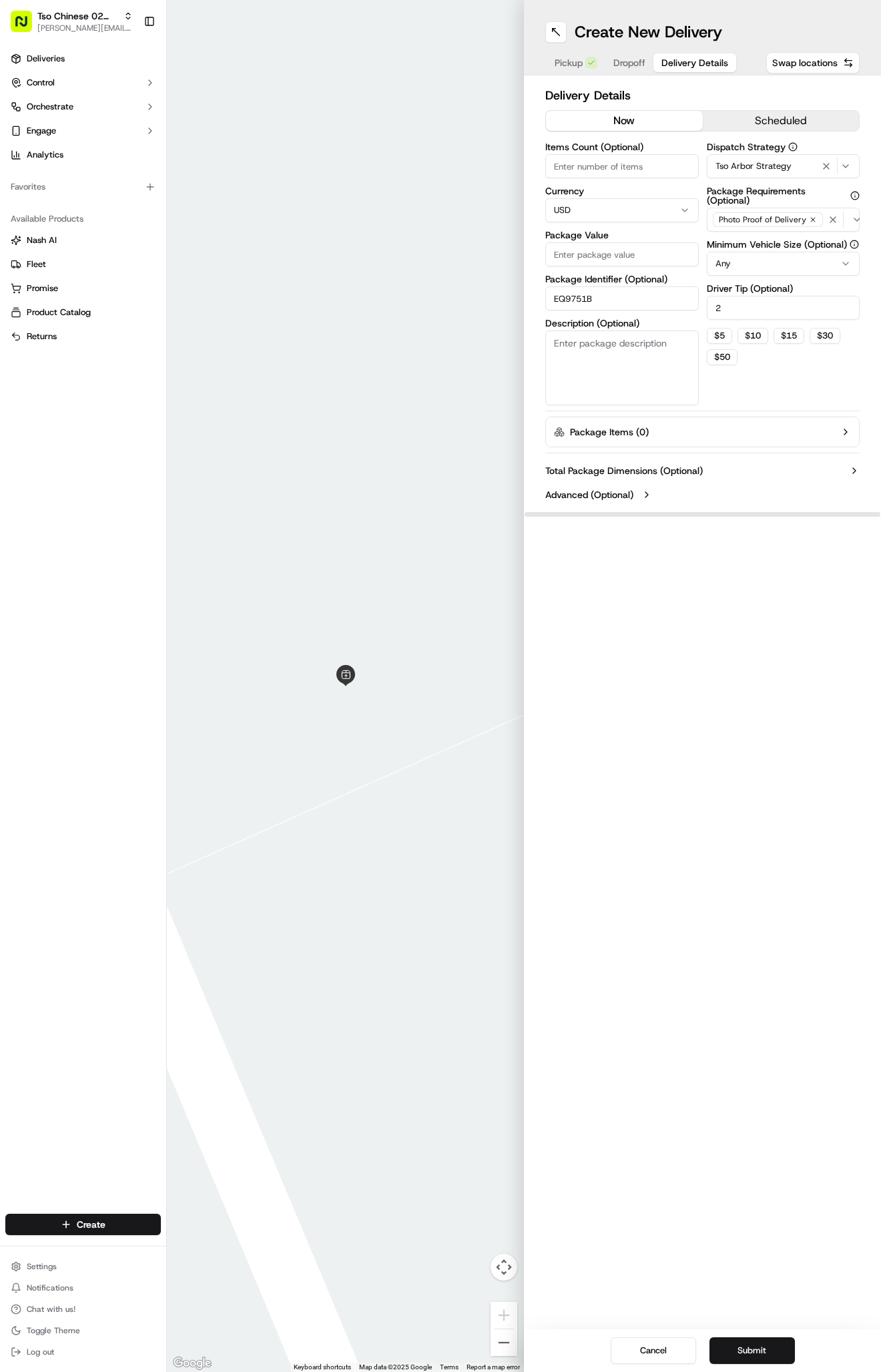
click at [641, 251] on input "Package Value" at bounding box center [622, 255] width 154 height 24
type input "38.32"
click at [636, 55] on button "Dropoff" at bounding box center [629, 63] width 48 height 19
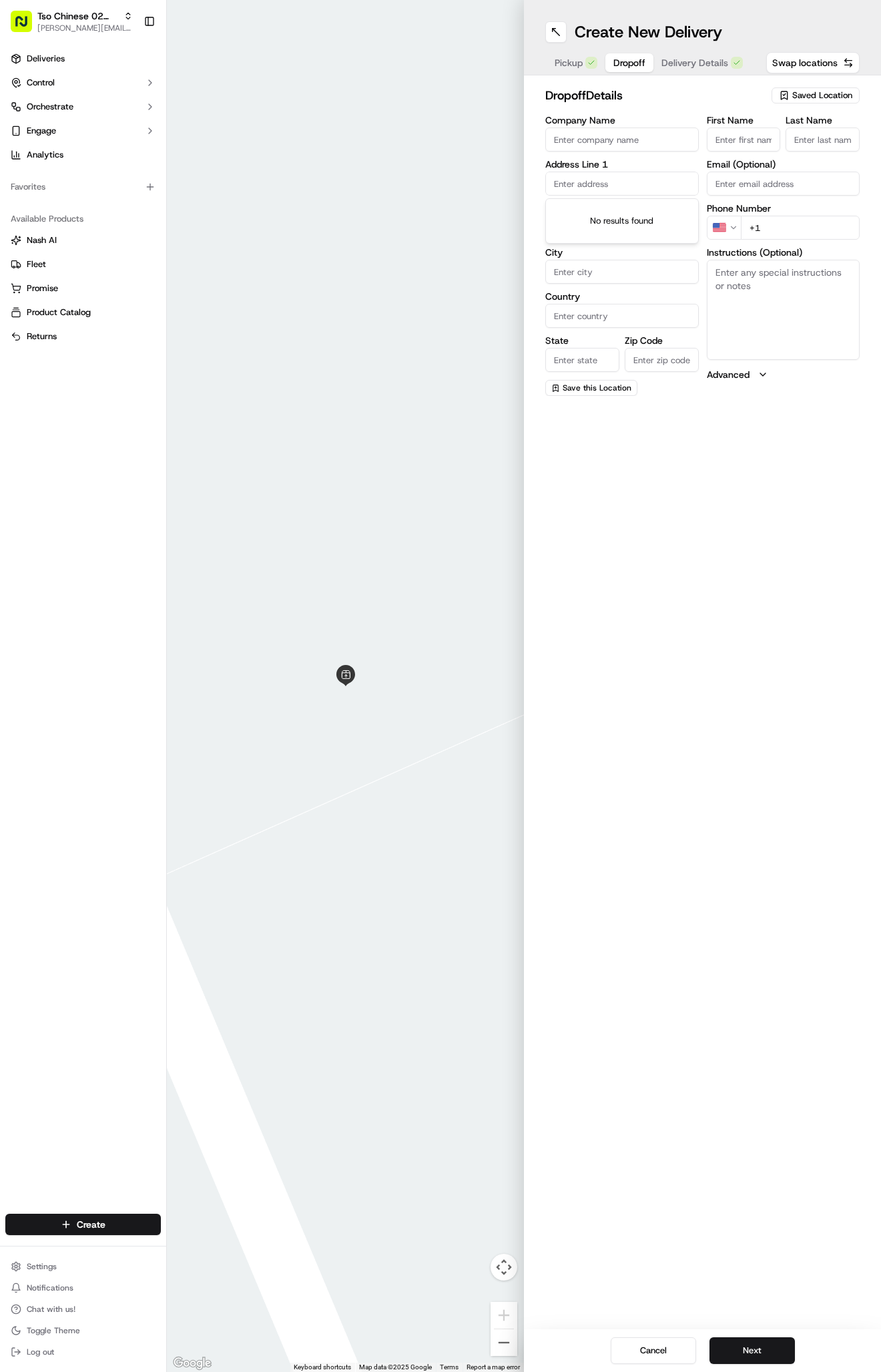
click at [590, 184] on input "text" at bounding box center [622, 183] width 154 height 24
paste input "[STREET_ADDRESS]"
click at [643, 220] on div "[STREET_ADDRESS]" at bounding box center [622, 212] width 147 height 20
type input "[STREET_ADDRESS]"
type input "Austin"
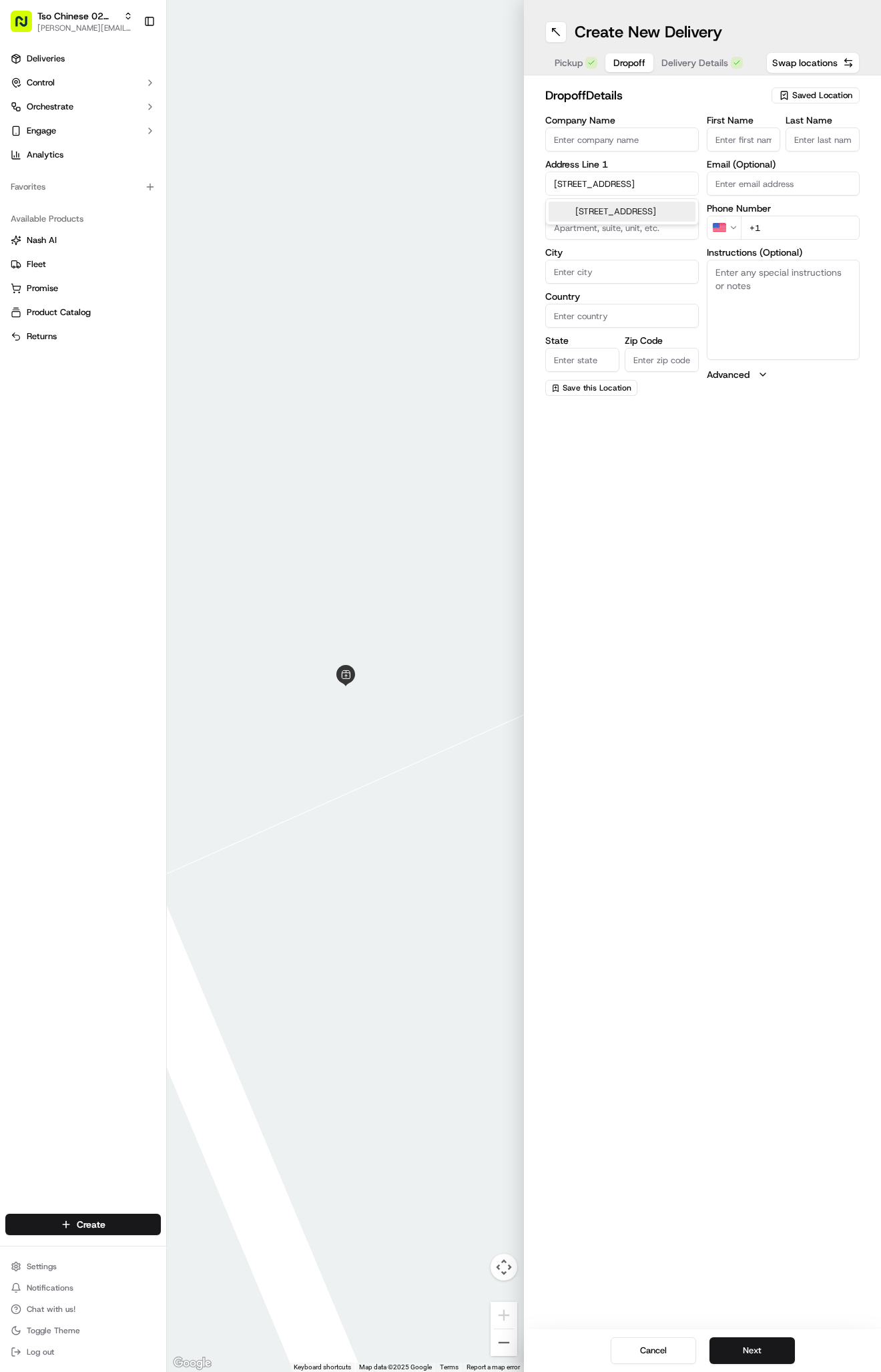
type input "[GEOGRAPHIC_DATA]"
type input "78758"
type input "[STREET_ADDRESS]"
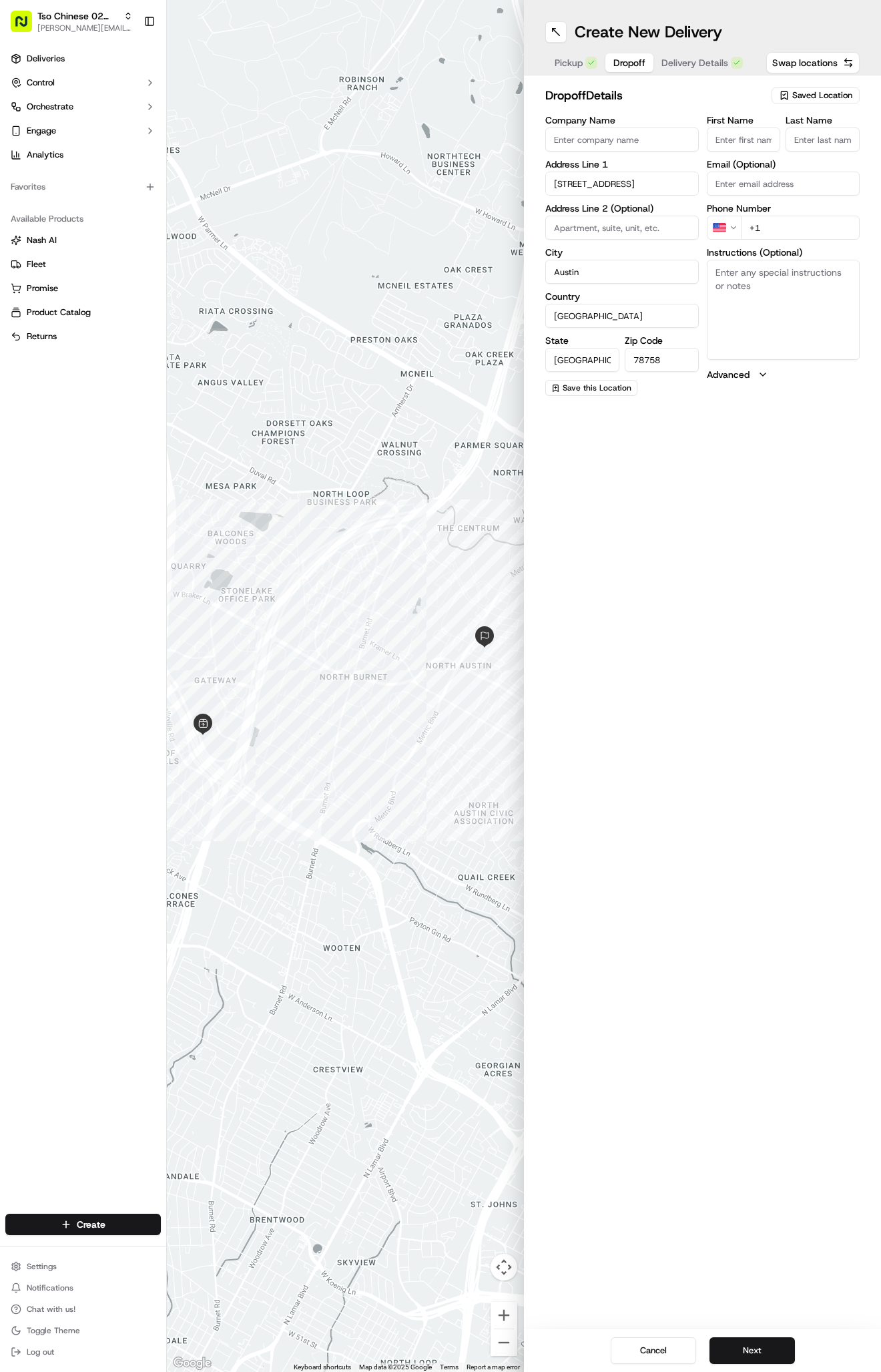
paste input "[PHONE_NUMBER]"
type input "[PHONE_NUMBER]"
paste input "[PERSON_NAME]"
type input "[PERSON_NAME]"
type input "."
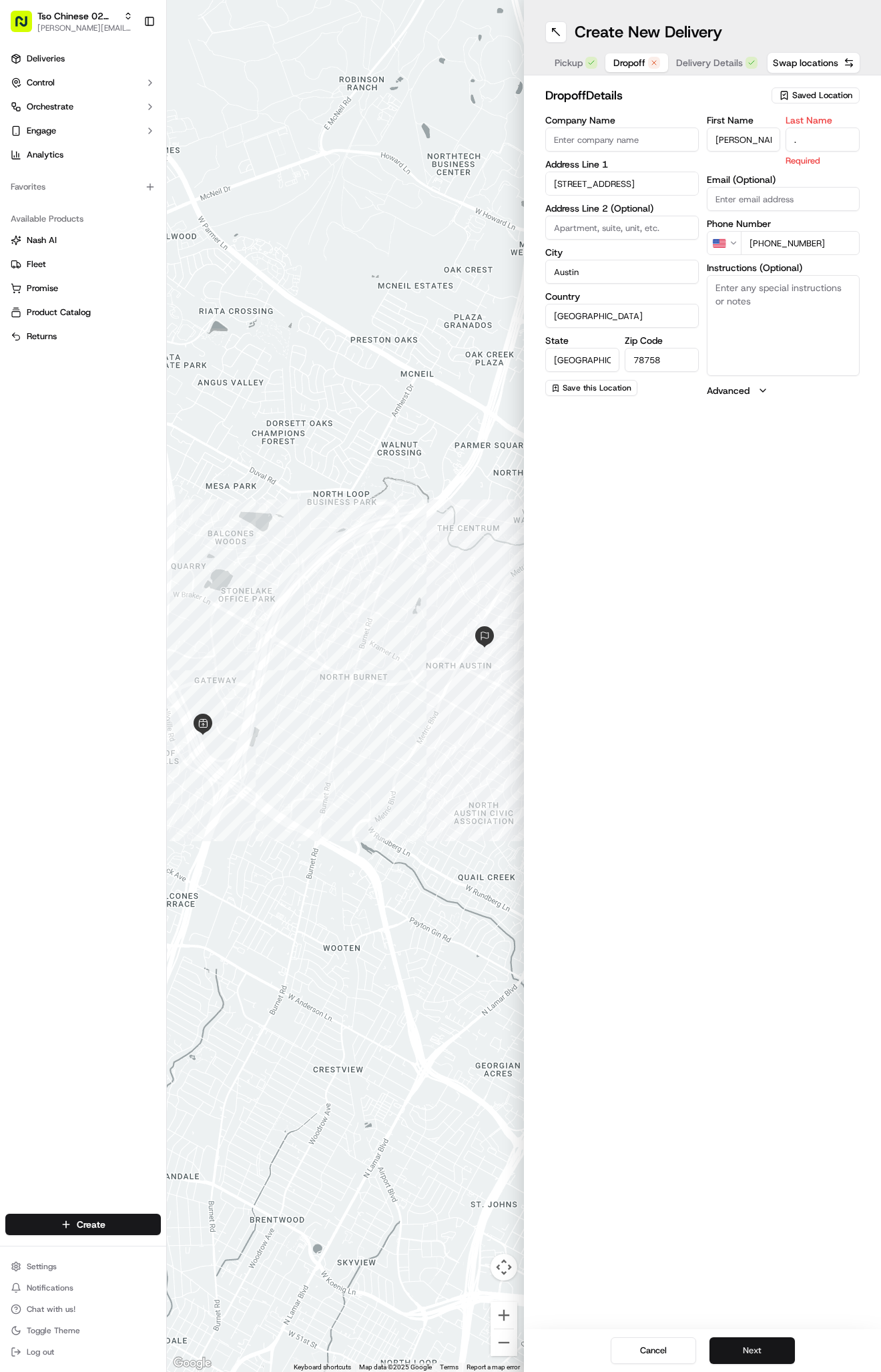
click at [743, 1354] on button "Next" at bounding box center [752, 1351] width 85 height 27
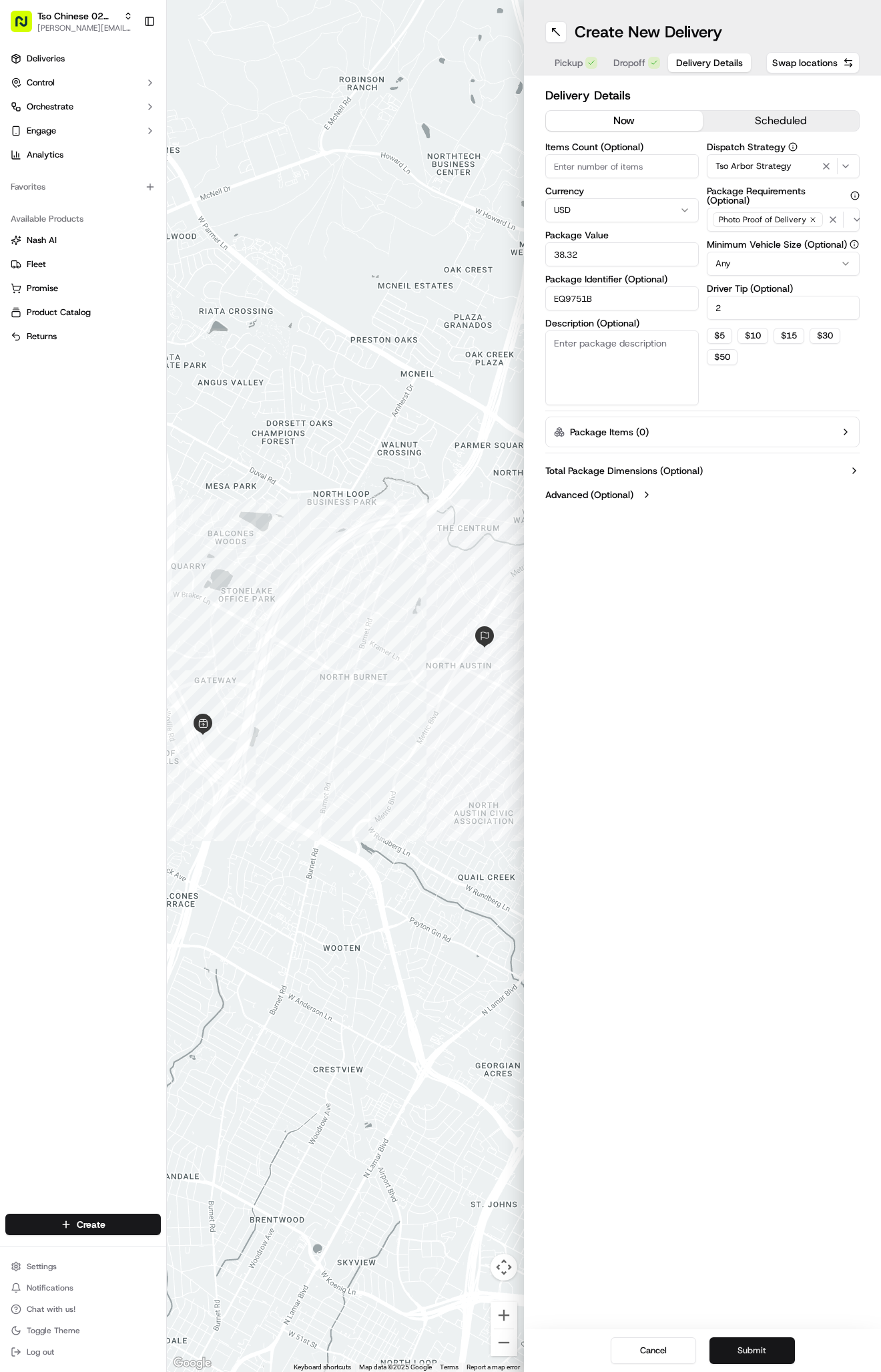
click at [743, 1354] on button "Submit" at bounding box center [752, 1351] width 85 height 27
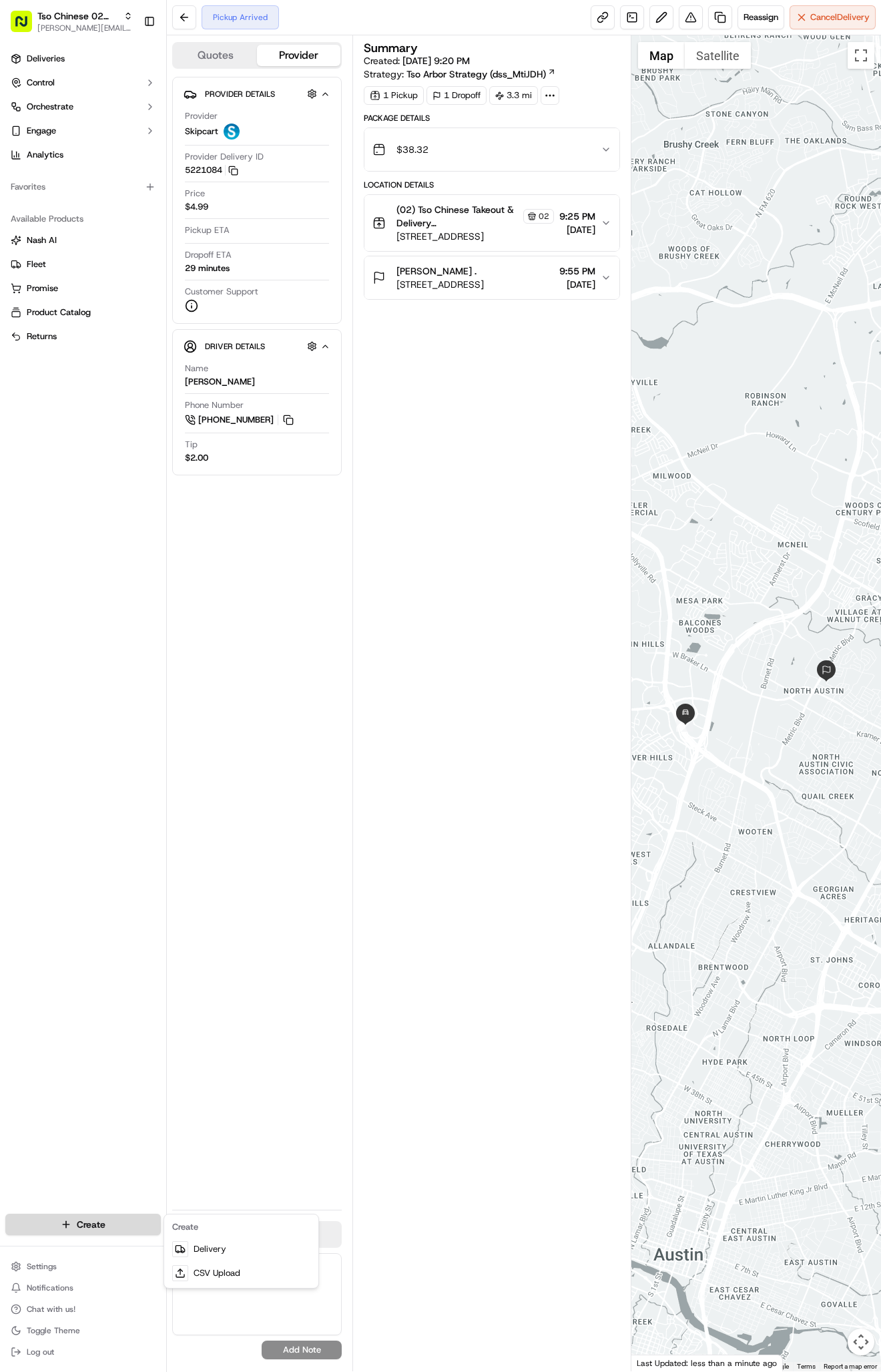
click at [136, 1223] on html "Tso Chinese 02 Arbor [PERSON_NAME][EMAIL_ADDRESS][DOMAIN_NAME] Toggle Sidebar D…" at bounding box center [440, 686] width 881 height 1372
click at [257, 1252] on link "Delivery" at bounding box center [241, 1250] width 149 height 24
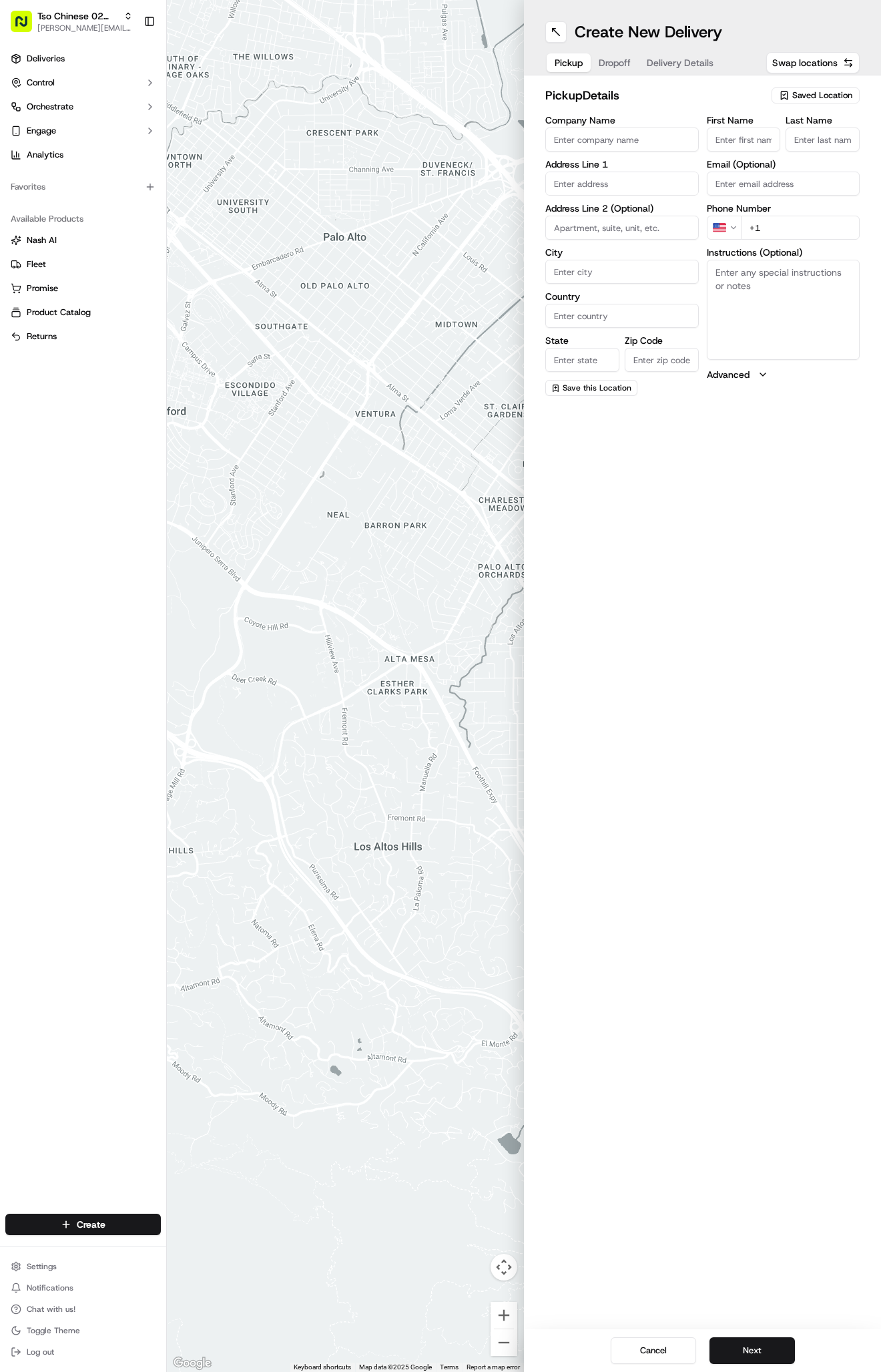
click at [796, 98] on span "Saved Location" at bounding box center [822, 95] width 60 height 12
click at [794, 143] on span "(02) Tso Chinese Takeout & Delivery [GEOGRAPHIC_DATA] (02)" at bounding box center [792, 152] width 164 height 24
type input "(02) Tso Chinese Takeout & Delivery [GEOGRAPHIC_DATA]"
type input "Bldg E Ste 402"
type input "Austin"
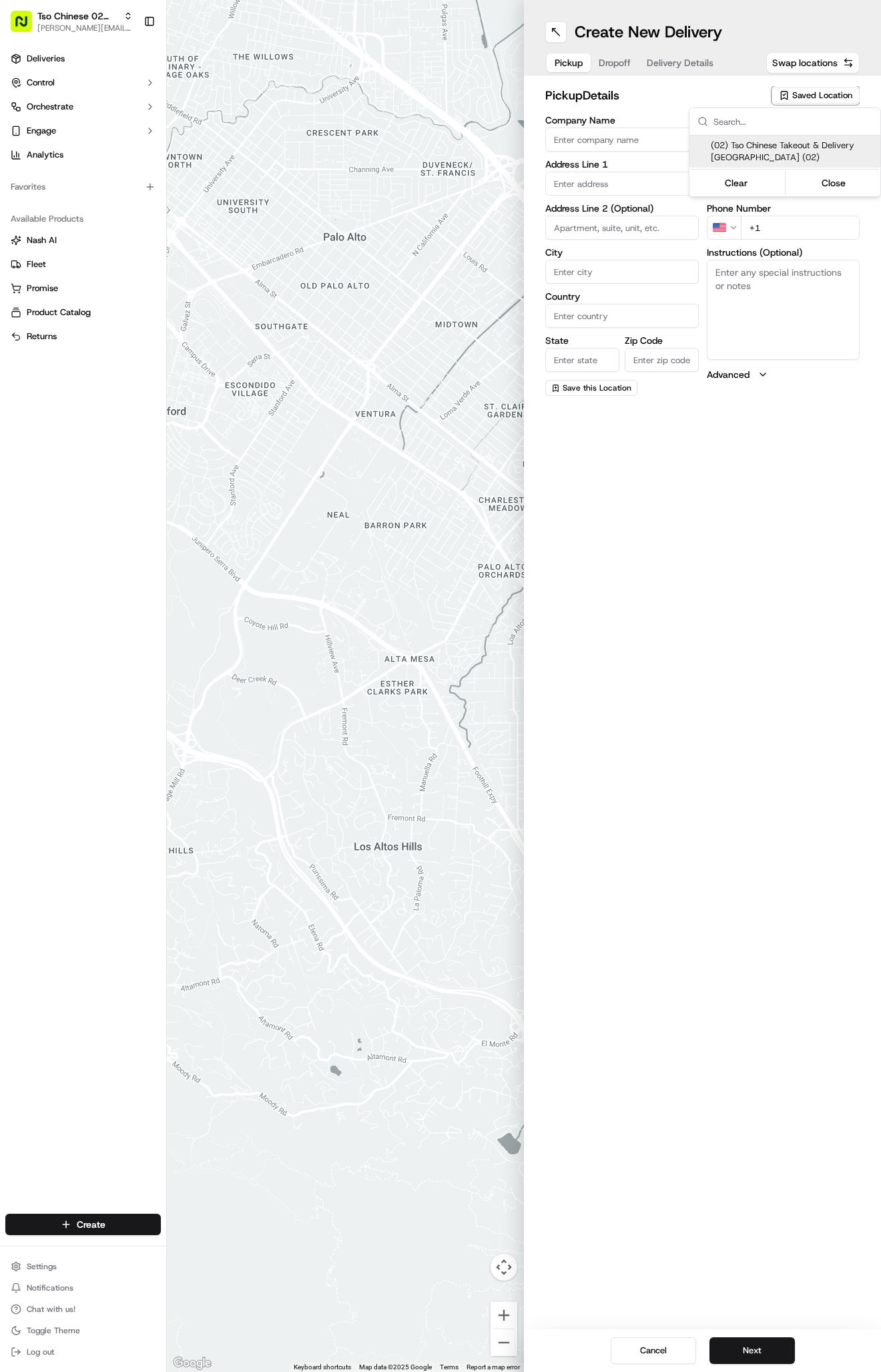
type input "US"
type input "[GEOGRAPHIC_DATA]"
type input "78759"
type input "Tso Chinese"
type input "Arboretum Crossing Manager"
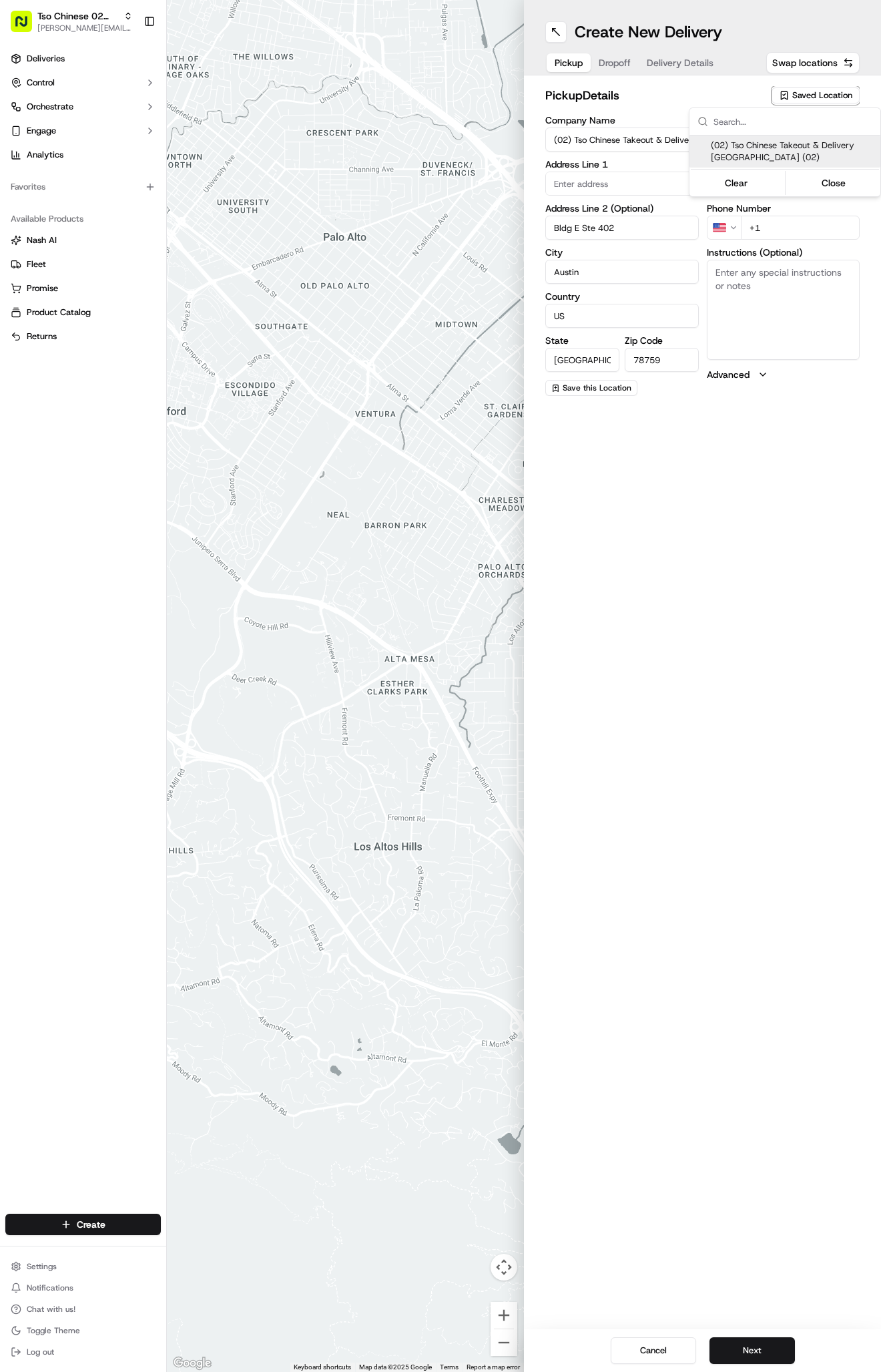
type input "[EMAIL_ADDRESS][DOMAIN_NAME]"
type input "[PHONE_NUMBER]"
type textarea "Submit a picture displaying address & food as Proof of Delivery. Envía una foto…"
type input "[STREET_ADDRESS]"
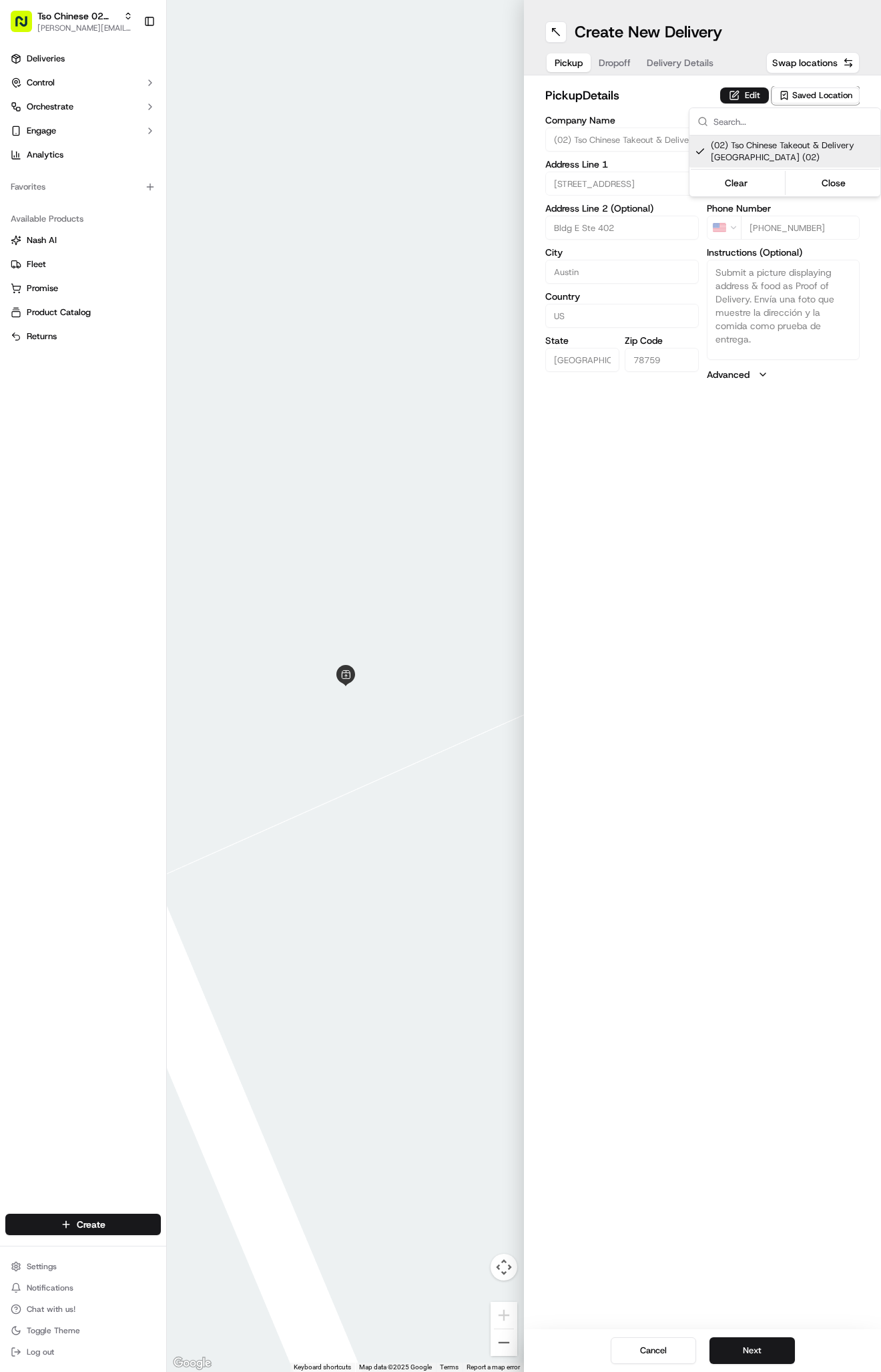
click at [794, 143] on span "(02) Tso Chinese Takeout & Delivery [GEOGRAPHIC_DATA] (02)" at bounding box center [792, 152] width 164 height 24
type input "+1"
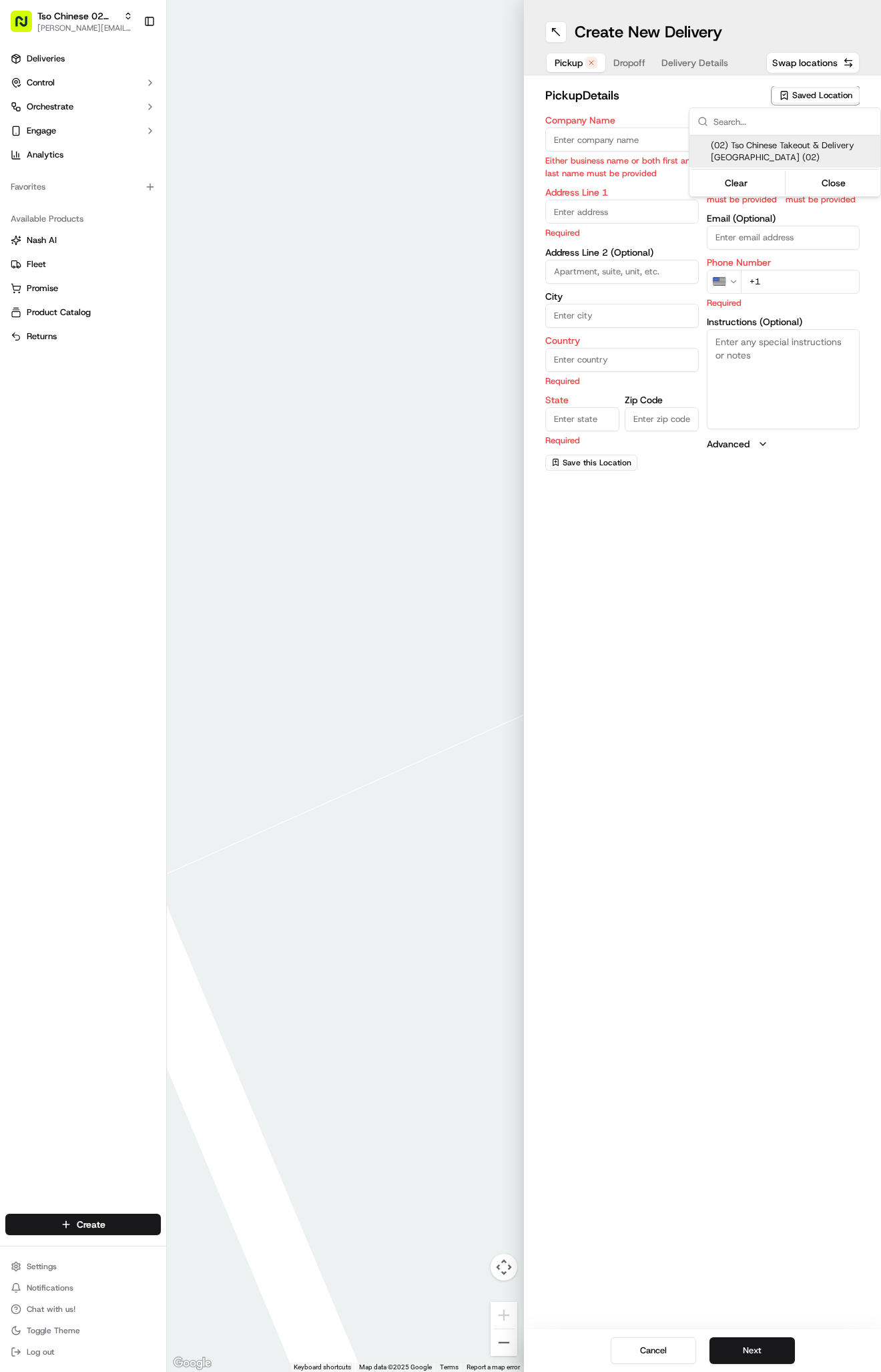
click at [739, 157] on span "(02) Tso Chinese Takeout & Delivery [GEOGRAPHIC_DATA] (02)" at bounding box center [792, 152] width 164 height 24
type input "(02) Tso Chinese Takeout & Delivery [GEOGRAPHIC_DATA]"
type input "Bldg E Ste 402"
type input "Austin"
type input "US"
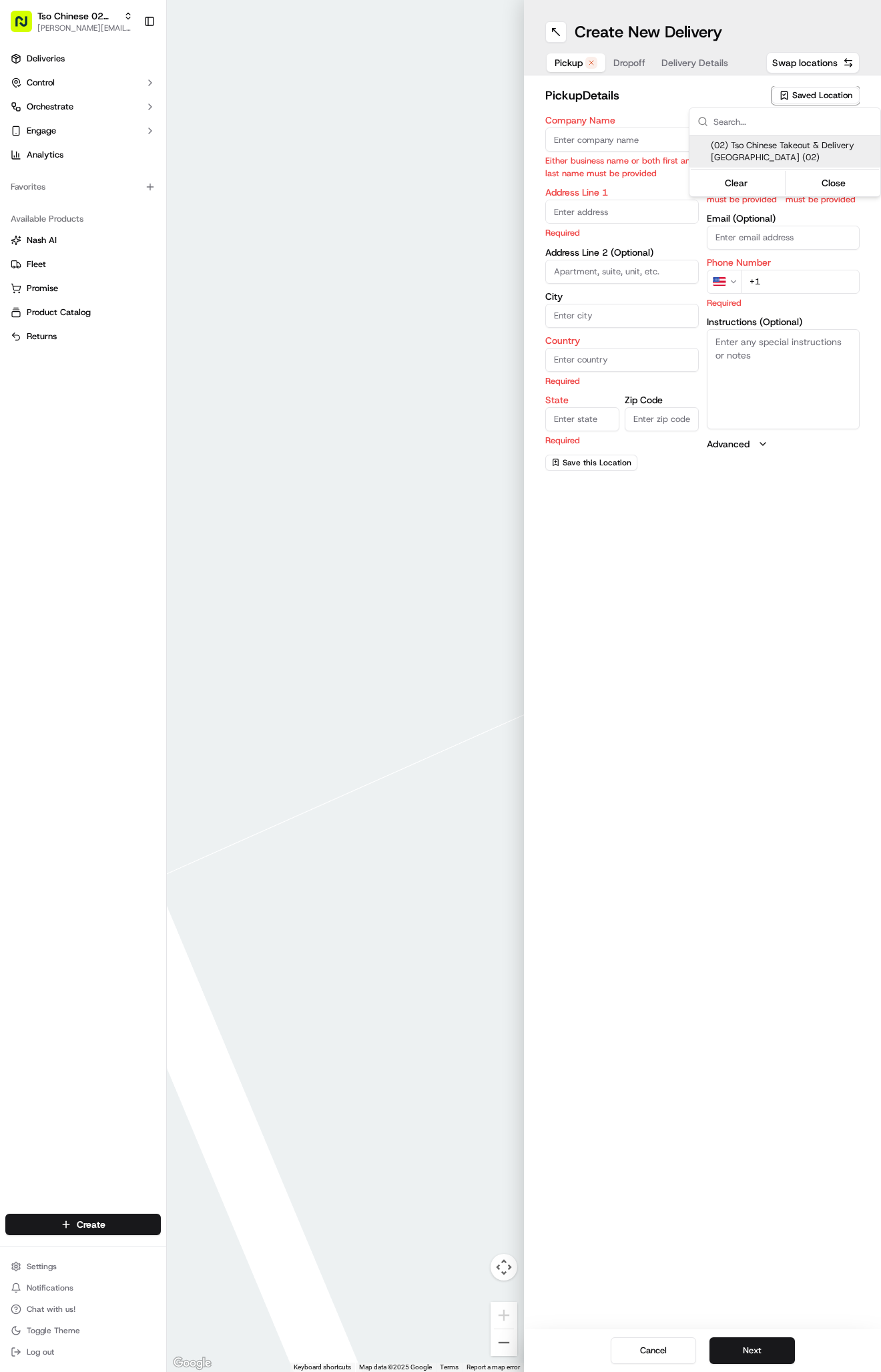
type input "[GEOGRAPHIC_DATA]"
type input "78759"
type input "Tso Chinese"
type input "Arboretum Crossing Manager"
type input "[EMAIL_ADDRESS][DOMAIN_NAME]"
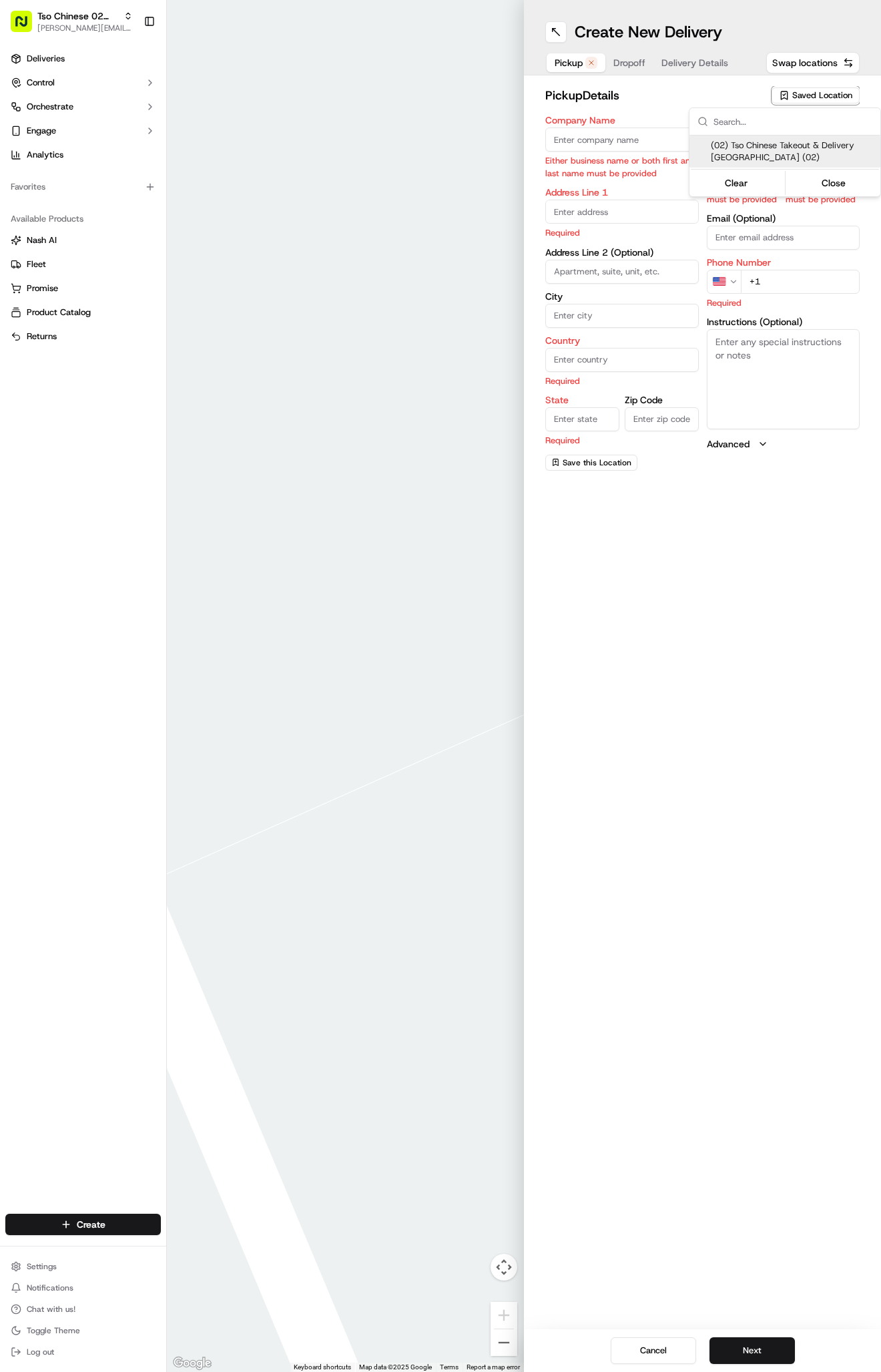
type input "[PHONE_NUMBER]"
type textarea "Submit a picture displaying address & food as Proof of Delivery. Envía una foto…"
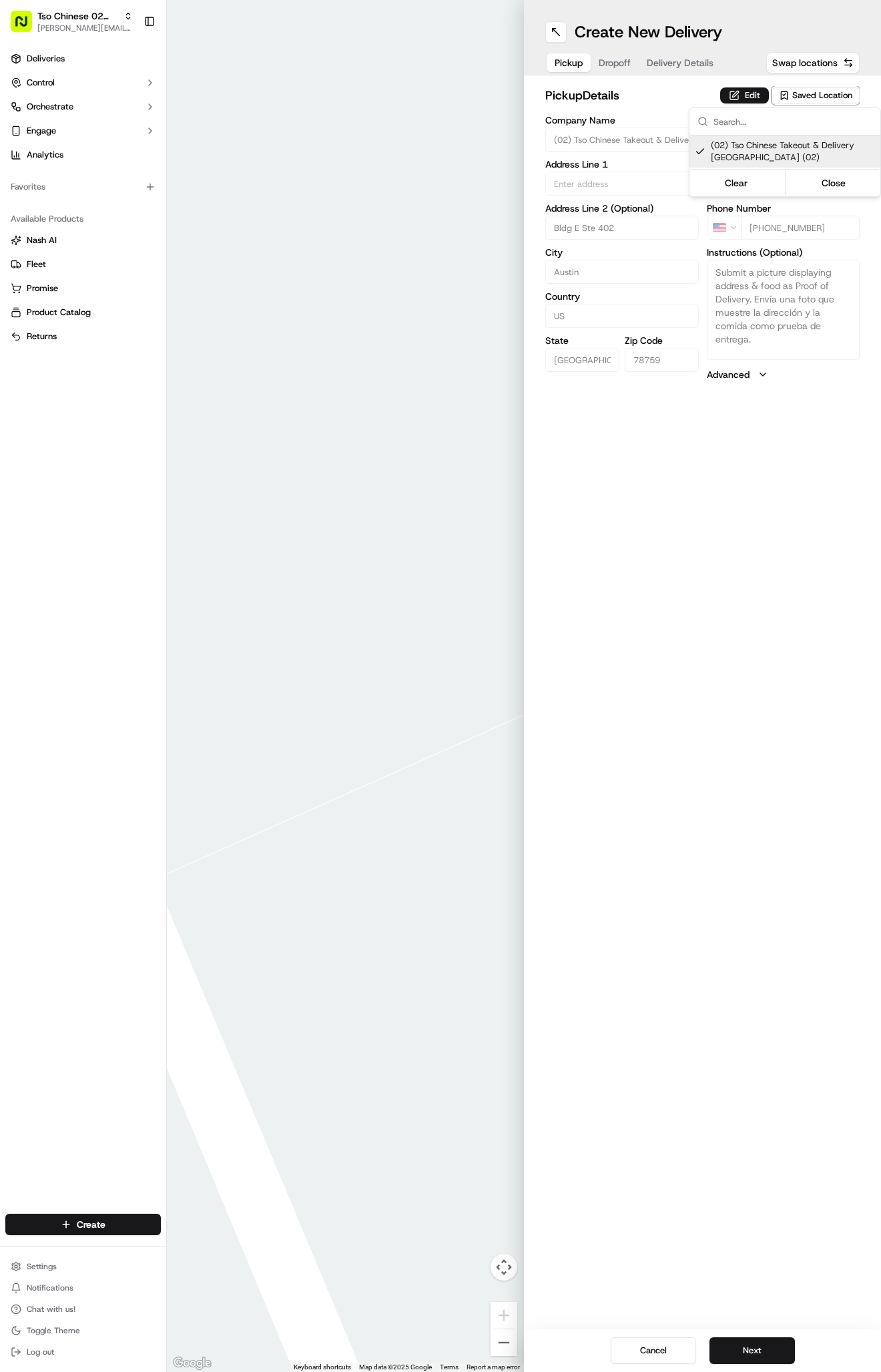
type input "[STREET_ADDRESS]"
click at [689, 62] on html "Tso Chinese 02 Arbor [PERSON_NAME][EMAIL_ADDRESS][DOMAIN_NAME] Toggle Sidebar D…" at bounding box center [440, 686] width 881 height 1372
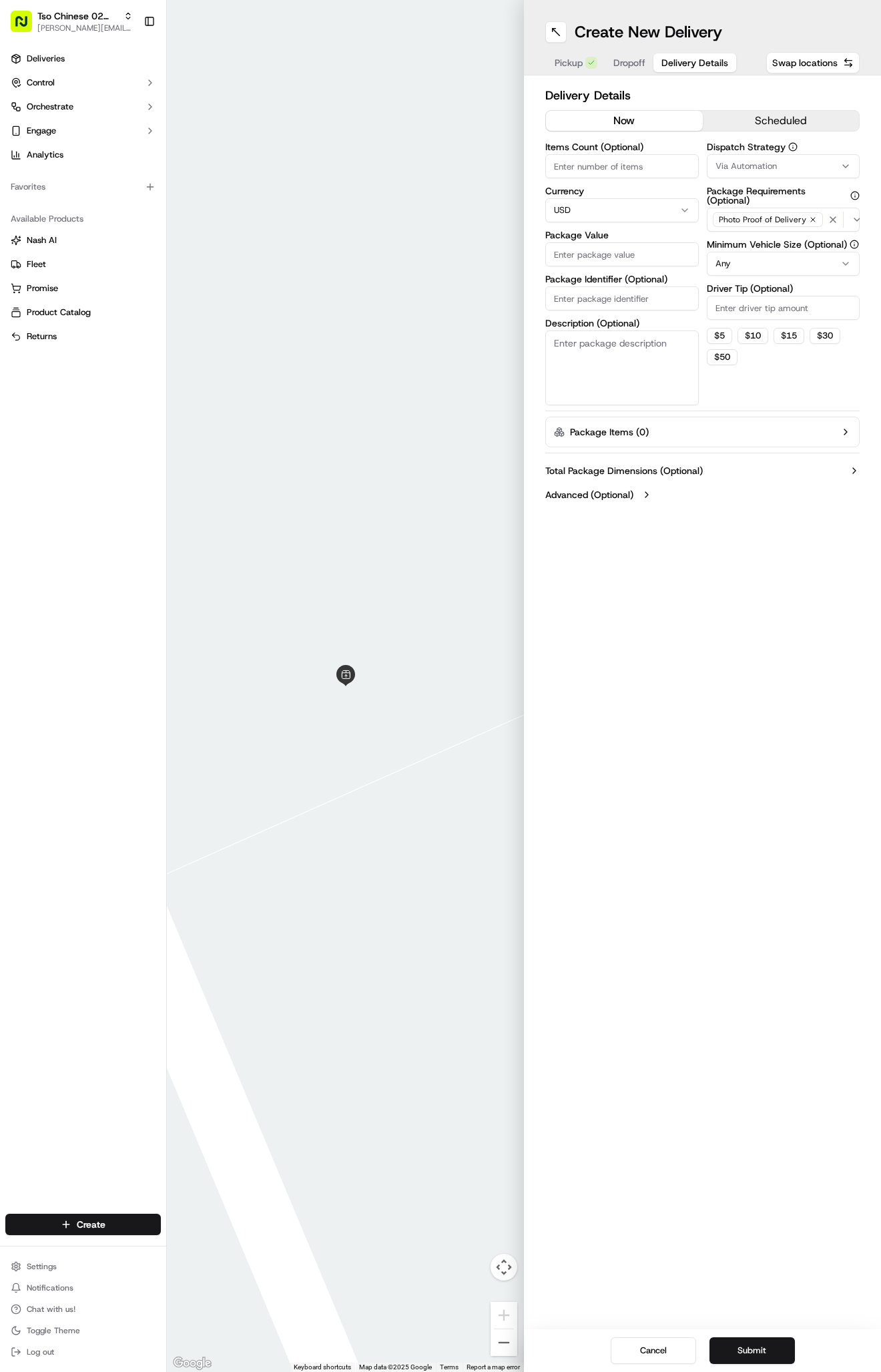
click at [689, 62] on span "Delivery Details" at bounding box center [695, 63] width 67 height 13
click at [768, 164] on span "Via Automation" at bounding box center [746, 166] width 61 height 12
click at [774, 245] on div "Tso Arbor Strategy" at bounding box center [785, 239] width 191 height 20
click at [782, 306] on html "Tso Chinese 02 Arbor [PERSON_NAME][EMAIL_ADDRESS][DOMAIN_NAME] Toggle Sidebar D…" at bounding box center [440, 686] width 881 height 1372
click at [782, 306] on input "Driver Tip (Optional)" at bounding box center [784, 308] width 154 height 24
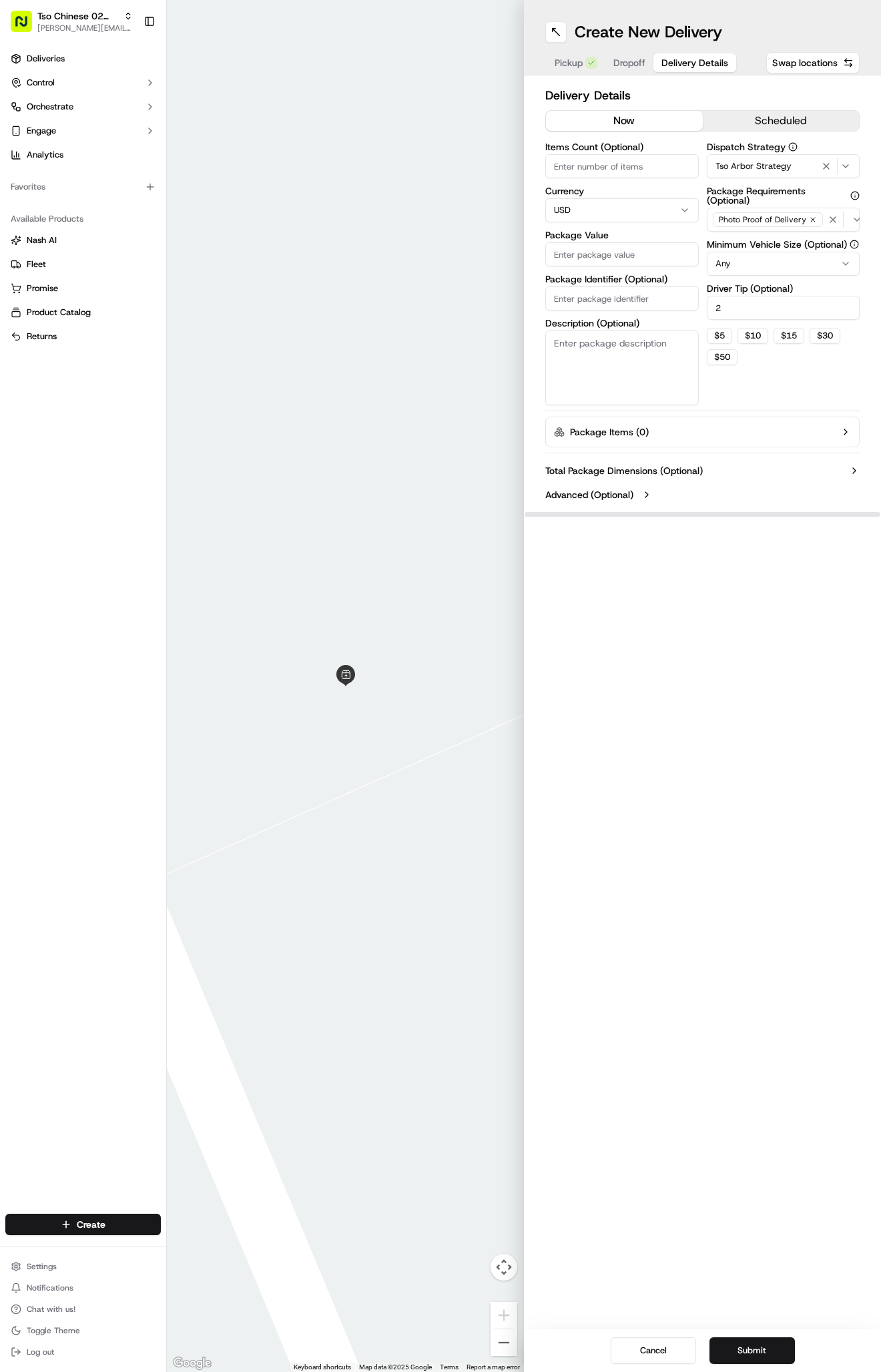
type input "2"
click at [601, 293] on input "Package Identifier (Optional)" at bounding box center [622, 298] width 154 height 24
paste input "4GQP91S"
type input "4GQP91S"
click at [596, 255] on input "Package Value" at bounding box center [622, 255] width 154 height 24
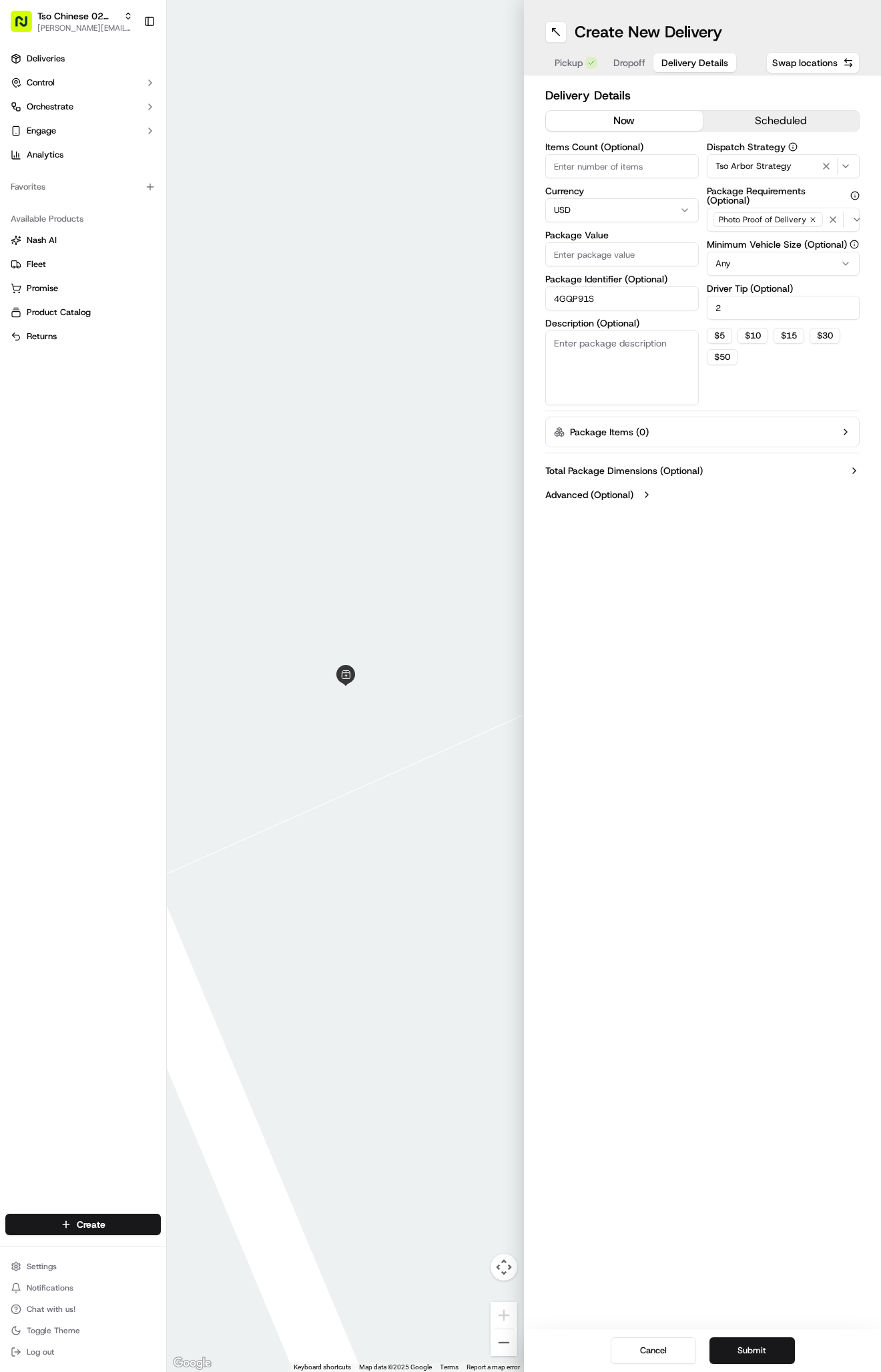
click at [617, 254] on input "Package Value" at bounding box center [622, 255] width 154 height 24
type input "39.94"
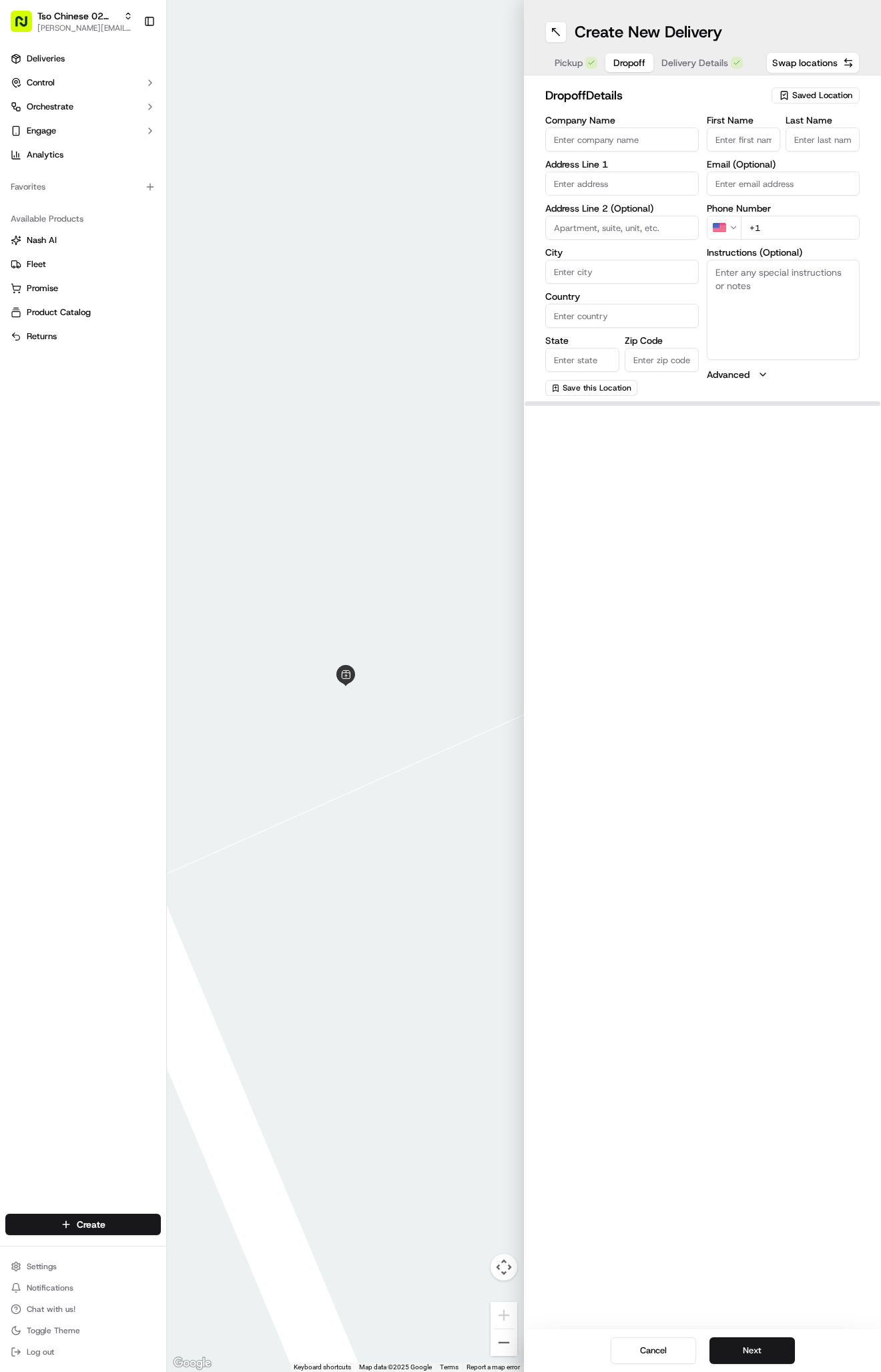
click at [628, 58] on span "Dropoff" at bounding box center [629, 63] width 32 height 13
click at [814, 307] on textarea "Instructions (Optional)" at bounding box center [784, 310] width 154 height 100
paste textarea "Allandale condos"
paste textarea "603 /1st /no code/ door with plants out front"
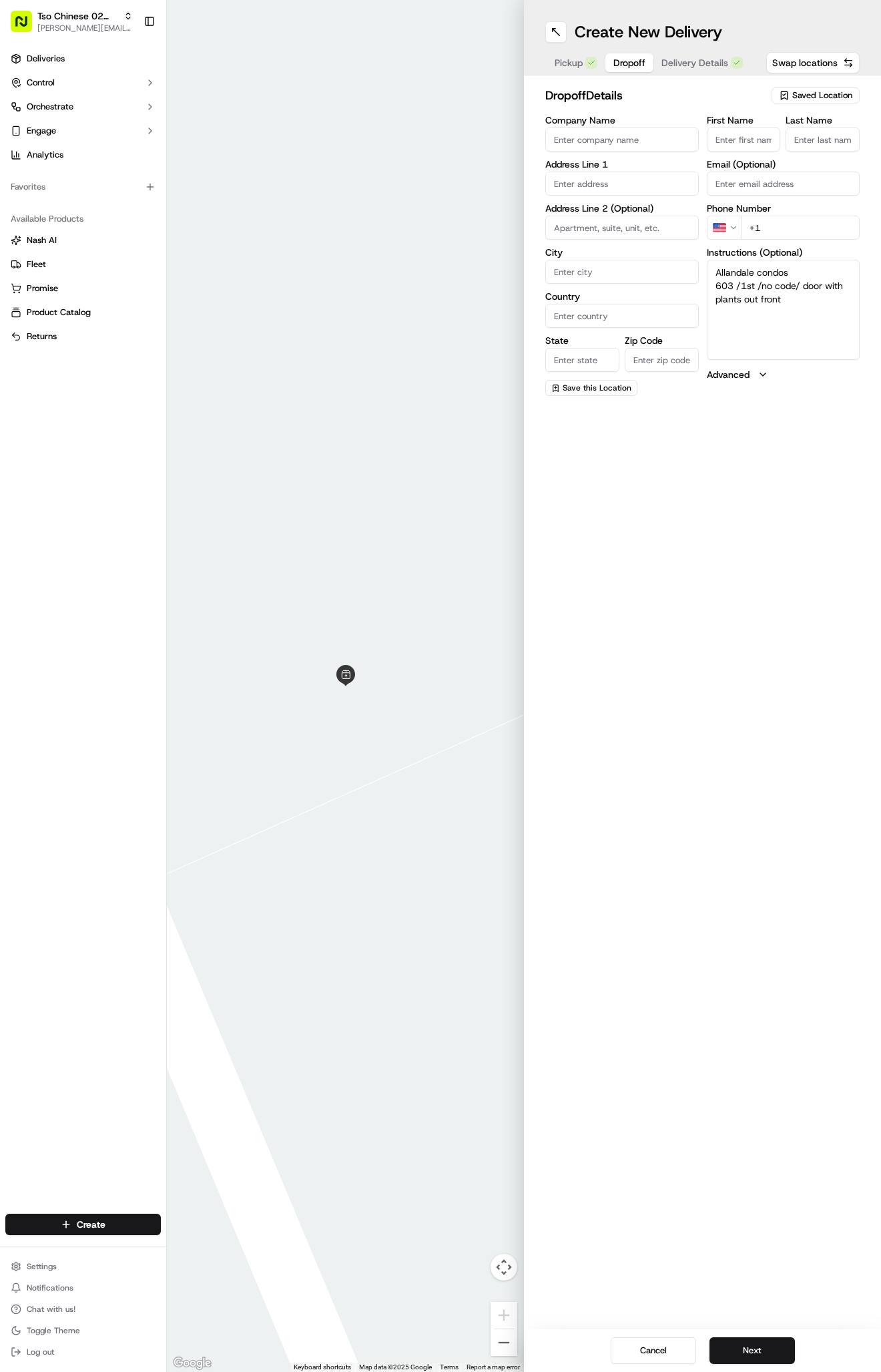
type textarea "Allandale condos 603 /1st /no code/ door with plants out front"
paste input "[STREET_ADDRESS]"
click at [639, 210] on div "[STREET_ADDRESS]" at bounding box center [622, 212] width 147 height 20
type input "[STREET_ADDRESS]"
type input "Austin"
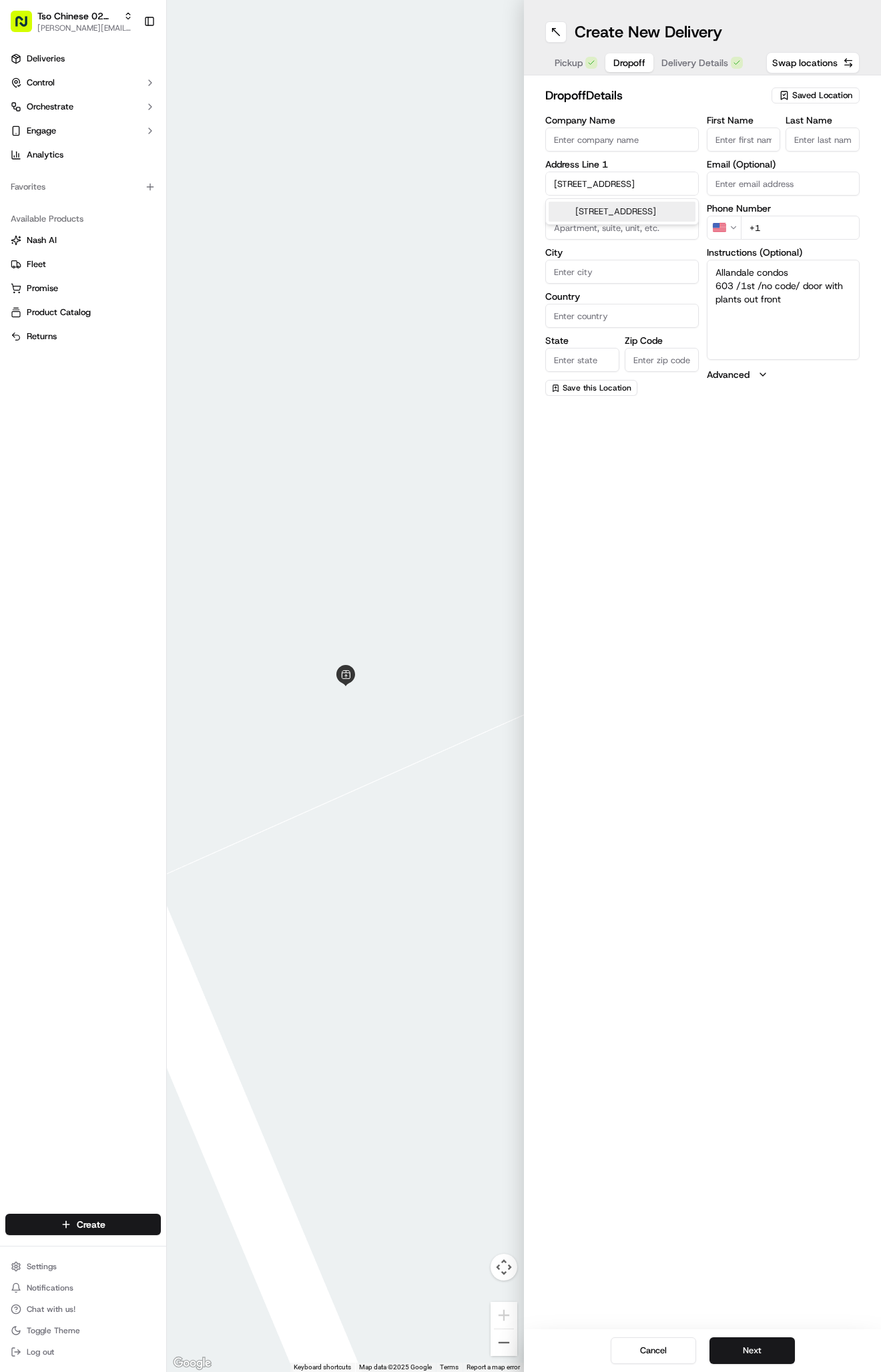
type input "[GEOGRAPHIC_DATA]"
type input "78757"
type input "[STREET_ADDRESS]"
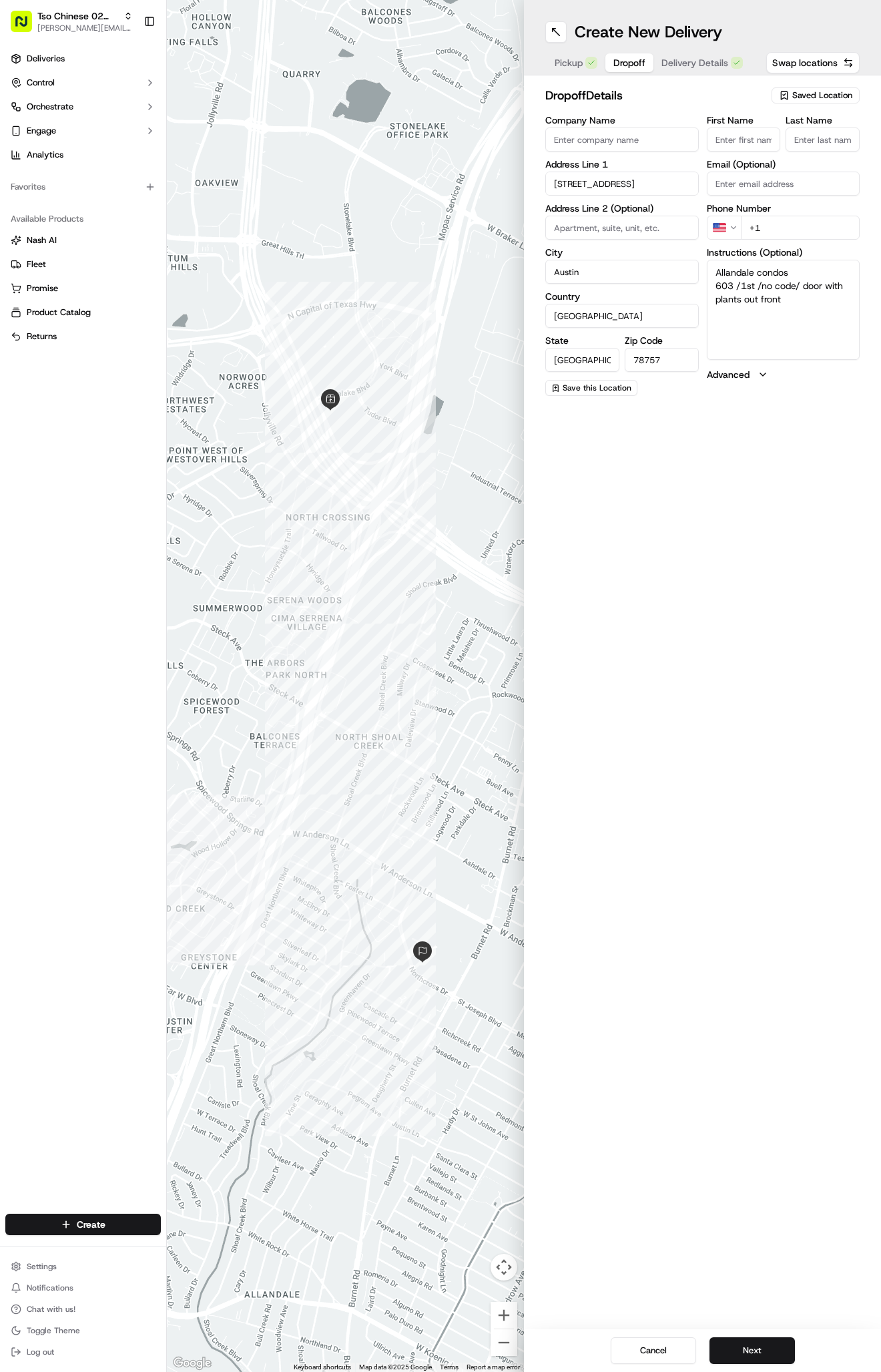
paste input "[PHONE_NUMBER]"
type input "[PHONE_NUMBER]"
click at [743, 151] on div "First Name Last Name Email (Optional) Phone Number US [PHONE_NUMBER] Instructio…" at bounding box center [784, 256] width 154 height 281
paste input "[PERSON_NAME]"
type input "[PERSON_NAME]"
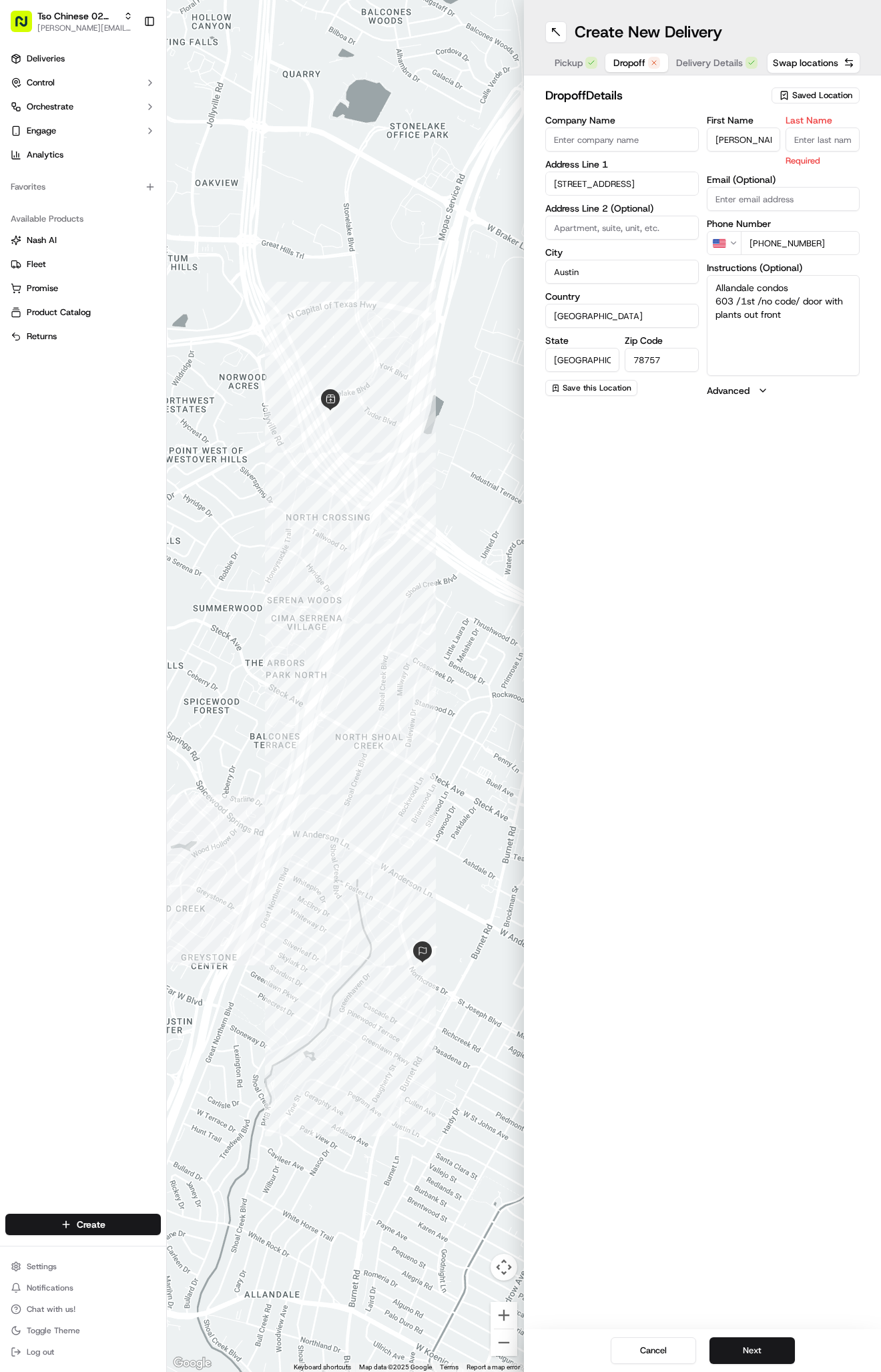
type input "."
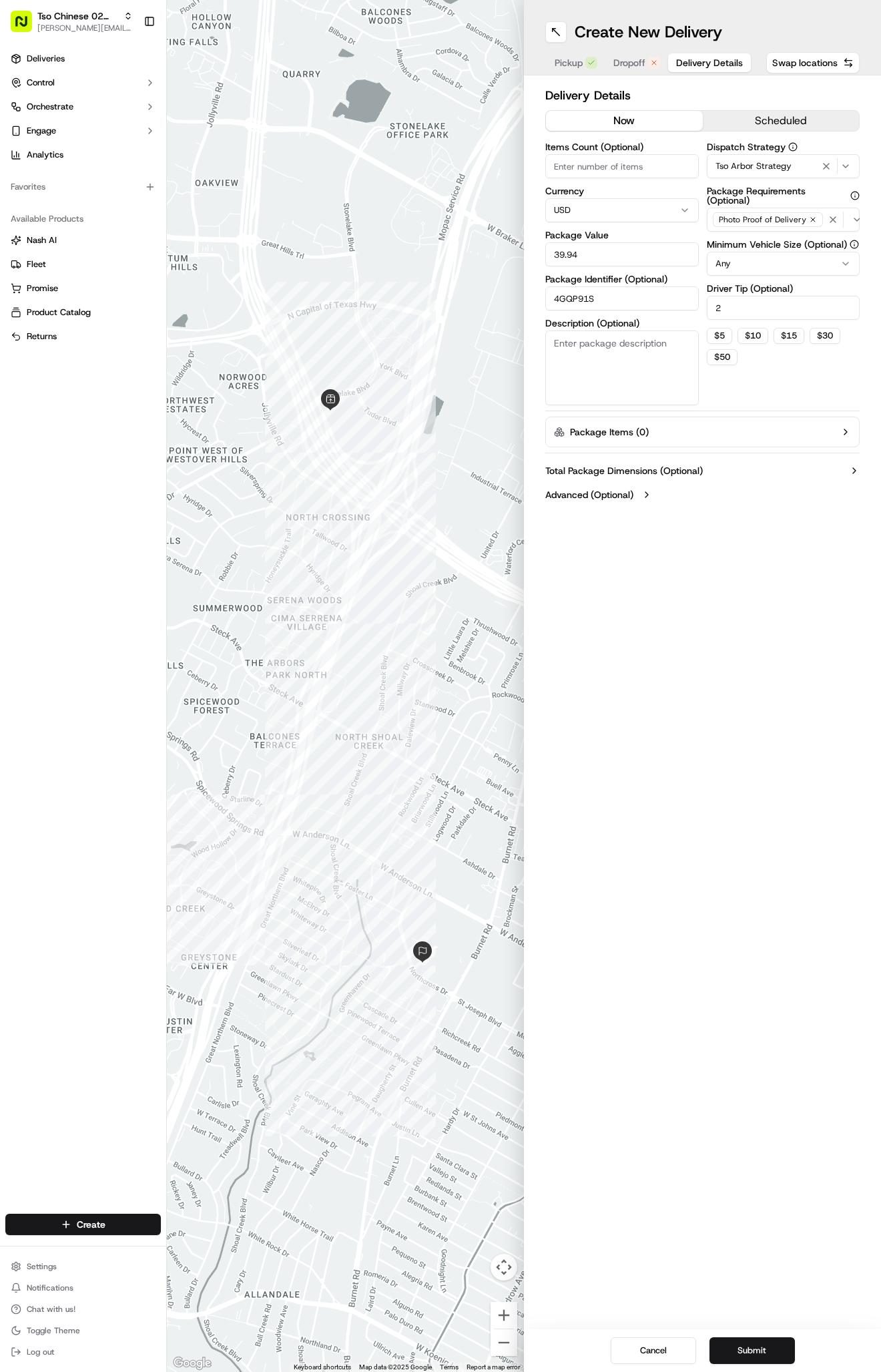
click at [684, 61] on span "Delivery Details" at bounding box center [710, 63] width 67 height 13
click at [717, 1349] on button "Submit" at bounding box center [752, 1351] width 85 height 27
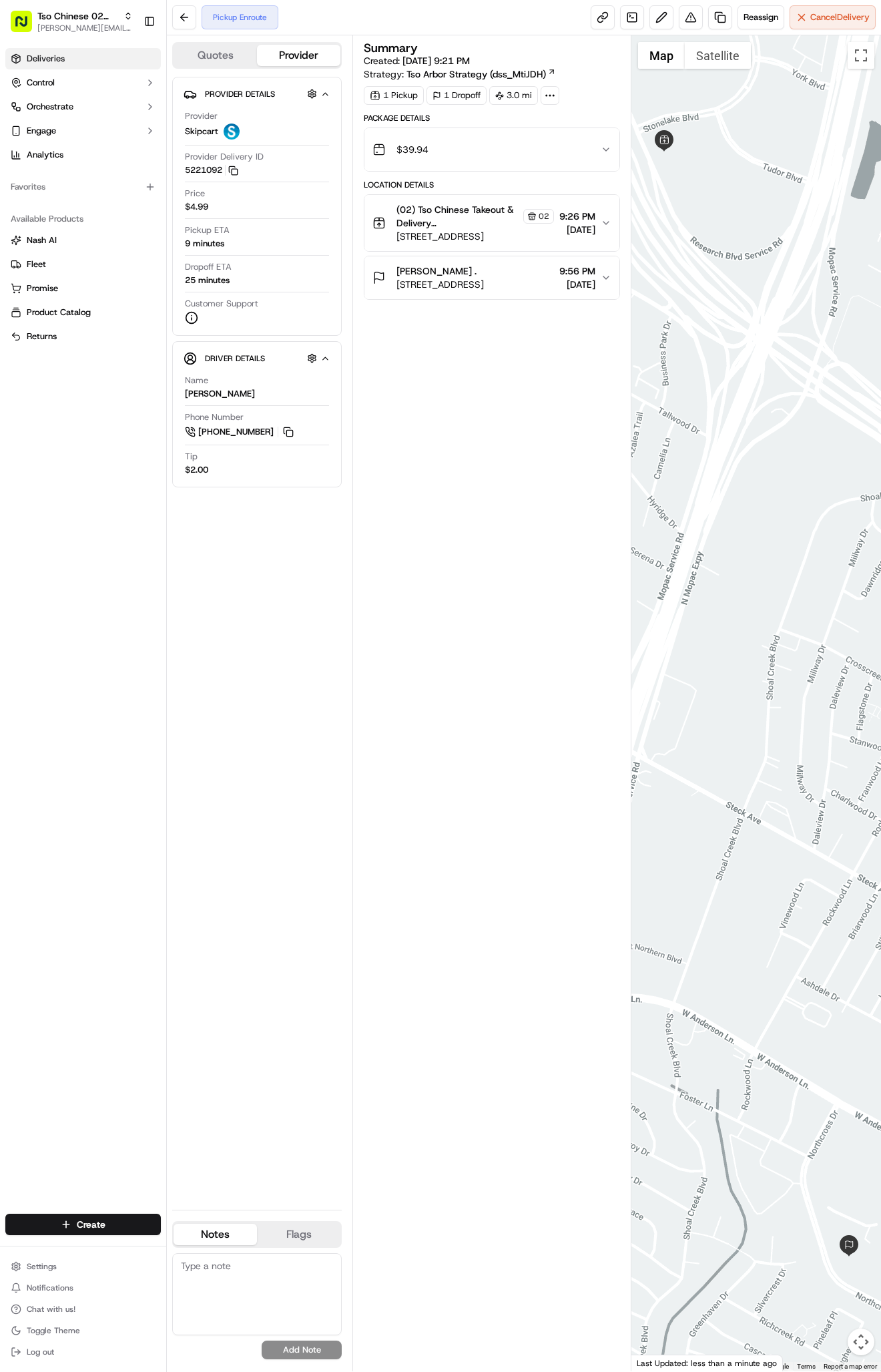
click at [66, 63] on link "Deliveries" at bounding box center [83, 58] width 155 height 21
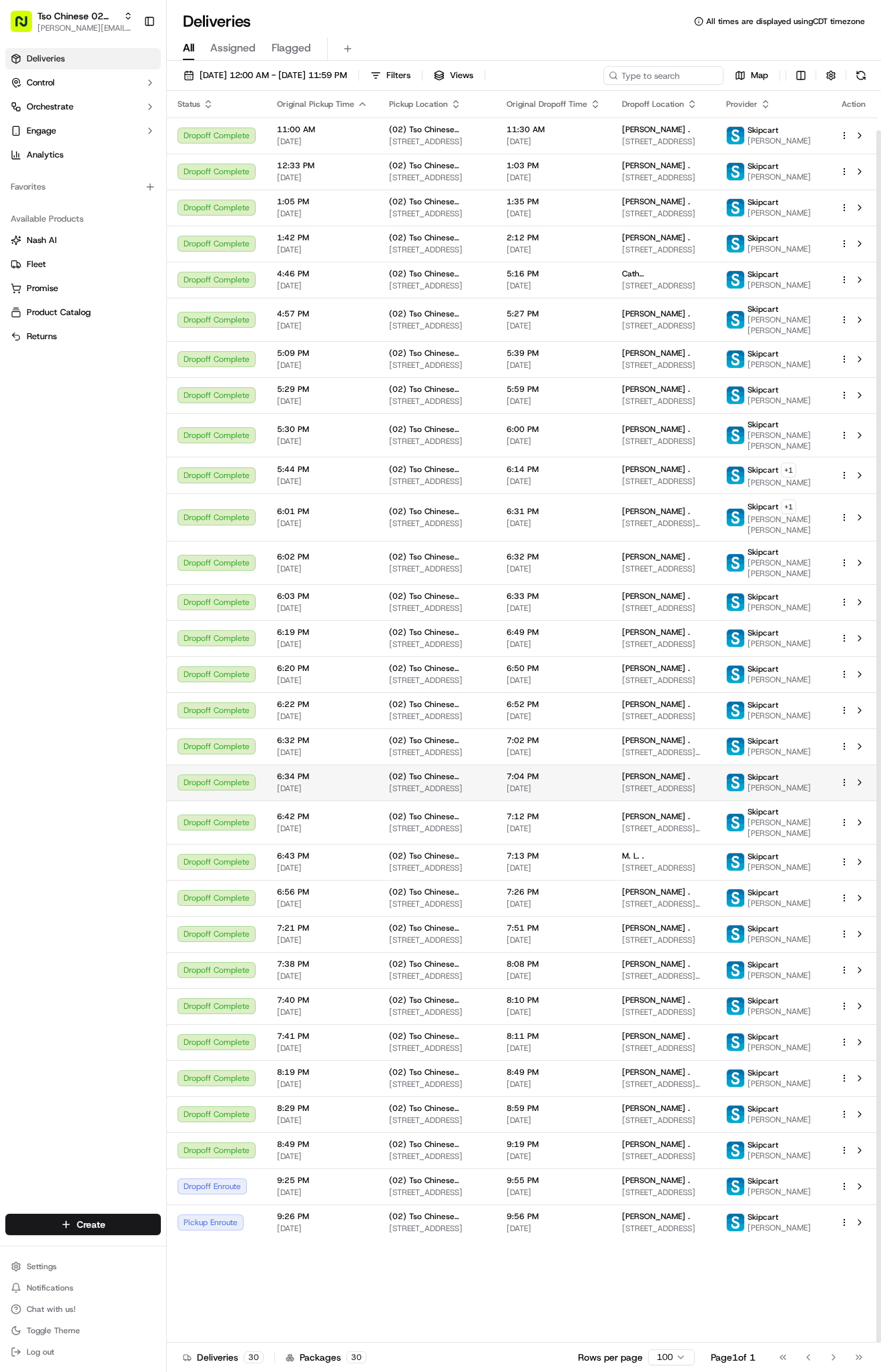
scroll to position [41, 0]
